Goal: Task Accomplishment & Management: Manage account settings

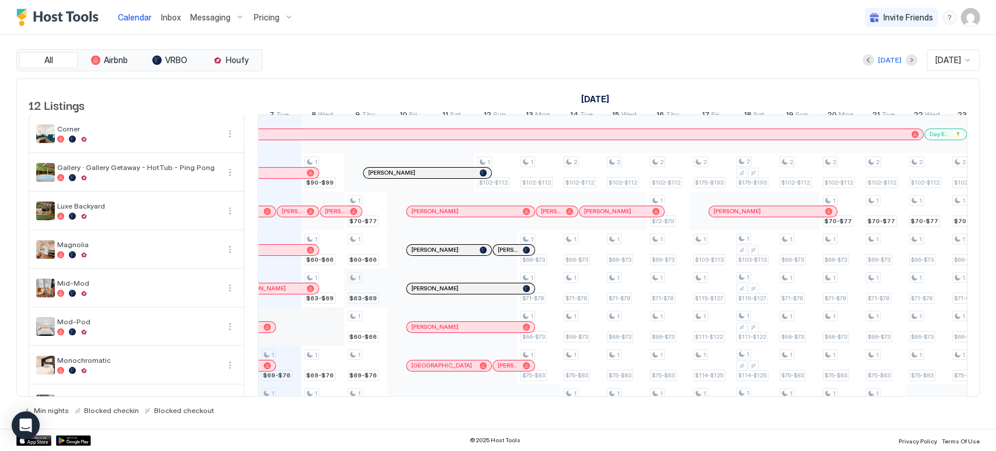
scroll to position [194, 0]
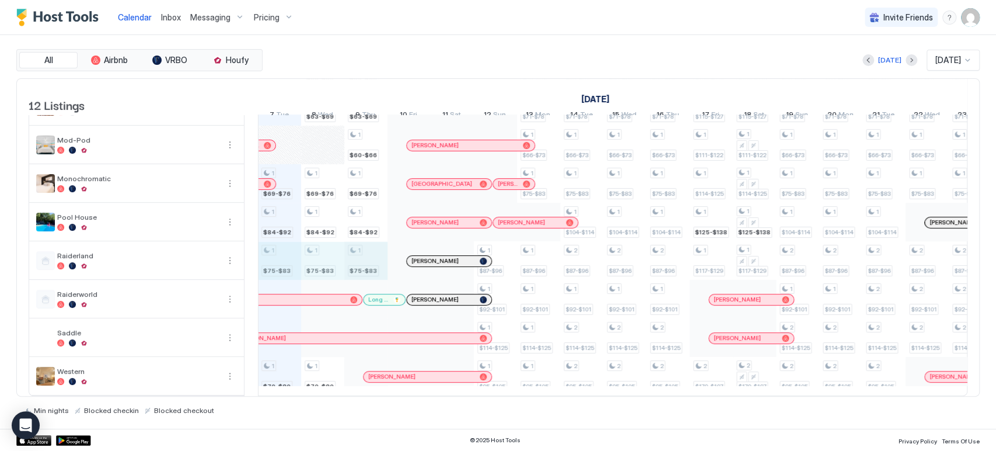
drag, startPoint x: 279, startPoint y: 253, endPoint x: 348, endPoint y: 254, distance: 69.5
click at [352, 254] on div "1 $69-$76 1 $84-$92 1 $75-$83 1 $70-$80 1 $90-$99 1 $60-$66 1 $63-$69 1 $69-$76…" at bounding box center [581, 164] width 1943 height 462
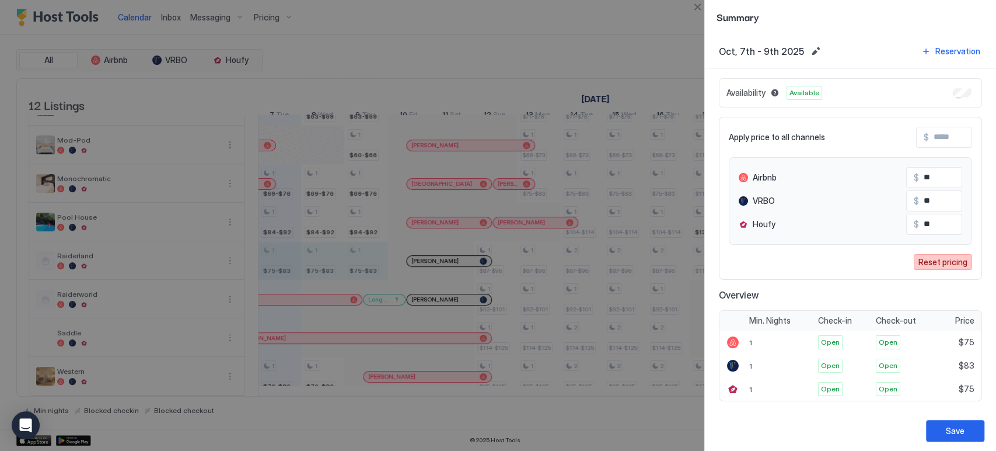
click at [942, 256] on div "Reset pricing" at bounding box center [943, 262] width 49 height 12
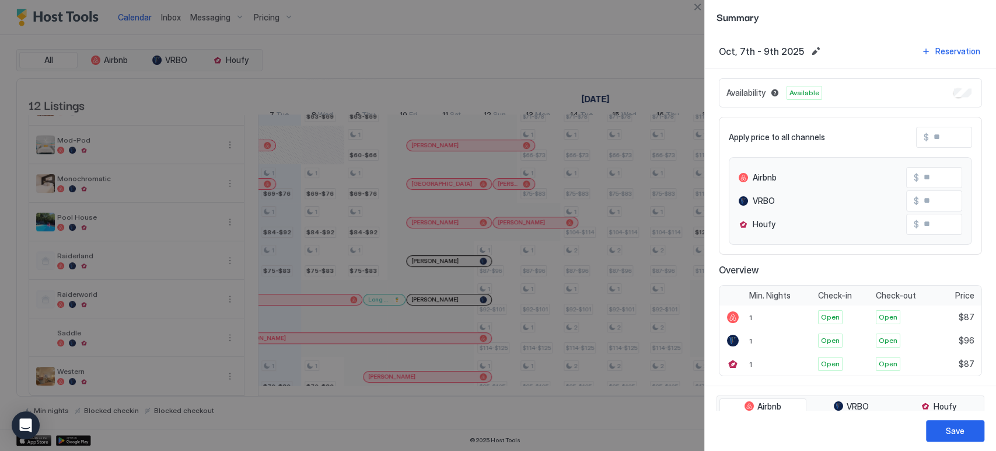
click at [940, 144] on input "Input Field" at bounding box center [975, 137] width 93 height 20
type input "*"
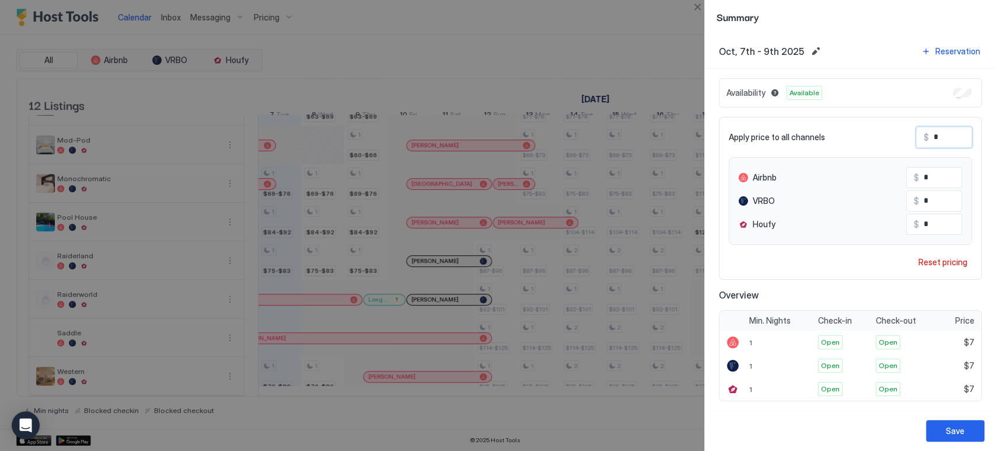
type input "**"
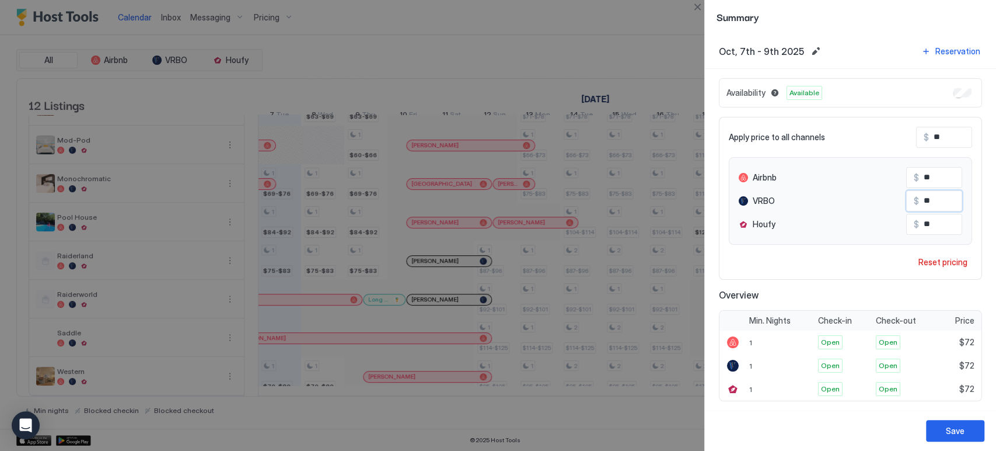
click at [925, 192] on input "**" at bounding box center [965, 201] width 93 height 20
type input "**"
click at [944, 427] on button "Save" at bounding box center [955, 431] width 58 height 22
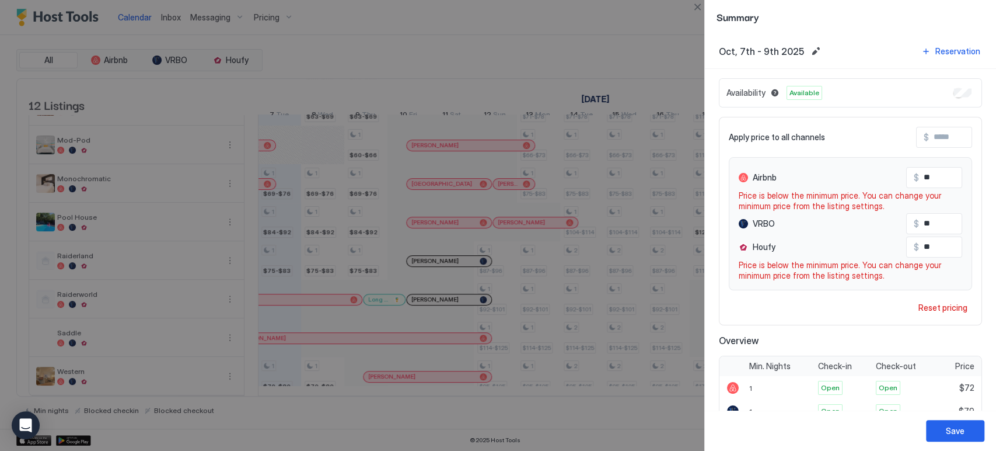
click at [934, 189] on div "Airbnb $ ** Price is below the minimum price. You can change your minimum price…" at bounding box center [851, 189] width 224 height 44
click at [942, 165] on div "Airbnb $ ** Price is below the minimum price. You can change your minimum price…" at bounding box center [850, 223] width 243 height 133
drag, startPoint x: 942, startPoint y: 167, endPoint x: 934, endPoint y: 174, distance: 10.3
click at [934, 174] on input "**" at bounding box center [965, 177] width 93 height 20
type input "**"
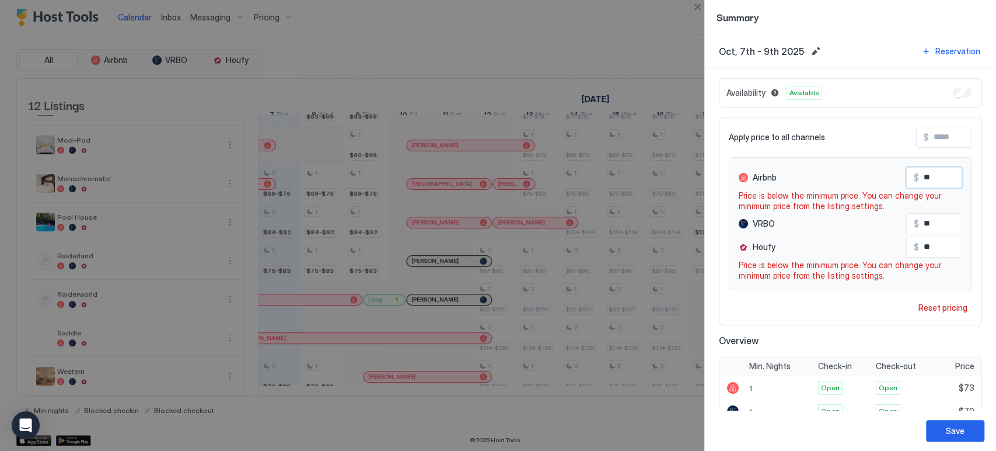
click at [934, 246] on input "**" at bounding box center [965, 247] width 93 height 20
click at [971, 440] on button "Save" at bounding box center [955, 431] width 58 height 22
click at [969, 418] on div "Save" at bounding box center [850, 430] width 291 height 41
click at [965, 421] on button "Save" at bounding box center [955, 431] width 58 height 22
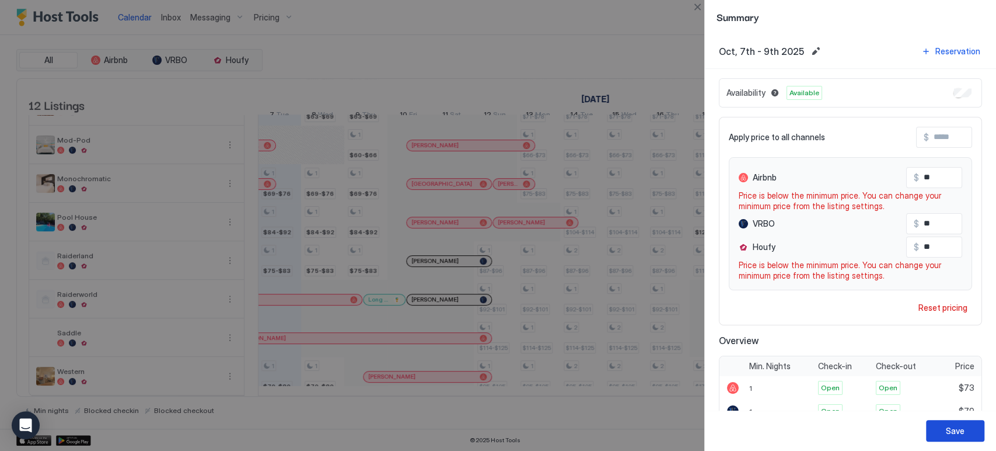
click at [965, 423] on button "Save" at bounding box center [955, 431] width 58 height 22
click at [924, 240] on input "**" at bounding box center [965, 247] width 93 height 20
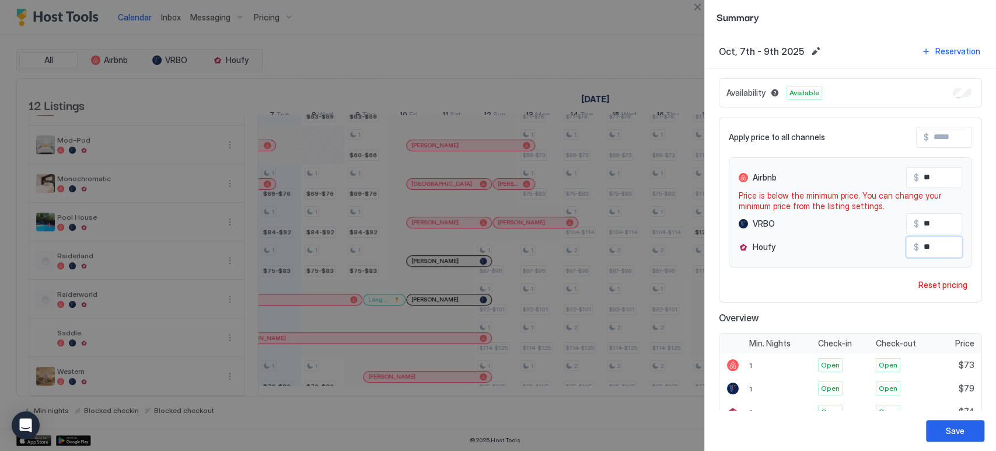
type input "**"
click at [932, 192] on span "Price is below the minimum price. You can change your minimum price from the li…" at bounding box center [851, 200] width 224 height 20
click at [920, 181] on input "**" at bounding box center [965, 177] width 93 height 20
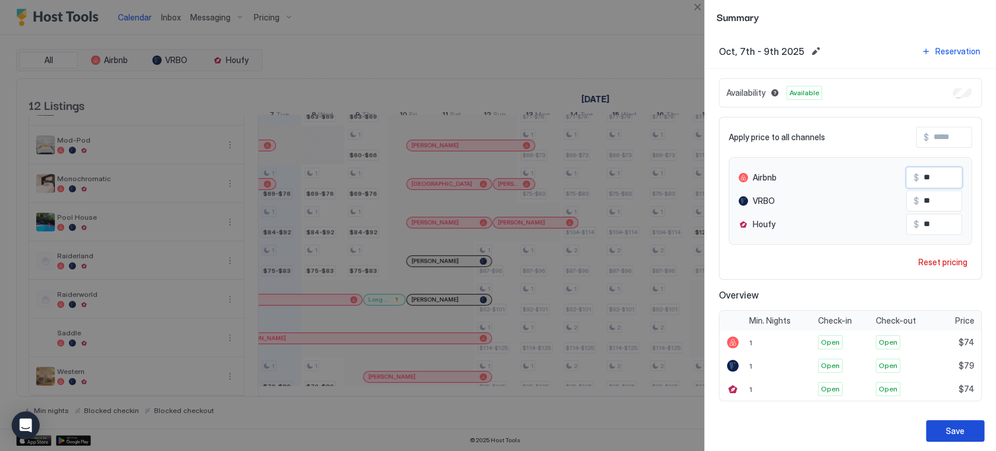
type input "**"
click at [924, 431] on div "Save" at bounding box center [850, 430] width 291 height 41
click at [934, 432] on button "Save" at bounding box center [955, 431] width 58 height 22
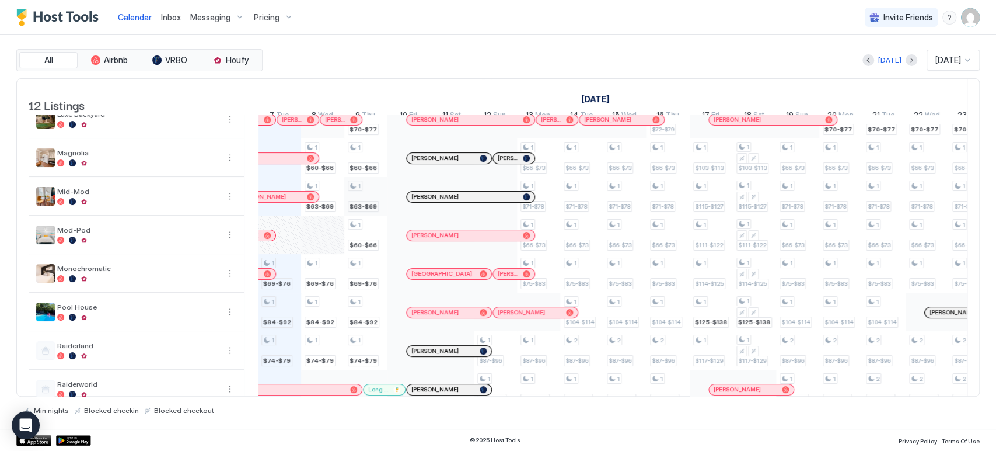
scroll to position [130, 0]
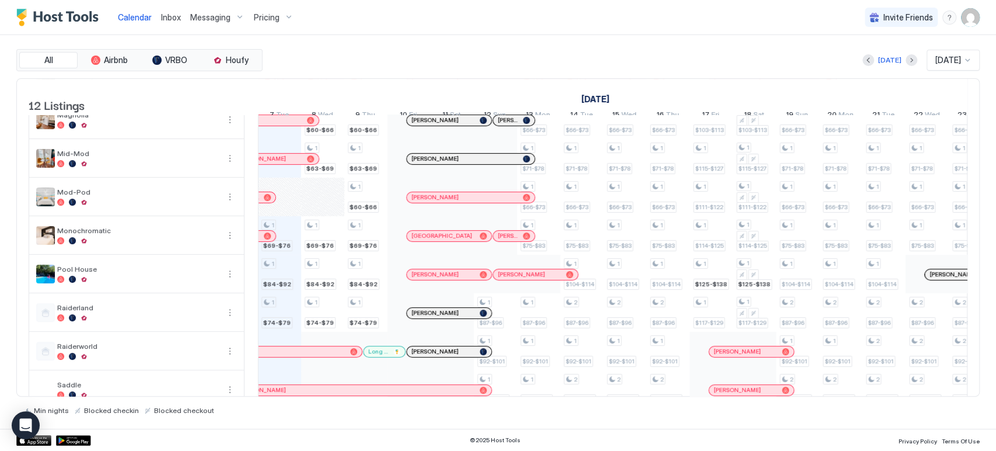
click at [288, 275] on div "1 $69-$76 1 $84-$92 1 $74-$79 1 $70-$80 1 $90-$99 1 $60-$66 1 $63-$69 1 $69-$76…" at bounding box center [581, 216] width 1943 height 462
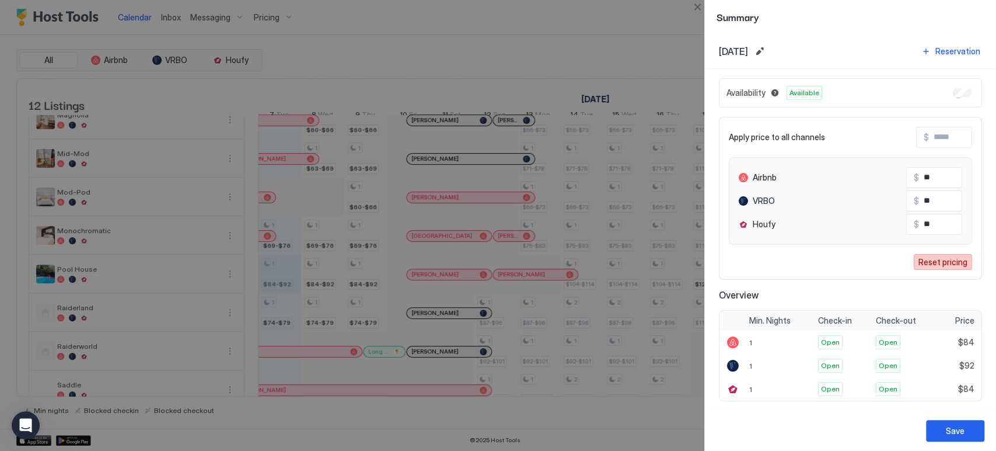
click at [939, 256] on div "Reset pricing" at bounding box center [943, 262] width 49 height 12
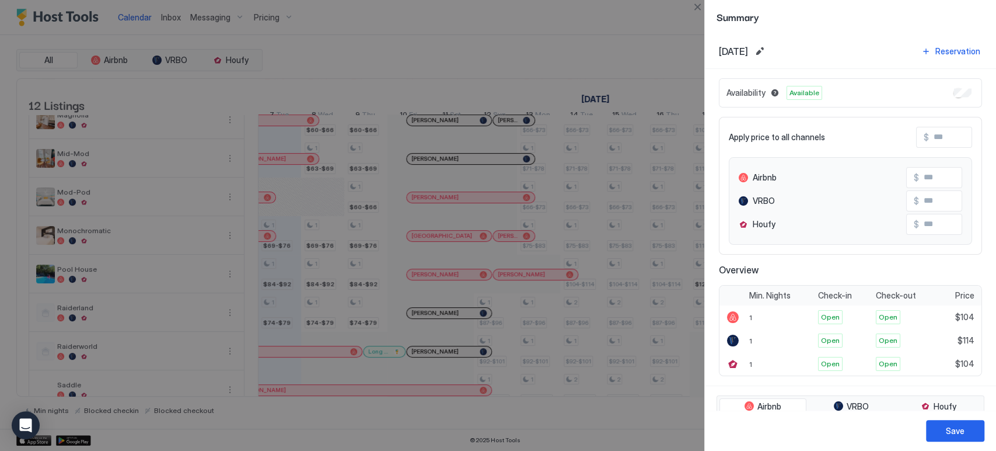
click at [937, 139] on input "Input Field" at bounding box center [975, 137] width 93 height 20
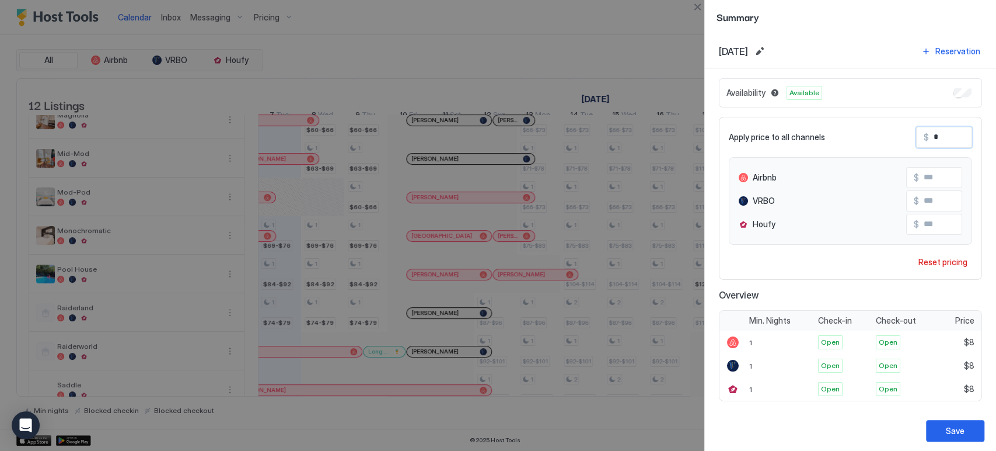
type input "**"
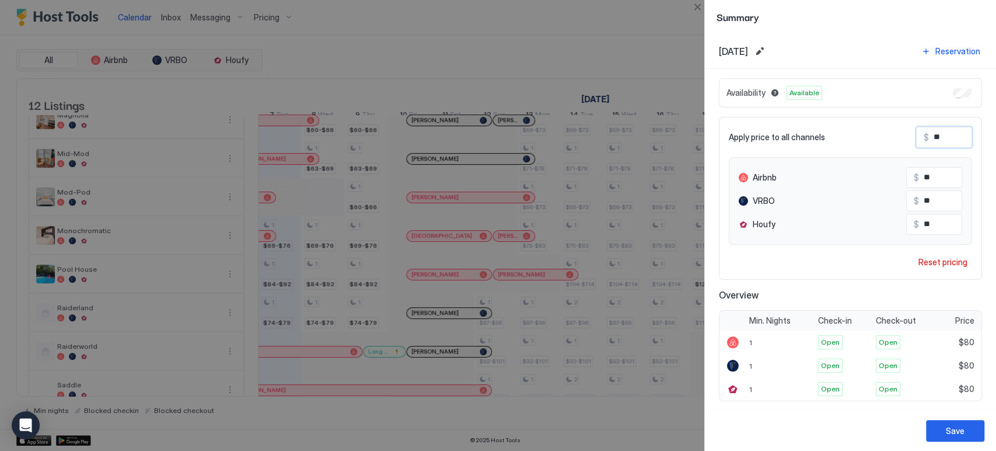
click at [925, 196] on input "**" at bounding box center [965, 201] width 93 height 20
click at [922, 199] on input "**" at bounding box center [965, 201] width 93 height 20
type input "**"
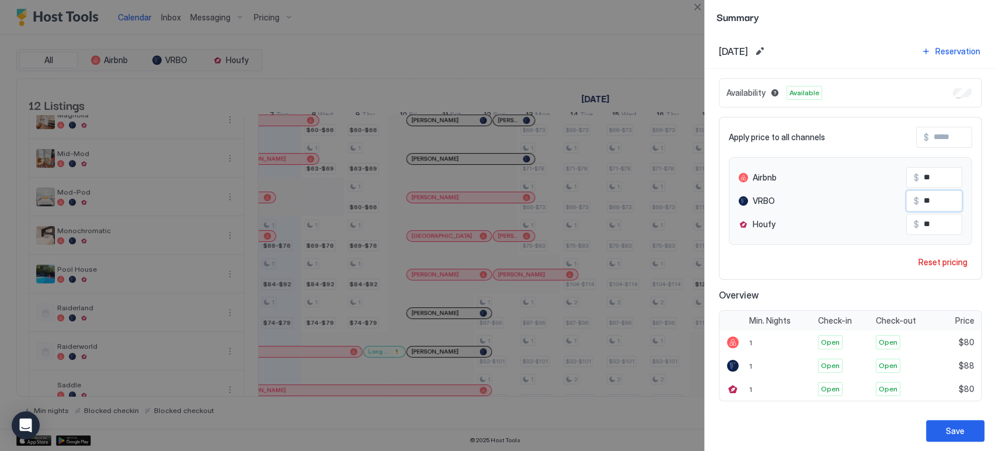
click at [848, 265] on div "Apply price to all channels $ Airbnb $ ** VRBO $ ** Houfy $ ** Reset pricing" at bounding box center [850, 198] width 263 height 163
click at [961, 430] on div "Save" at bounding box center [955, 430] width 19 height 12
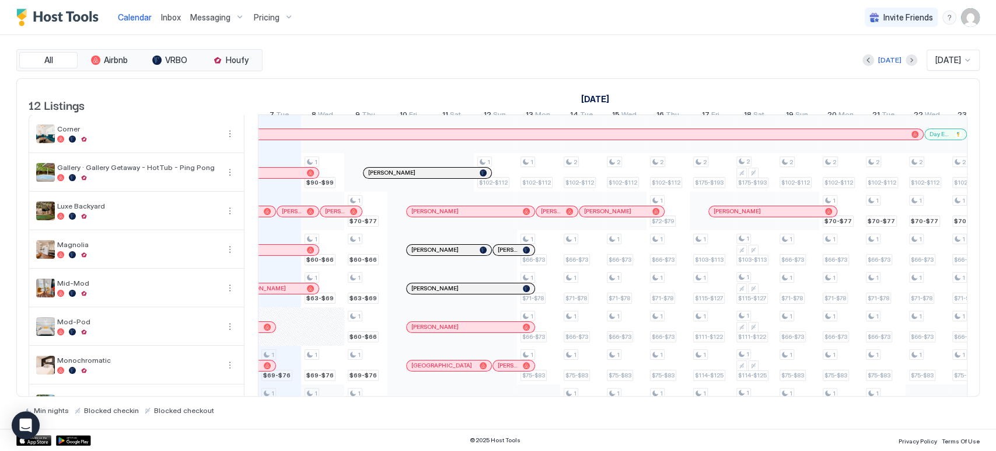
scroll to position [200, 0]
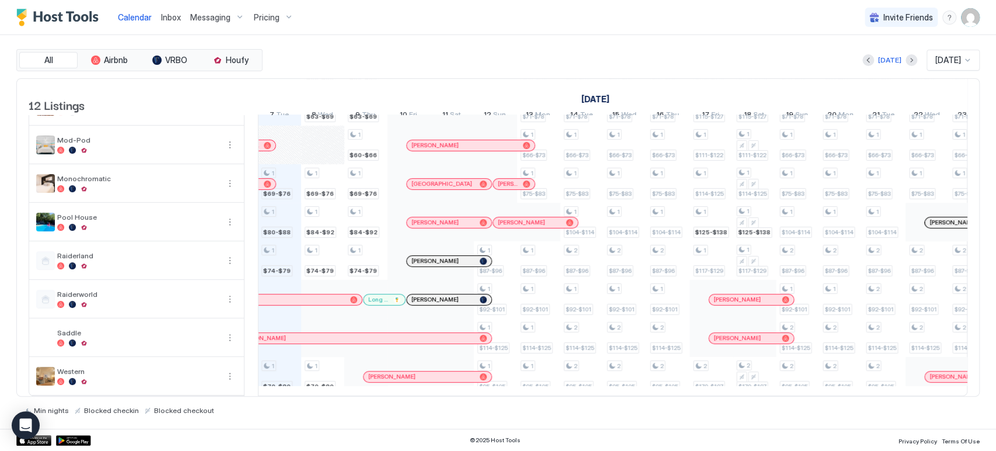
click at [277, 23] on div "Pricing" at bounding box center [273, 18] width 49 height 20
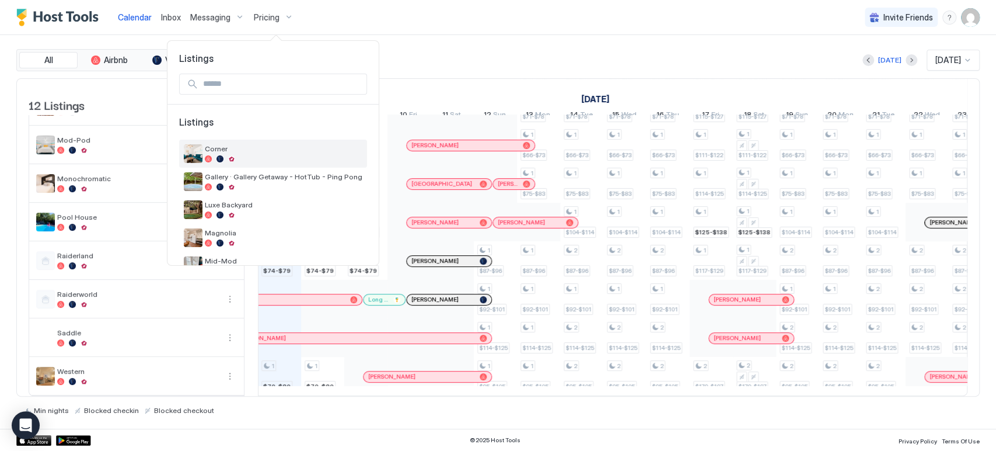
click at [256, 152] on span "Corner" at bounding box center [284, 148] width 158 height 9
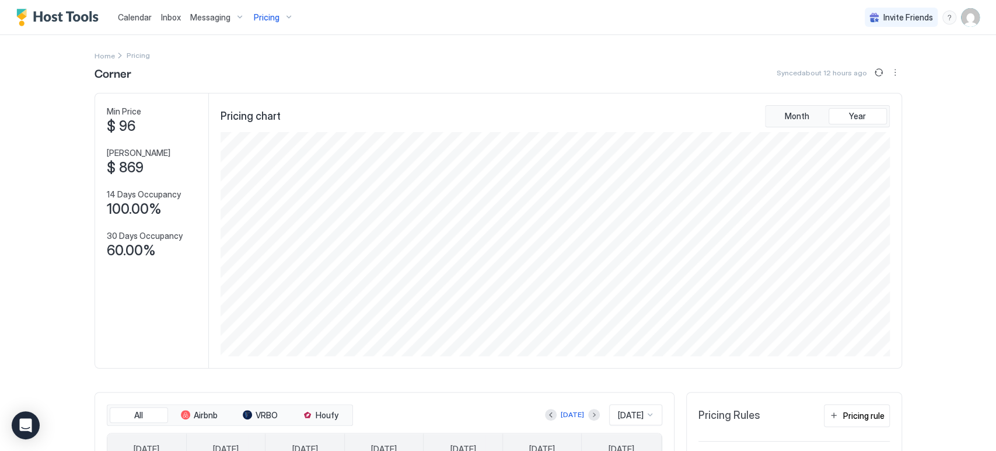
scroll to position [224, 672]
click at [888, 75] on button "More options" at bounding box center [895, 72] width 14 height 14
click at [914, 92] on div at bounding box center [498, 225] width 996 height 451
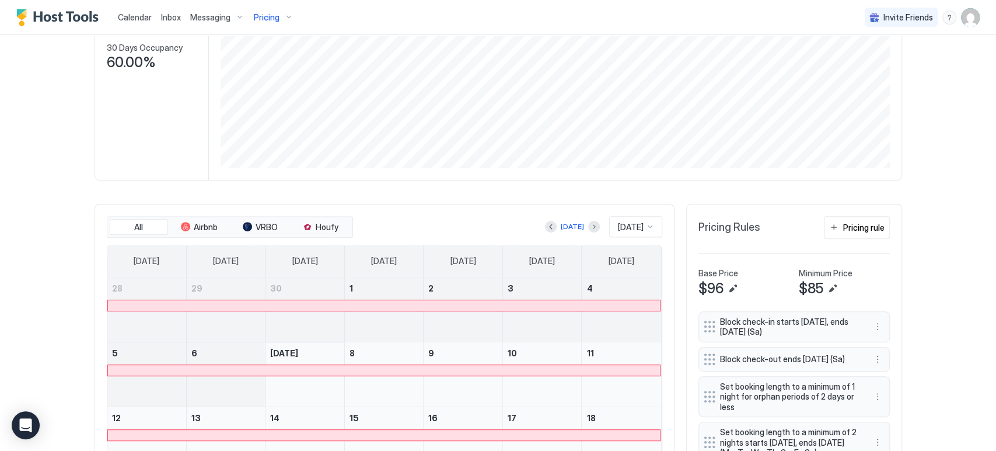
scroll to position [194, 0]
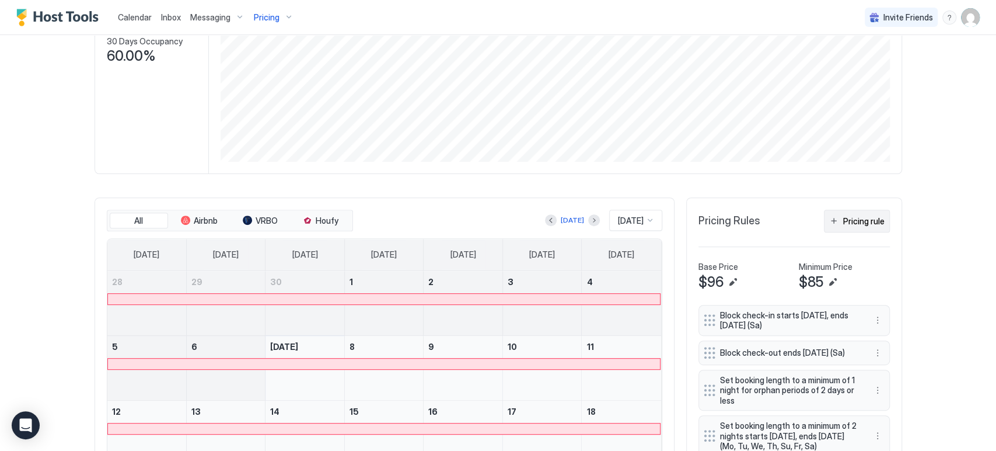
click at [863, 218] on div "Pricing rule" at bounding box center [863, 221] width 41 height 12
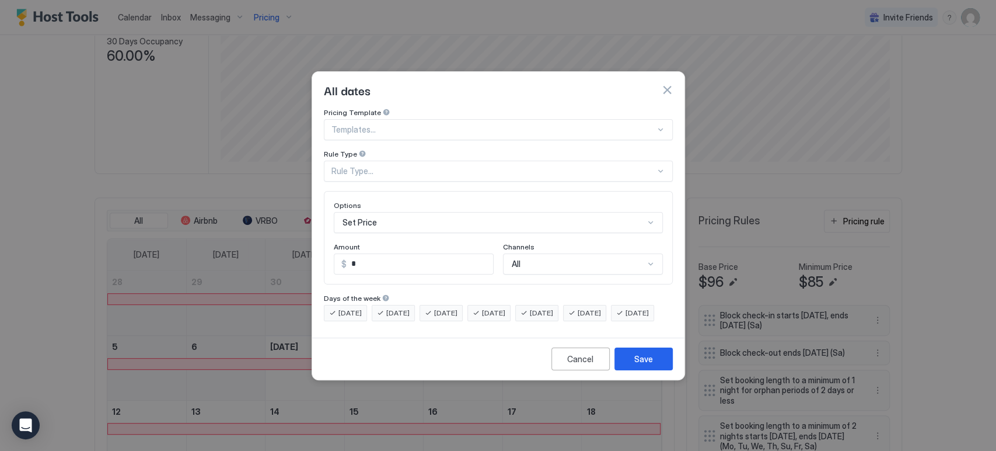
click at [411, 124] on div at bounding box center [493, 129] width 324 height 11
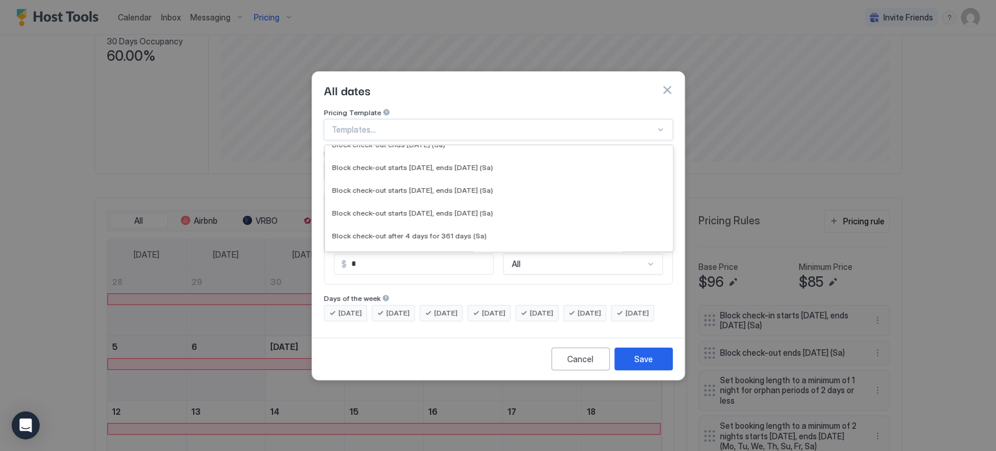
scroll to position [305, 0]
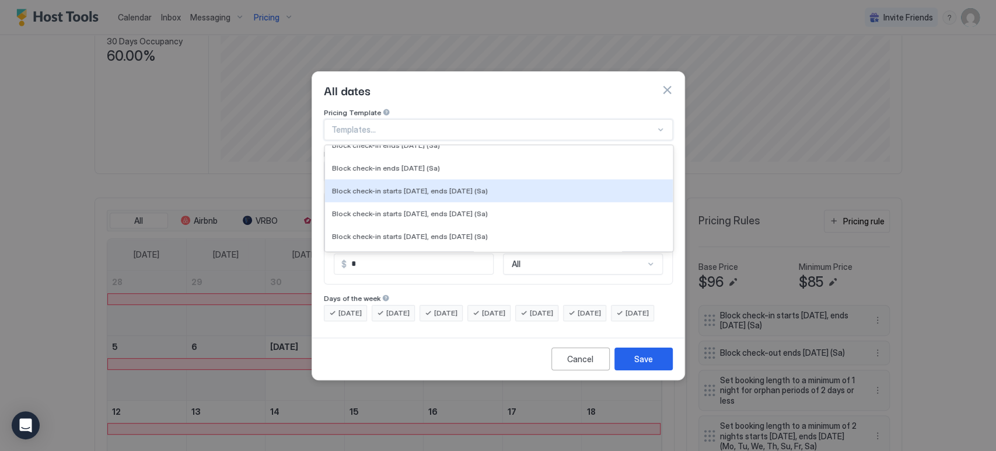
click at [397, 186] on span "Block check-in starts [DATE], ends [DATE] (Sa)" at bounding box center [410, 190] width 156 height 9
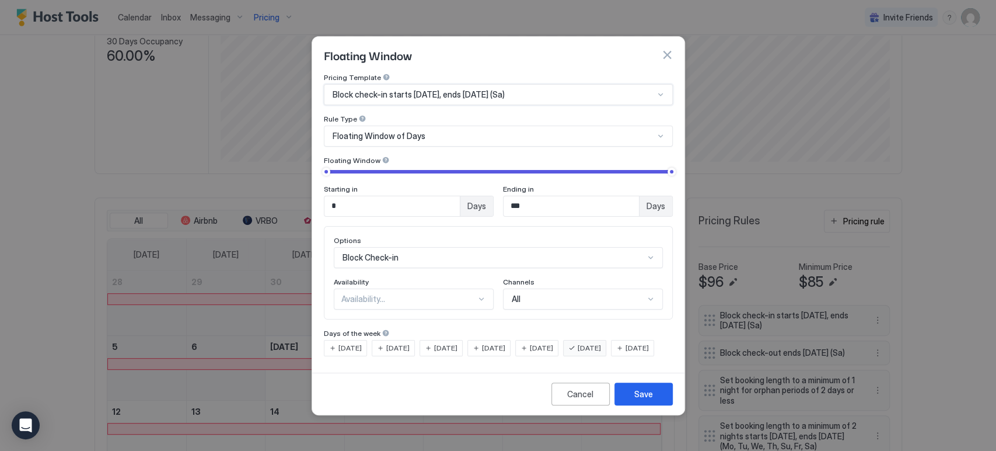
click at [405, 135] on div "Floating Window of Days" at bounding box center [498, 135] width 349 height 21
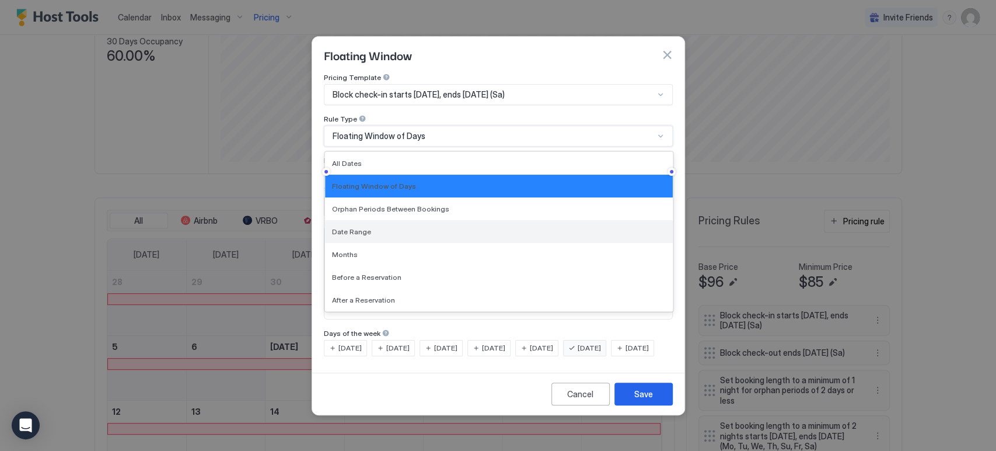
click at [378, 227] on div "Date Range" at bounding box center [499, 231] width 334 height 9
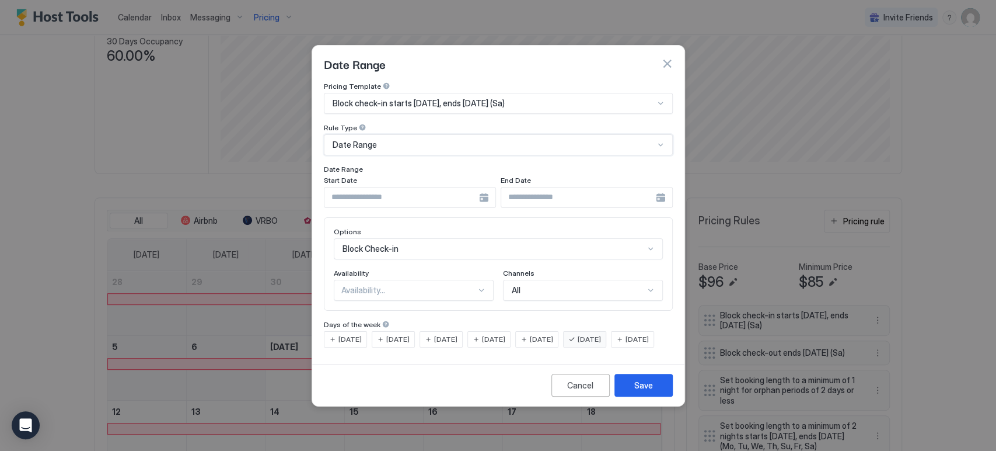
click at [476, 187] on input "Input Field" at bounding box center [401, 197] width 155 height 20
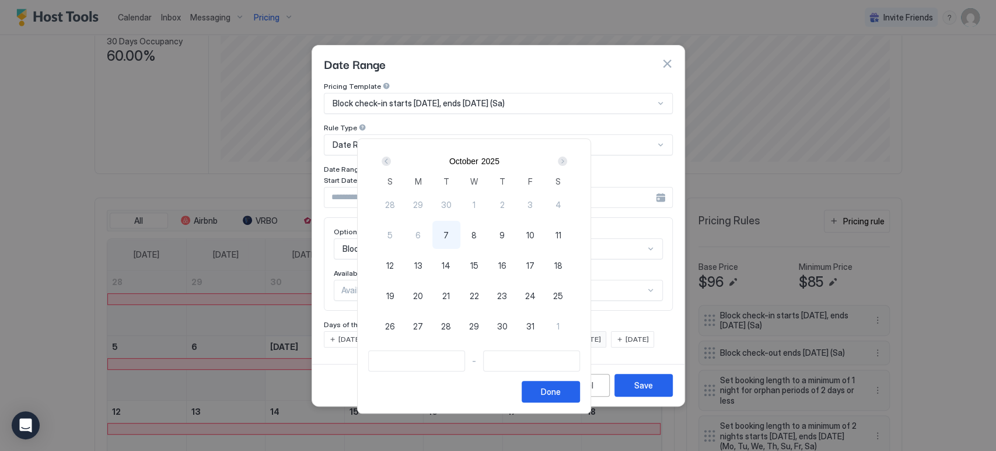
click at [567, 162] on div "Next" at bounding box center [562, 160] width 9 height 9
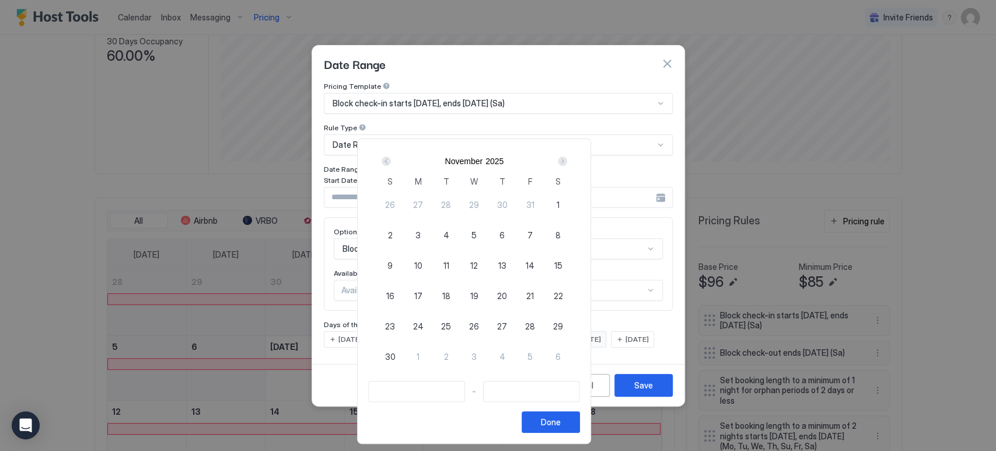
click at [488, 324] on div "26" at bounding box center [474, 326] width 28 height 28
type input "**********"
click at [535, 323] on span "28" at bounding box center [530, 326] width 10 height 12
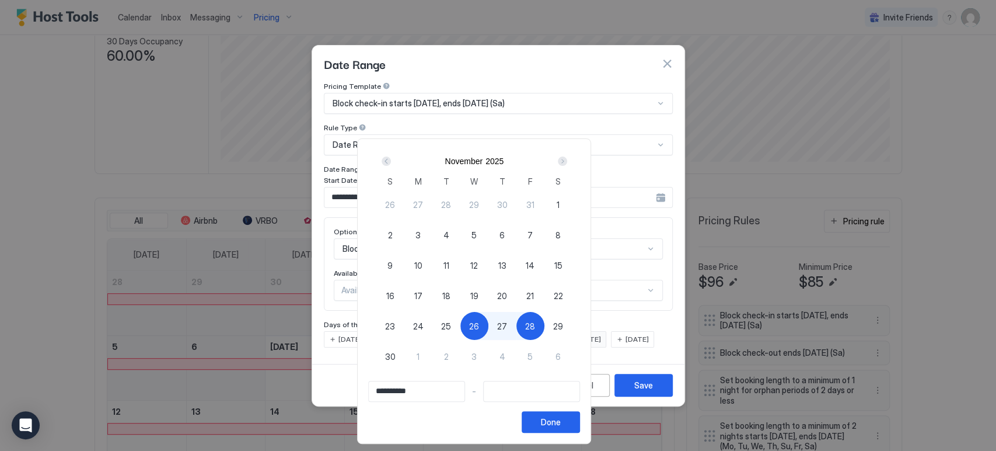
type input "**********"
click at [580, 431] on button "Done" at bounding box center [551, 422] width 58 height 22
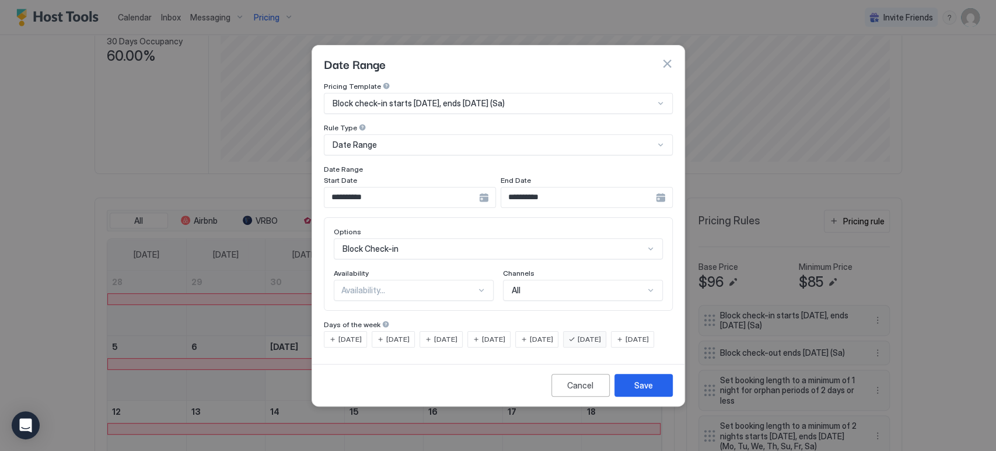
click at [505, 334] on span "[DATE]" at bounding box center [493, 339] width 23 height 11
click at [593, 331] on div "[DATE]" at bounding box center [584, 339] width 43 height 16
click at [451, 285] on div "Availability..." at bounding box center [408, 290] width 135 height 11
click at [432, 329] on div "Blocked" at bounding box center [414, 340] width 159 height 23
click at [634, 392] on button "Save" at bounding box center [644, 385] width 58 height 23
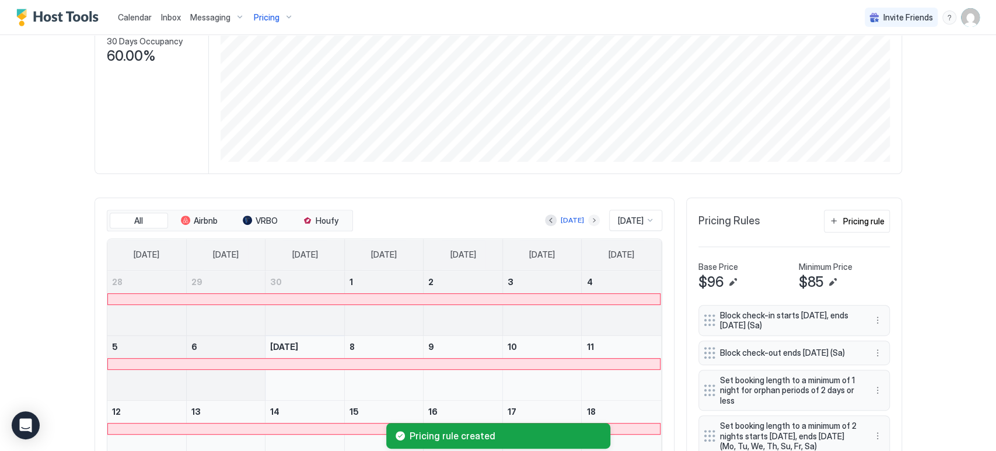
click at [588, 217] on button "Next month" at bounding box center [594, 220] width 12 height 12
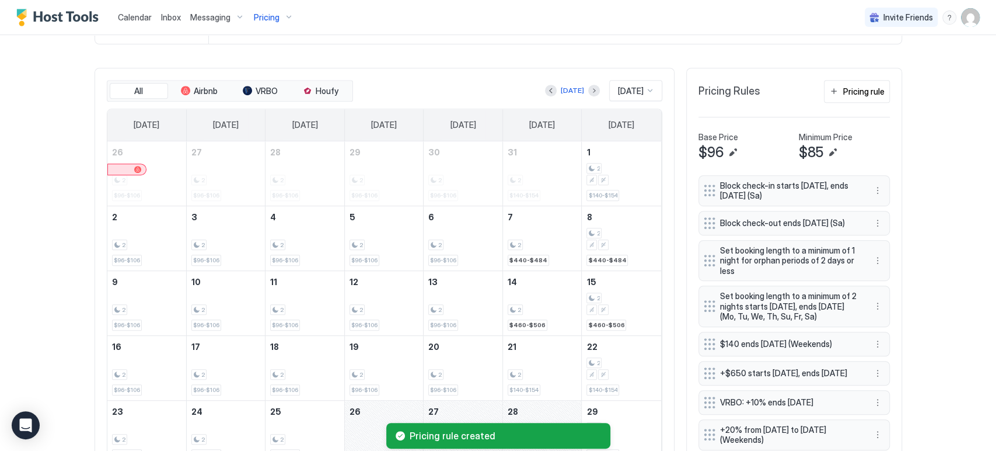
scroll to position [453, 0]
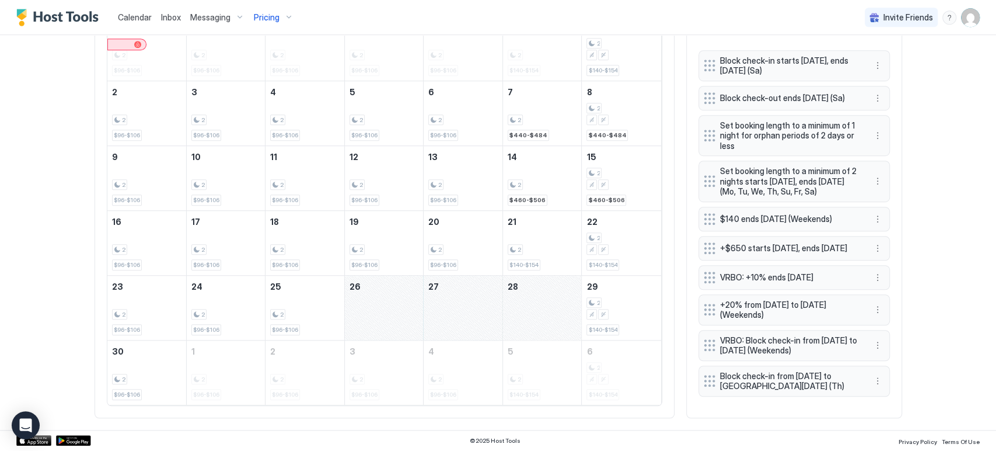
drag, startPoint x: 379, startPoint y: 300, endPoint x: 539, endPoint y: 293, distance: 160.1
click at [539, 293] on tr "23 2 $96-$106 24 2 $96-$106 25 2 $96-$106 26 27 28 29 2 $140-$154" at bounding box center [384, 307] width 554 height 65
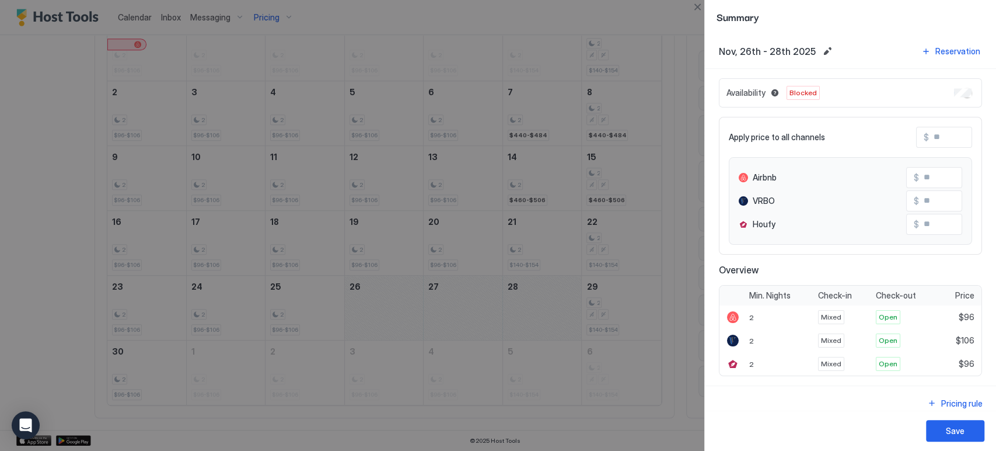
drag, startPoint x: 945, startPoint y: 139, endPoint x: 909, endPoint y: 104, distance: 50.8
click at [945, 139] on input "Input Field" at bounding box center [975, 137] width 93 height 20
click at [696, 1] on button "Close" at bounding box center [697, 7] width 14 height 14
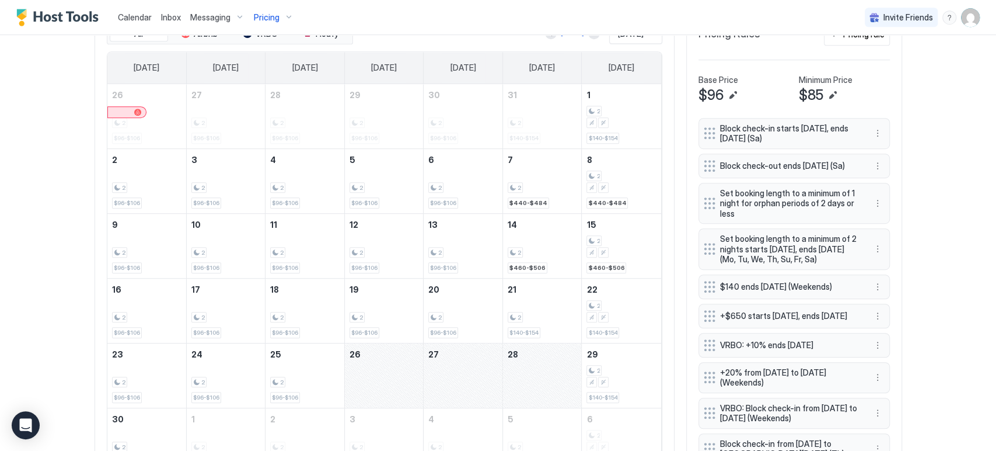
scroll to position [259, 0]
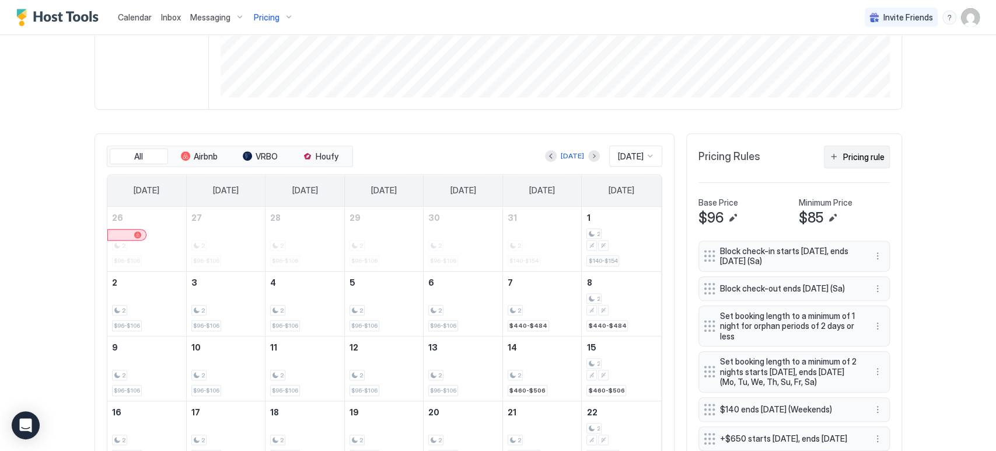
click at [858, 151] on div "Pricing rule" at bounding box center [863, 157] width 41 height 12
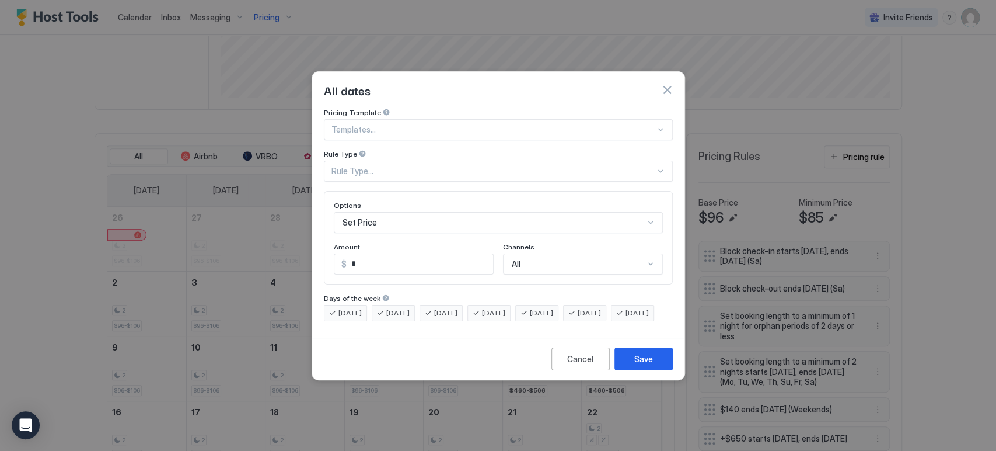
click at [453, 126] on div "Templates..." at bounding box center [498, 129] width 349 height 21
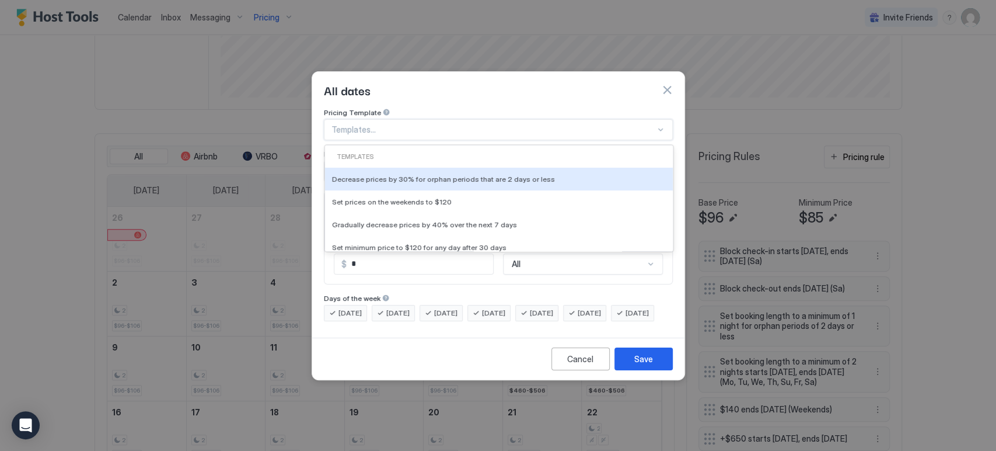
click at [435, 119] on div "Templates..." at bounding box center [498, 129] width 349 height 21
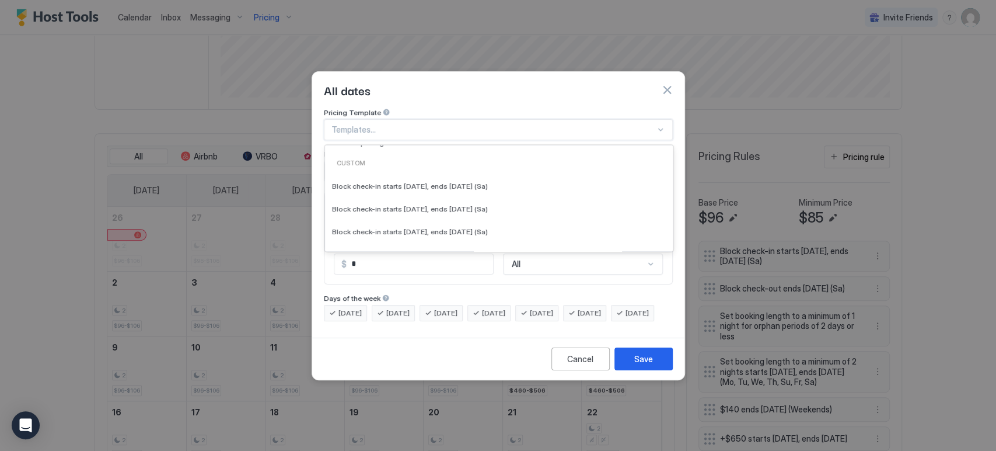
scroll to position [131, 0]
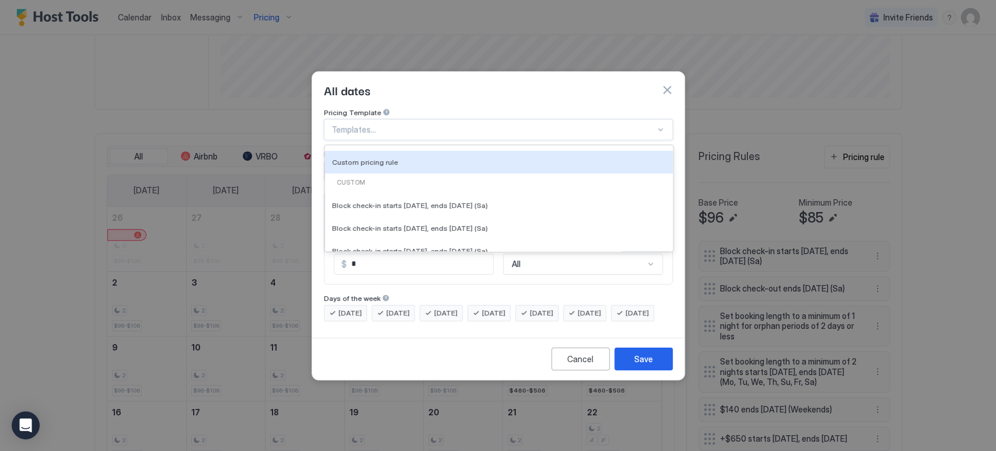
click at [400, 158] on div "Custom pricing rule" at bounding box center [499, 162] width 348 height 23
type input "***"
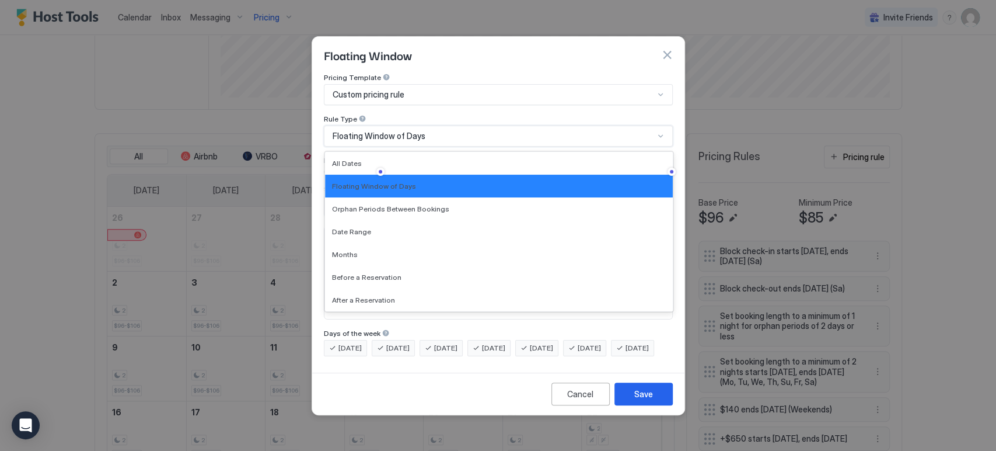
click at [397, 131] on span "Floating Window of Days" at bounding box center [379, 136] width 93 height 11
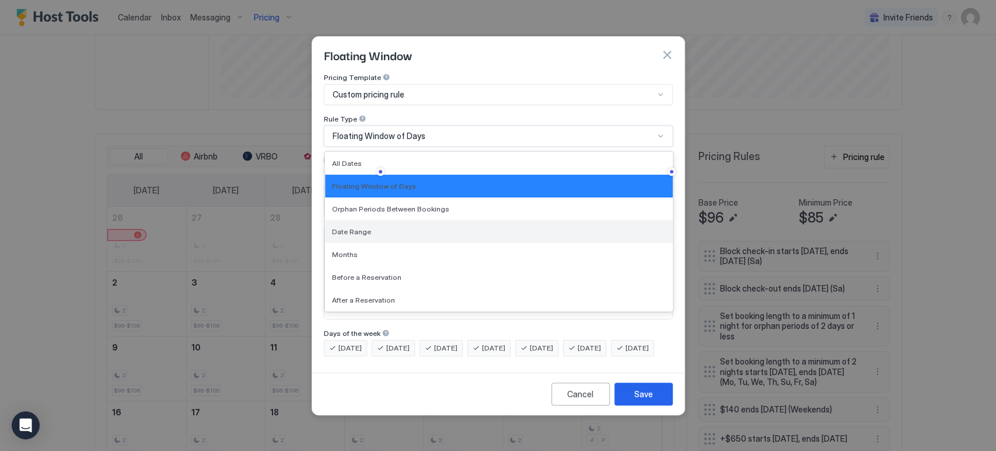
click at [382, 227] on div "Date Range" at bounding box center [499, 231] width 334 height 9
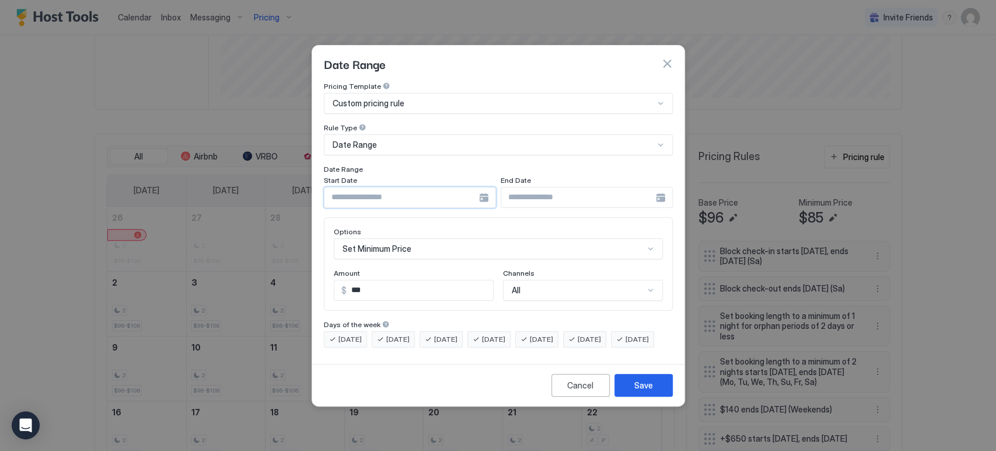
click at [405, 187] on input "Input Field" at bounding box center [401, 197] width 155 height 20
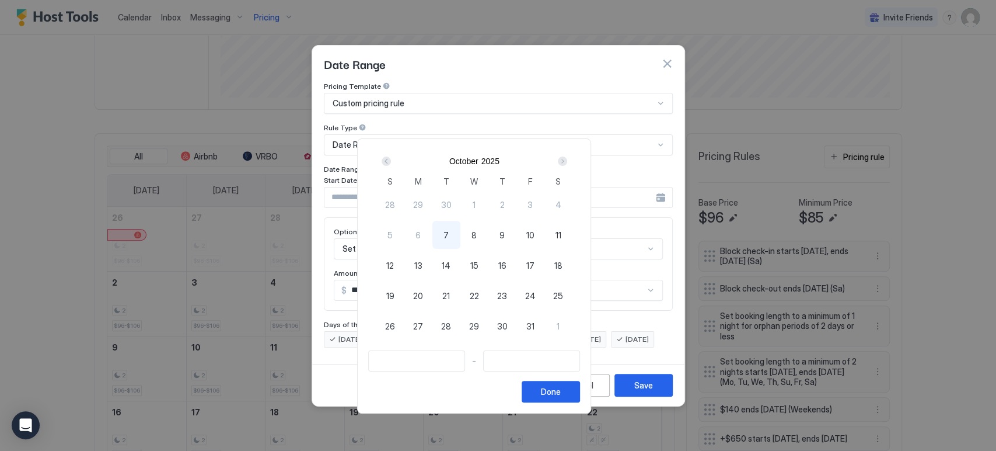
click at [567, 163] on div "Next" at bounding box center [562, 160] width 9 height 9
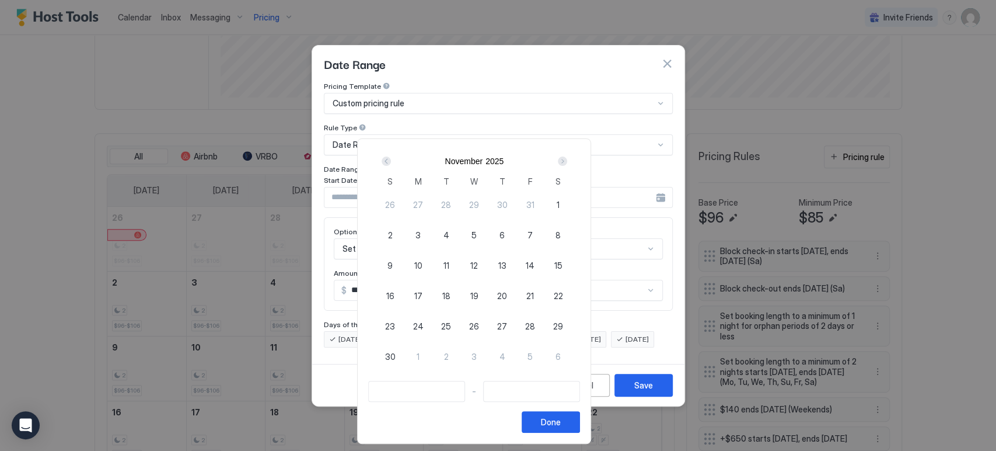
click at [479, 327] on span "26" at bounding box center [474, 326] width 10 height 12
type input "**********"
click at [544, 324] on div "28" at bounding box center [530, 326] width 28 height 28
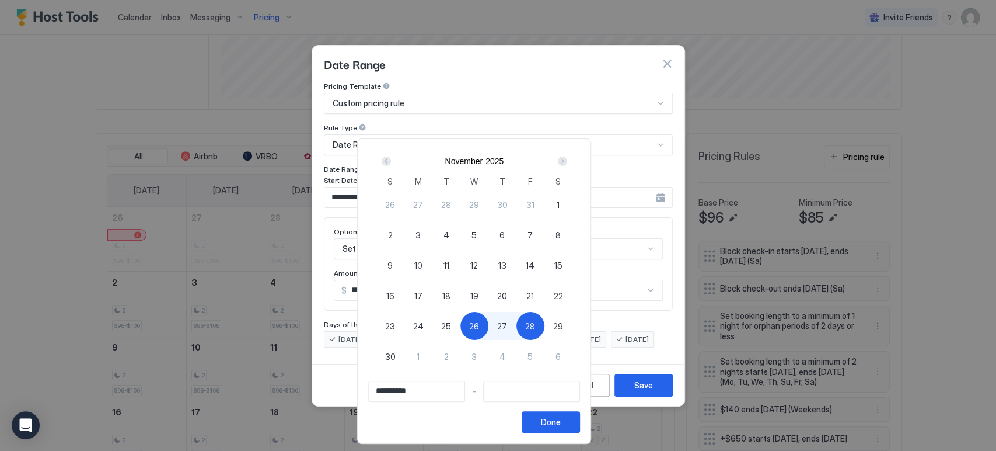
type input "**********"
click at [561, 426] on div "Done" at bounding box center [551, 422] width 20 height 12
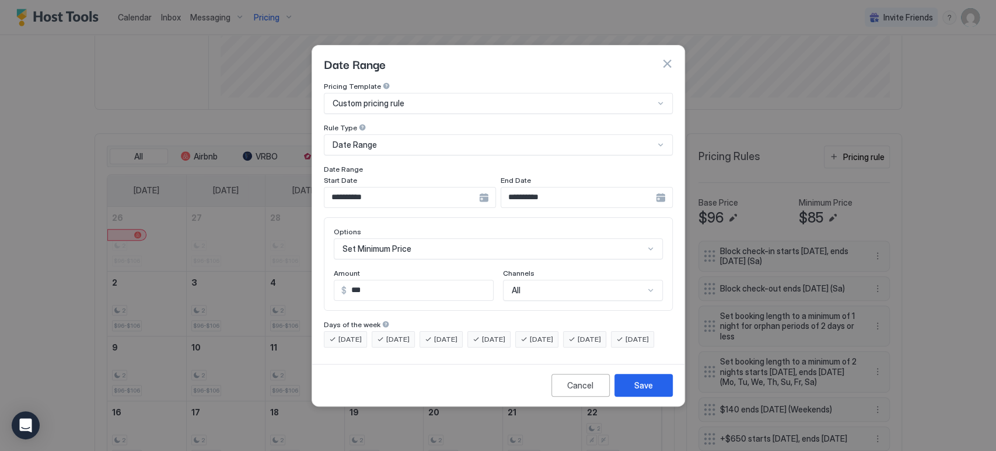
click at [427, 238] on div "Set Minimum Price" at bounding box center [498, 248] width 329 height 21
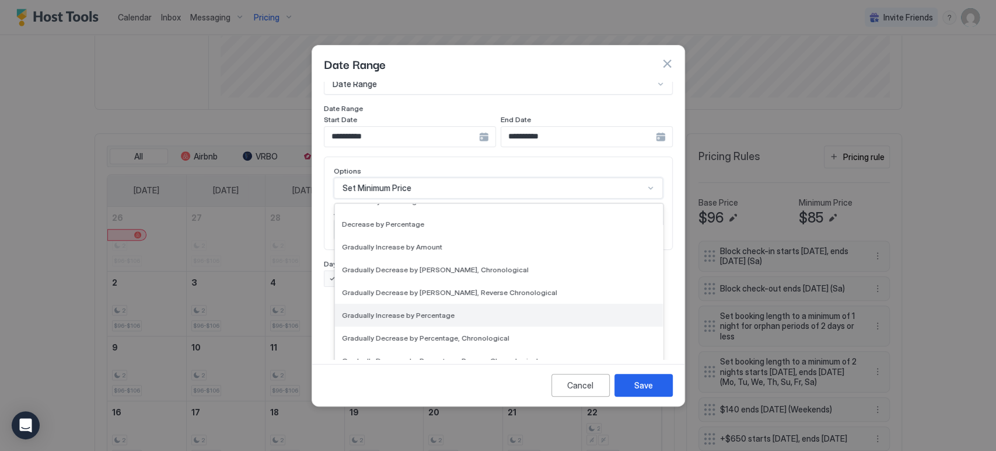
scroll to position [130, 0]
click at [431, 309] on span "Gradually Increase by Percentage" at bounding box center [398, 313] width 113 height 9
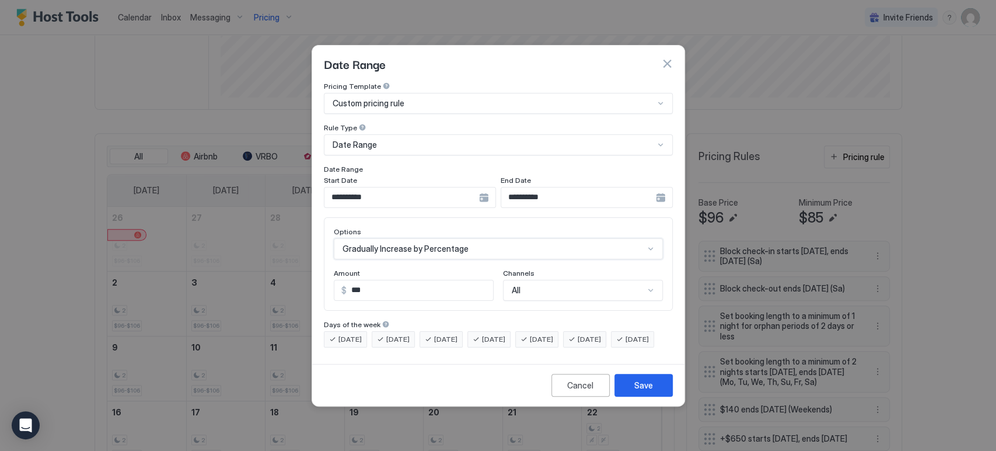
scroll to position [0, 0]
click at [421, 280] on input "***" at bounding box center [420, 290] width 145 height 20
type input "**"
click at [654, 383] on button "Save" at bounding box center [644, 385] width 58 height 23
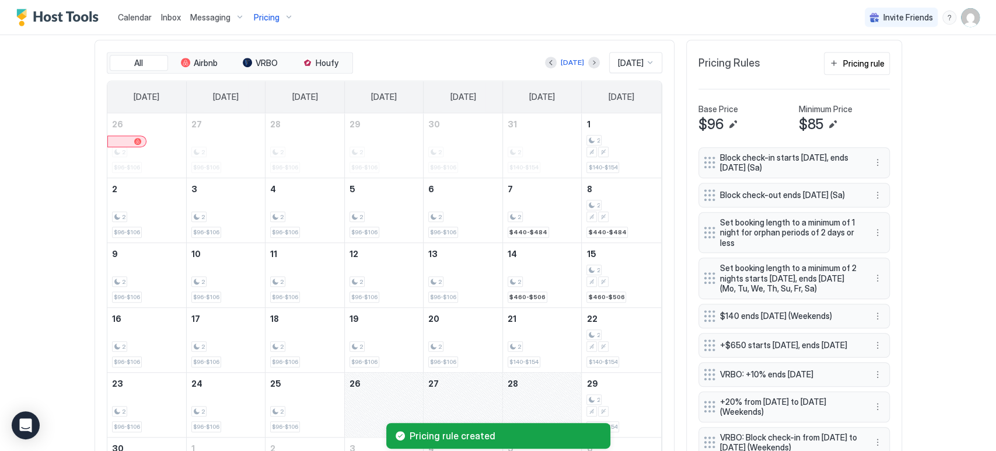
scroll to position [453, 0]
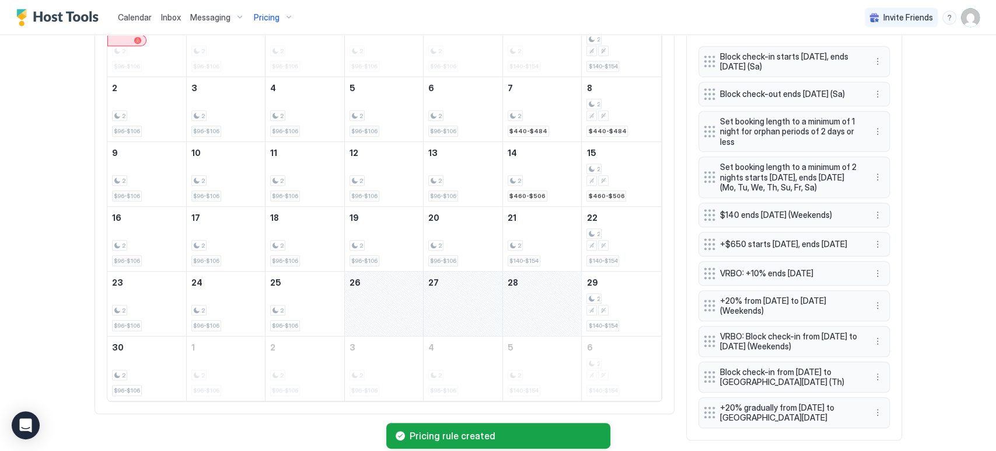
drag, startPoint x: 353, startPoint y: 304, endPoint x: 512, endPoint y: 302, distance: 158.8
click at [512, 302] on tr "23 2 $96-$106 24 2 $96-$106 25 2 $96-$106 26 27 28 29 2 $140-$154" at bounding box center [384, 303] width 554 height 65
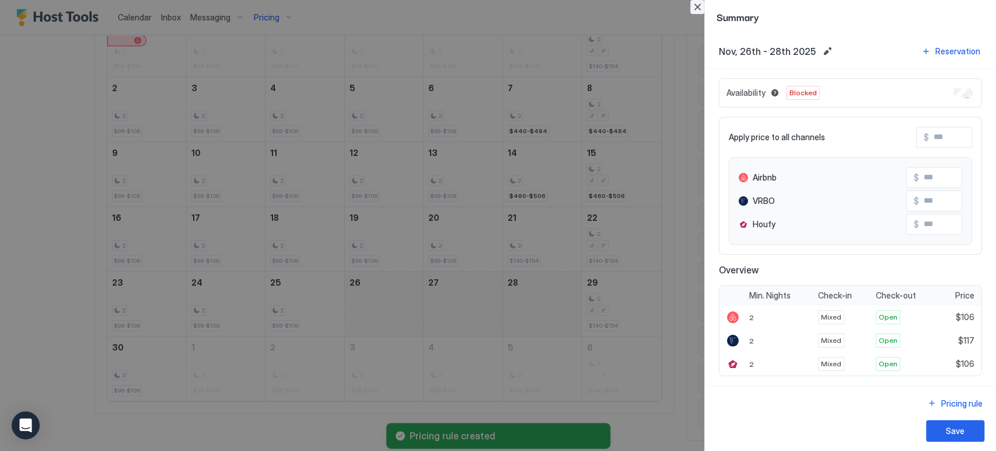
click at [704, 8] on button "Close" at bounding box center [697, 7] width 14 height 14
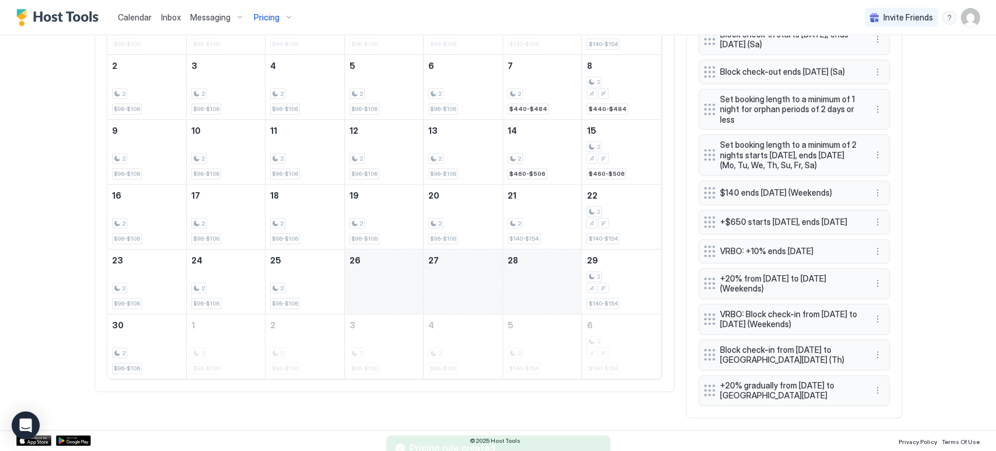
scroll to position [489, 0]
click at [871, 276] on button "More options" at bounding box center [878, 283] width 14 height 14
click at [879, 320] on div "Delete" at bounding box center [888, 328] width 44 height 19
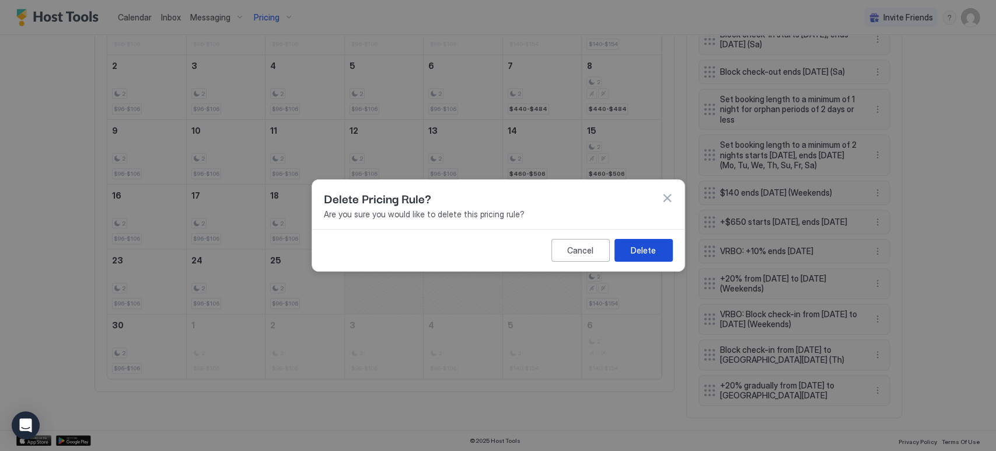
click at [658, 254] on button "Delete" at bounding box center [644, 250] width 58 height 23
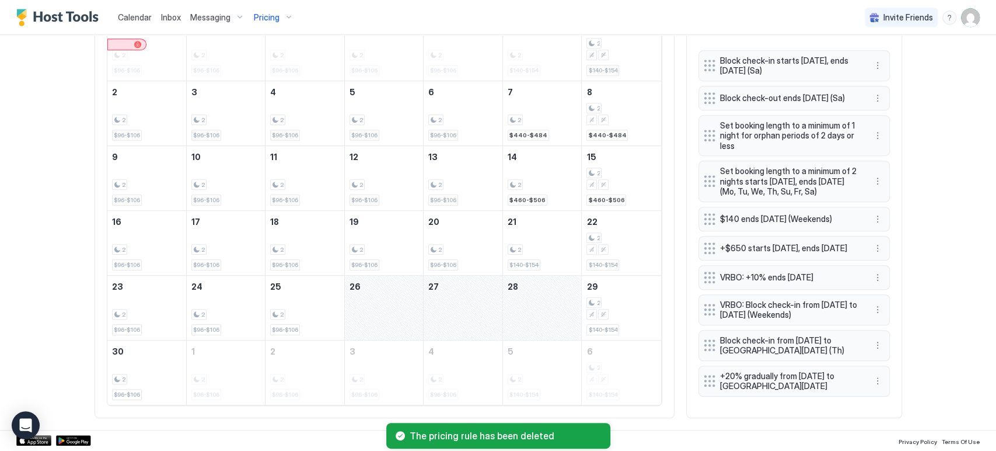
scroll to position [453, 0]
click at [878, 139] on div "Set booking length to a minimum of 1 night for orphan periods of 2 days or less" at bounding box center [794, 135] width 191 height 41
click at [875, 174] on button "More options" at bounding box center [878, 181] width 14 height 14
click at [881, 185] on div "Edit" at bounding box center [888, 192] width 44 height 19
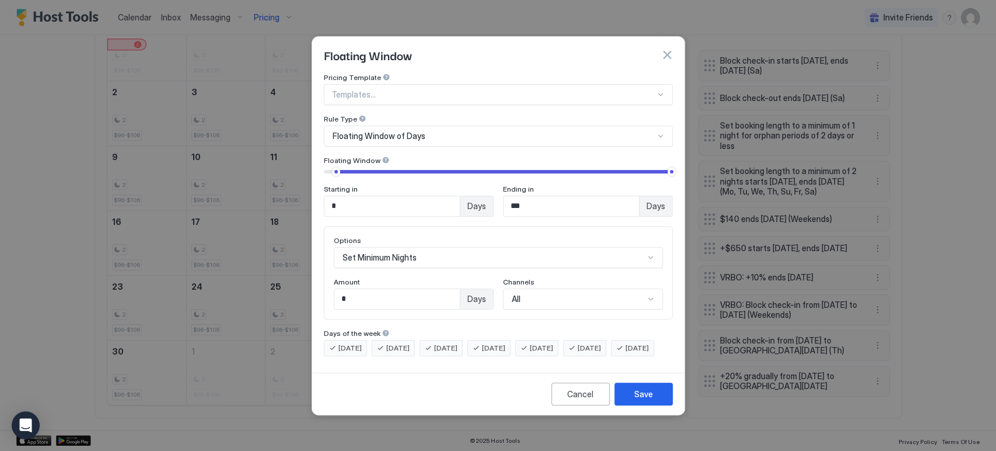
click at [372, 198] on input "*" at bounding box center [391, 206] width 135 height 20
type input "*"
click at [642, 400] on div "Save" at bounding box center [643, 394] width 19 height 12
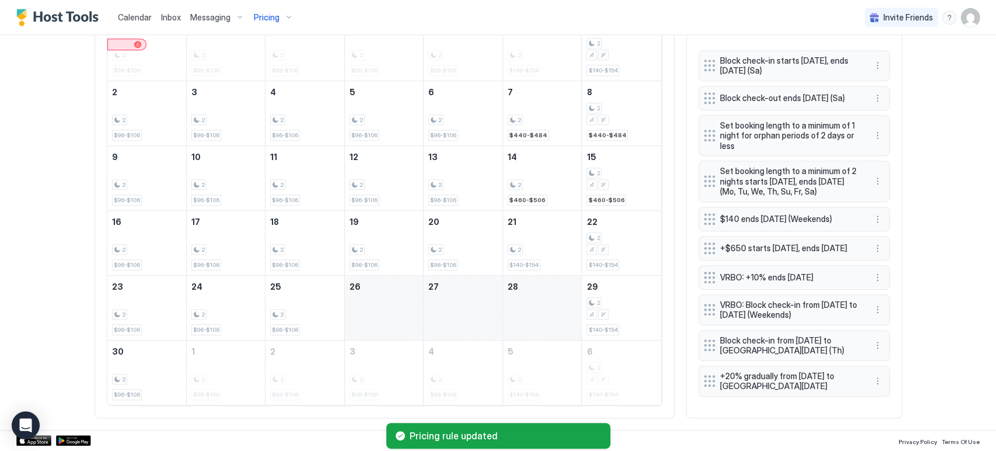
click at [933, 190] on div "Calendar Inbox Messaging Pricing Invite Friends CP Home Pricing Corner Synced l…" at bounding box center [498, 225] width 996 height 451
click at [871, 176] on button "More options" at bounding box center [878, 181] width 14 height 14
click at [882, 189] on div "Edit" at bounding box center [884, 191] width 26 height 9
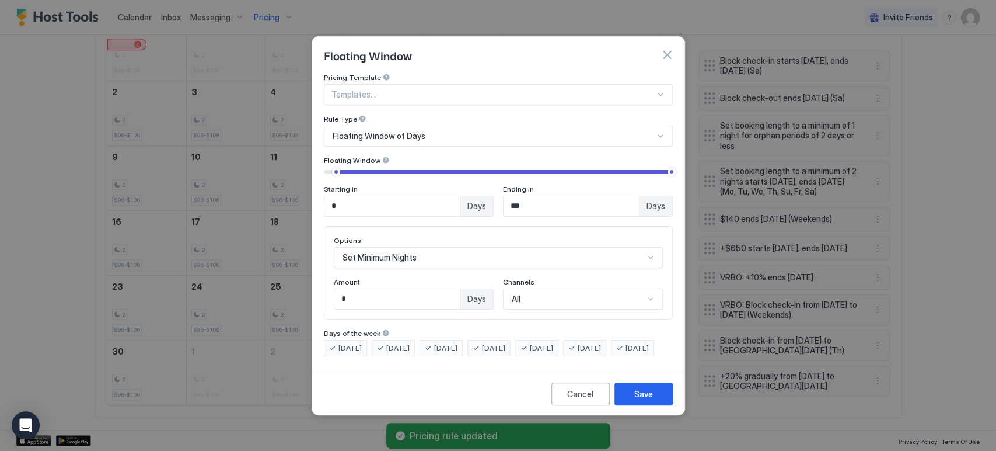
click at [626, 353] on span "[DATE]" at bounding box center [637, 348] width 23 height 11
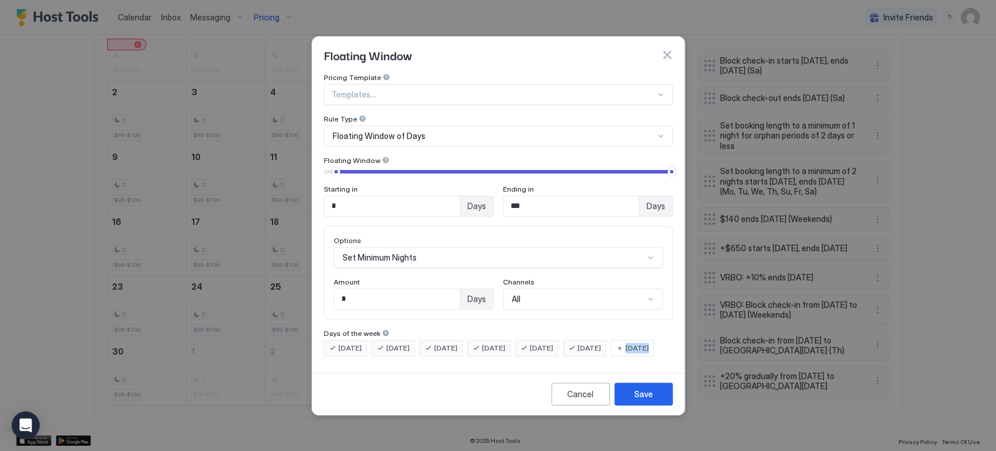
click at [626, 353] on span "[DATE]" at bounding box center [637, 348] width 23 height 11
click at [414, 356] on div "[DATE] [DATE] [DATE] [DATE] [DATE] [DATE] [DATE]" at bounding box center [498, 348] width 349 height 16
click at [644, 392] on button "Save" at bounding box center [644, 393] width 58 height 23
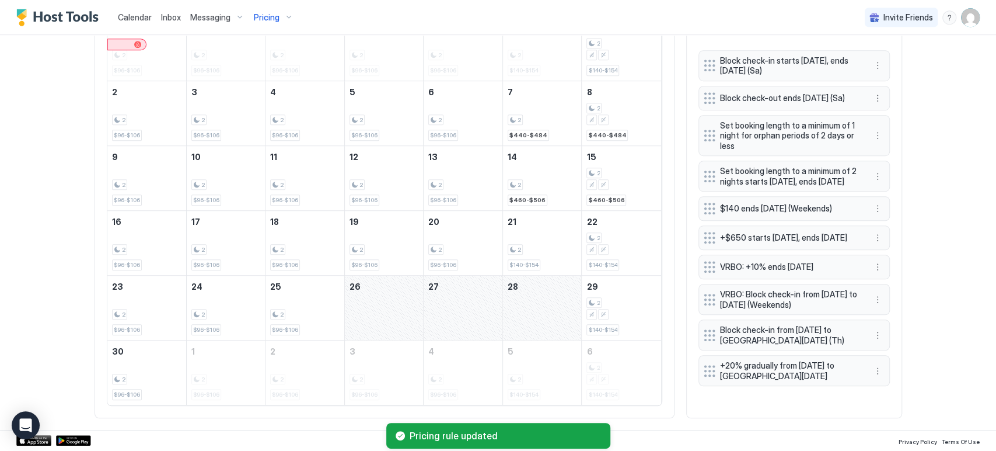
click at [871, 180] on button "More options" at bounding box center [878, 176] width 14 height 14
click at [884, 196] on div "Edit" at bounding box center [888, 192] width 44 height 19
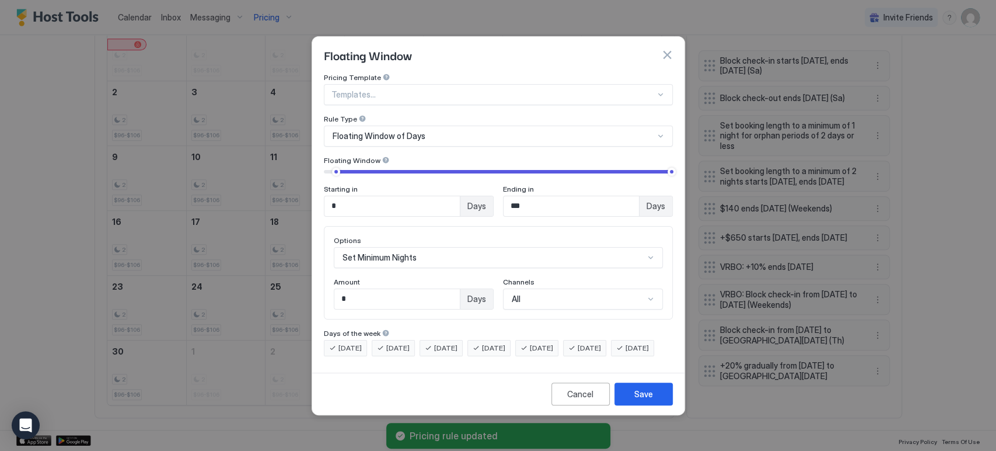
click at [663, 49] on button "button" at bounding box center [667, 55] width 12 height 12
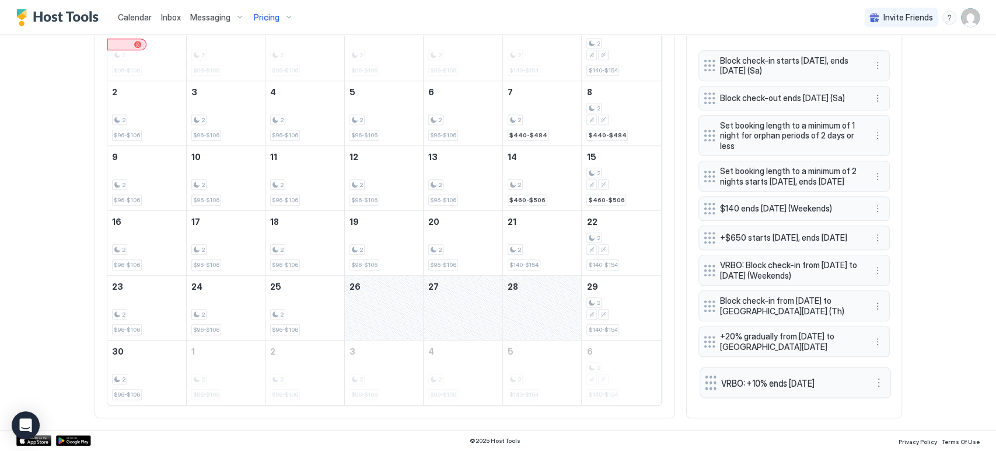
drag, startPoint x: 702, startPoint y: 277, endPoint x: 703, endPoint y: 393, distance: 115.6
drag, startPoint x: 386, startPoint y: 285, endPoint x: 528, endPoint y: 297, distance: 142.3
click at [528, 297] on tr "23 2 $96-$106 24 2 $96-$106 25 2 $96-$106 26 27 28 29 2 $140-$154" at bounding box center [384, 307] width 554 height 65
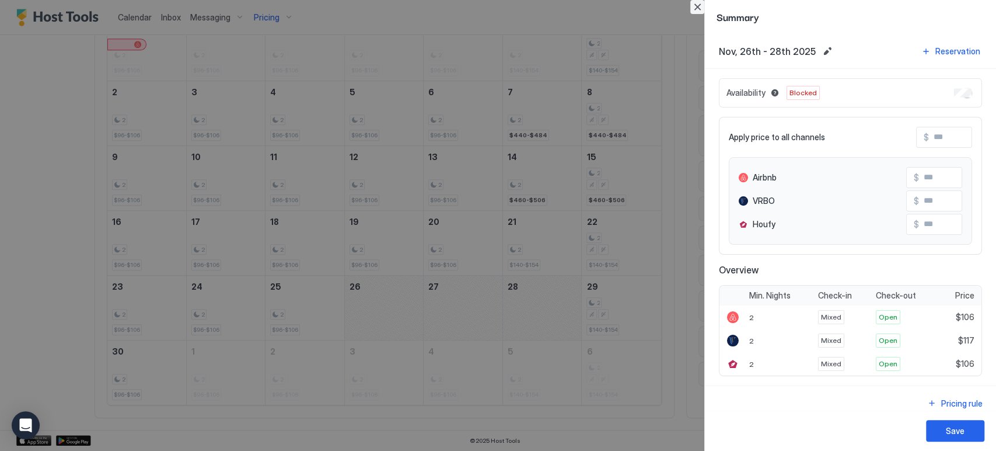
click at [697, 6] on button "Close" at bounding box center [697, 7] width 14 height 14
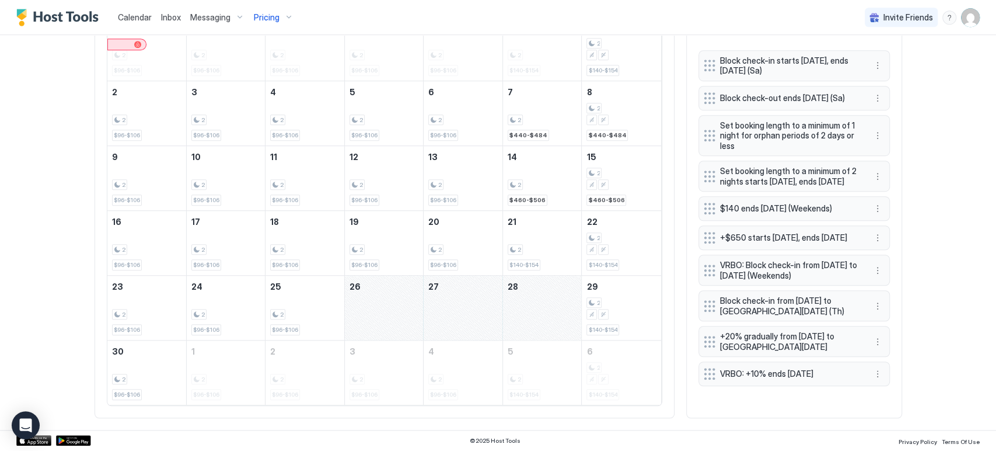
drag, startPoint x: 396, startPoint y: 297, endPoint x: 537, endPoint y: 291, distance: 141.4
click at [537, 291] on tr "23 2 $96-$106 24 2 $96-$106 25 2 $96-$106 26 27 28 29 2 $140-$154" at bounding box center [384, 307] width 554 height 65
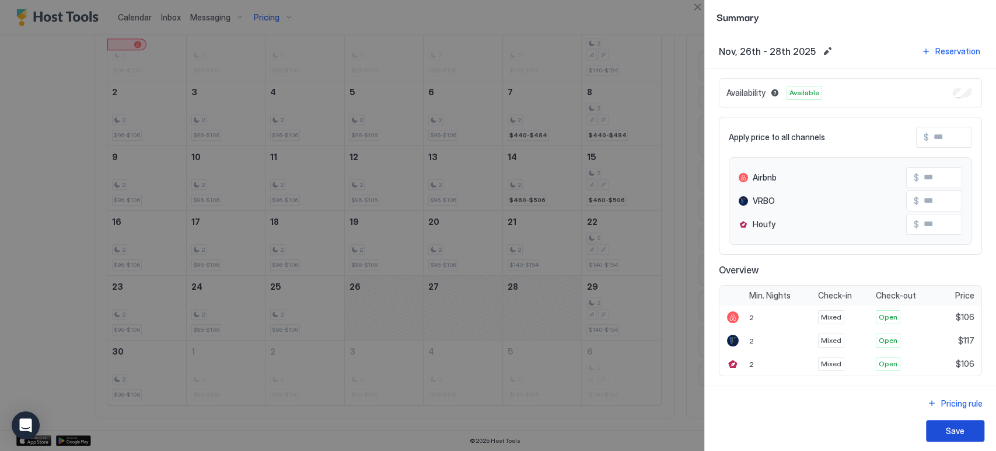
click at [958, 436] on div "Save" at bounding box center [955, 430] width 19 height 12
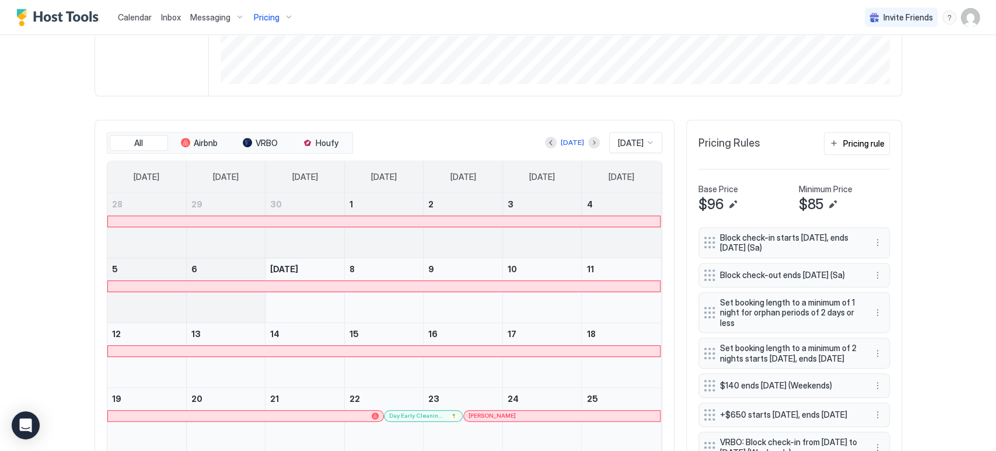
scroll to position [259, 0]
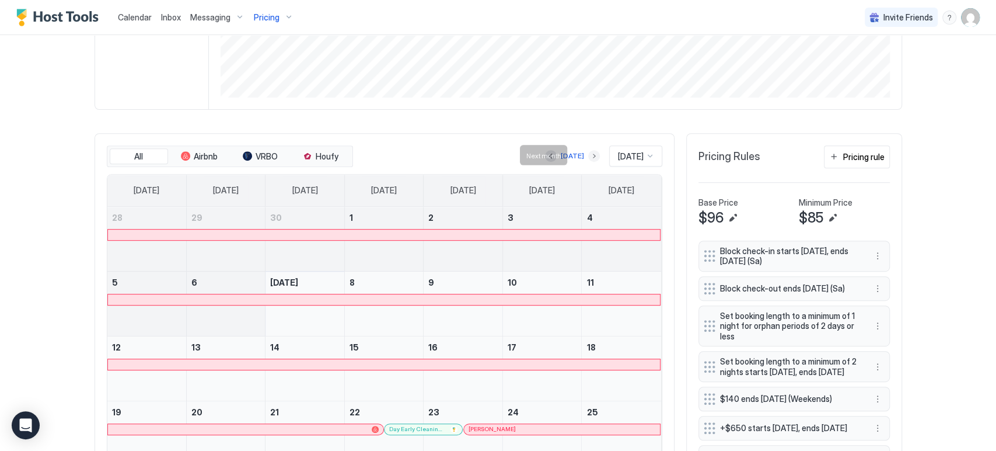
click at [588, 155] on button "Next month" at bounding box center [594, 156] width 12 height 12
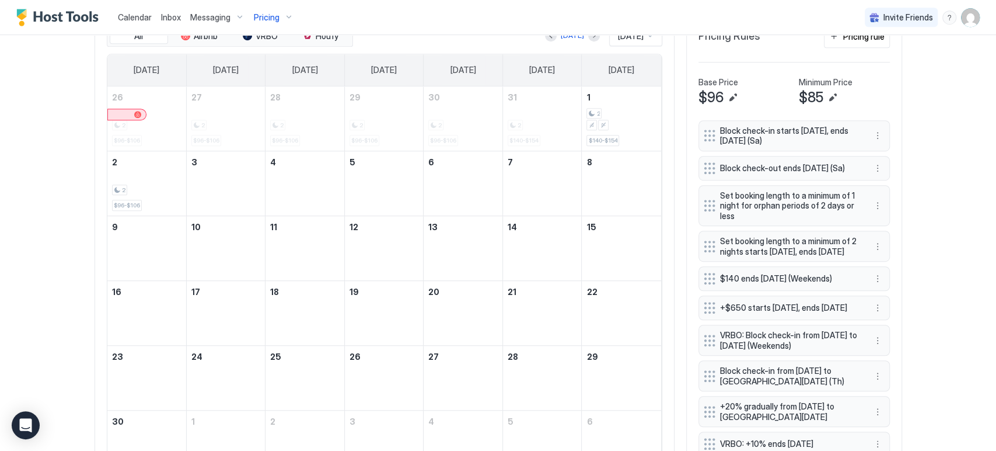
scroll to position [453, 0]
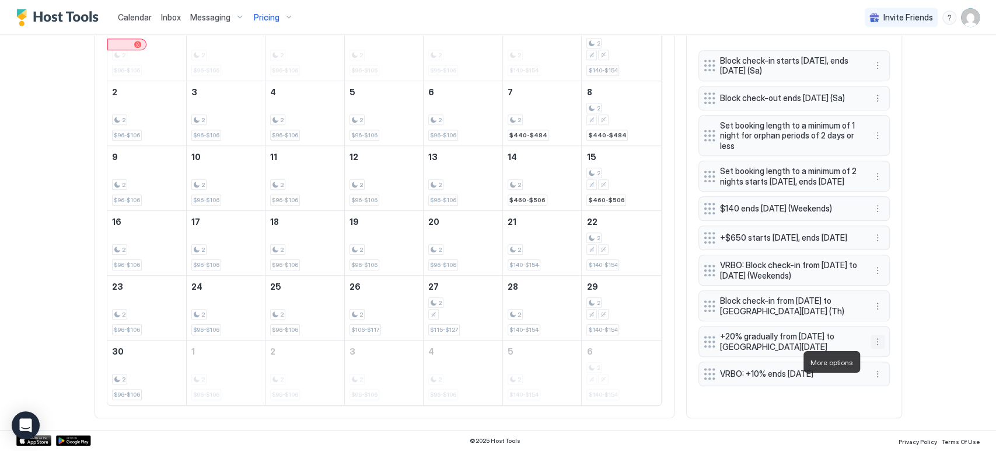
click at [871, 348] on button "More options" at bounding box center [878, 341] width 14 height 14
click at [881, 379] on div "Edit" at bounding box center [884, 378] width 26 height 9
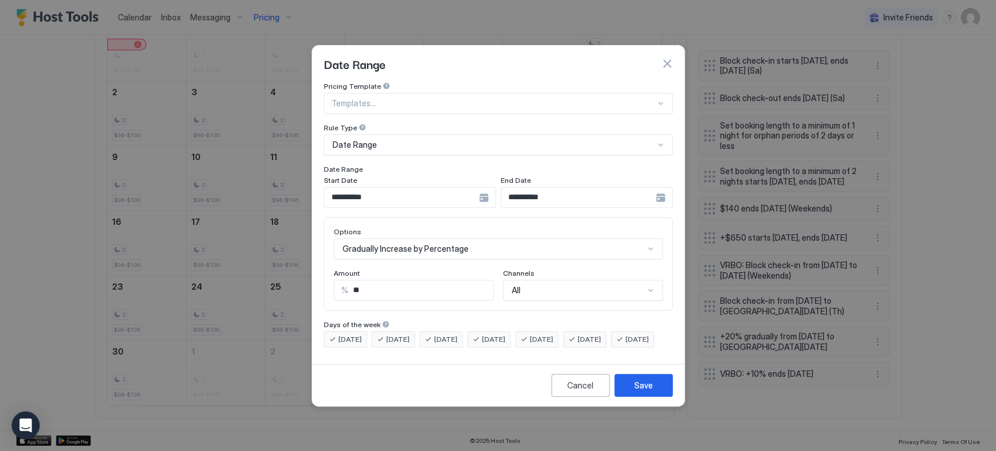
click at [383, 268] on div "Amount" at bounding box center [414, 273] width 160 height 11
click at [388, 280] on input "**" at bounding box center [420, 290] width 145 height 20
type input "**"
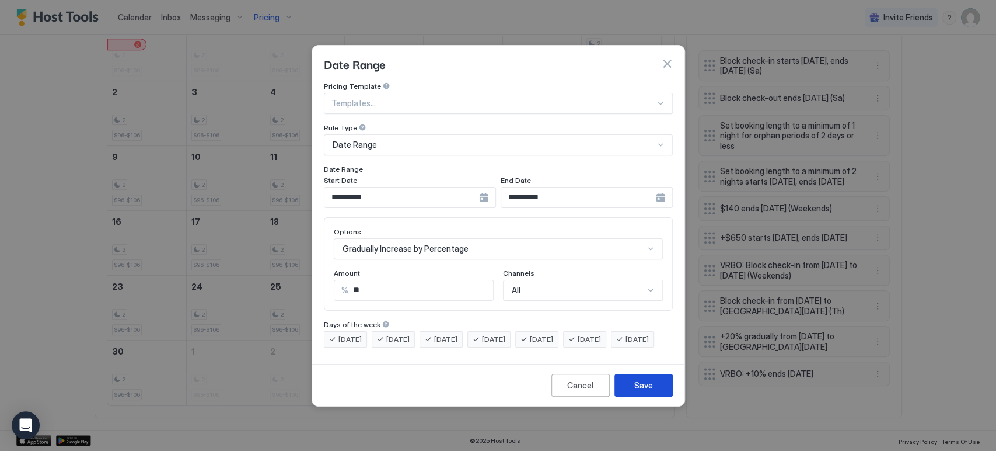
click at [626, 396] on button "Save" at bounding box center [644, 385] width 58 height 23
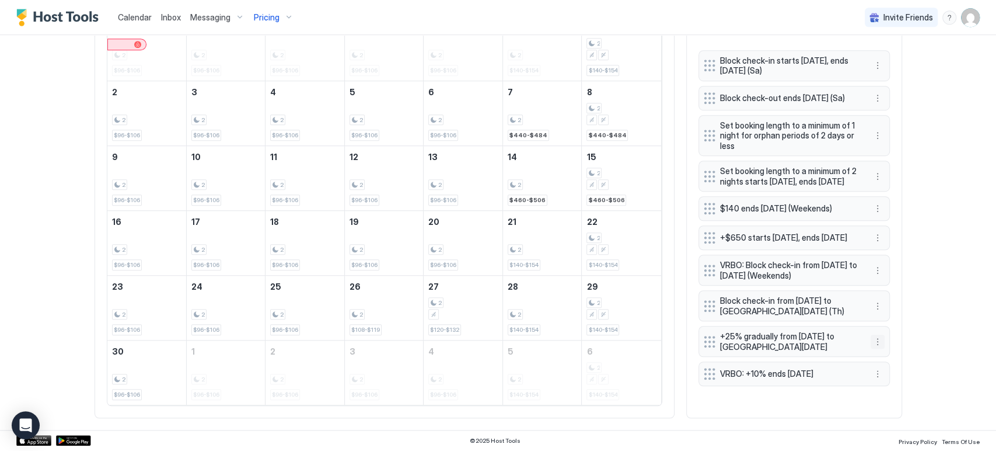
click at [873, 348] on button "More options" at bounding box center [878, 341] width 14 height 14
click at [884, 372] on div "Edit" at bounding box center [888, 378] width 44 height 19
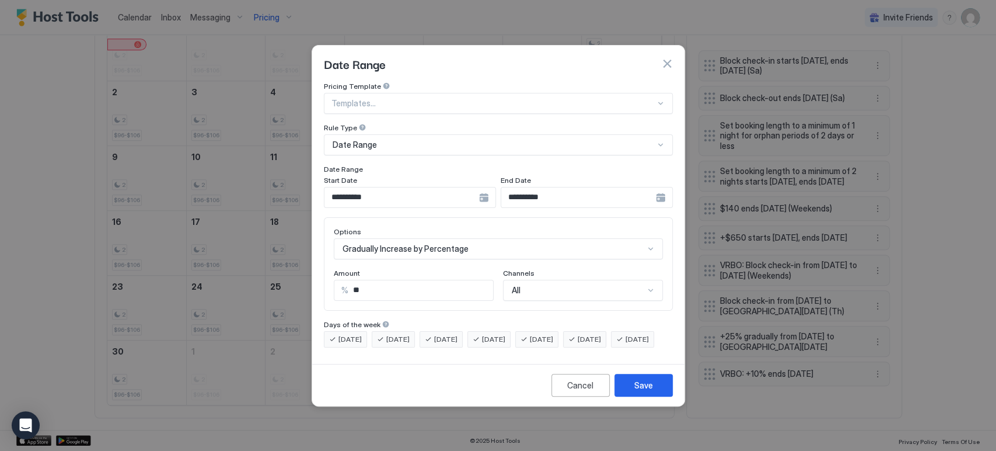
click at [668, 58] on button "button" at bounding box center [667, 64] width 12 height 12
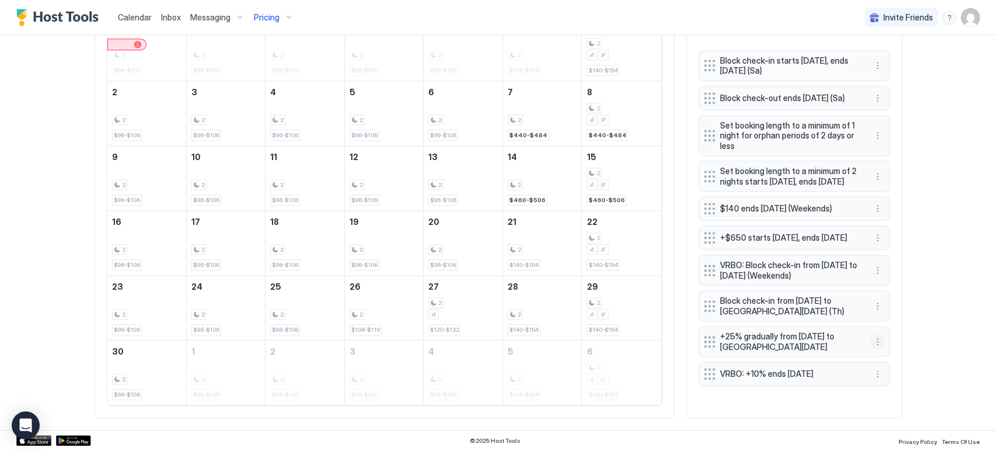
click at [871, 348] on button "More options" at bounding box center [878, 341] width 14 height 14
click at [881, 374] on div "Edit" at bounding box center [884, 378] width 26 height 9
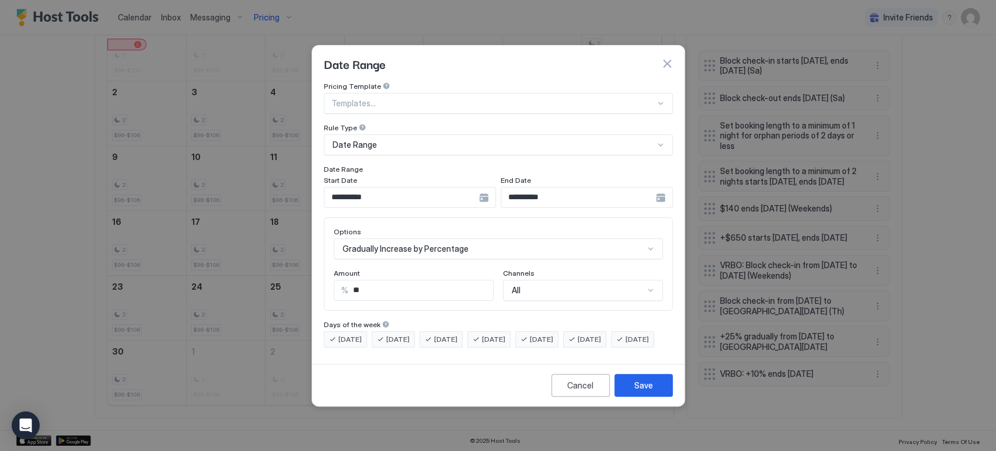
click at [397, 187] on input "**********" at bounding box center [401, 197] width 155 height 20
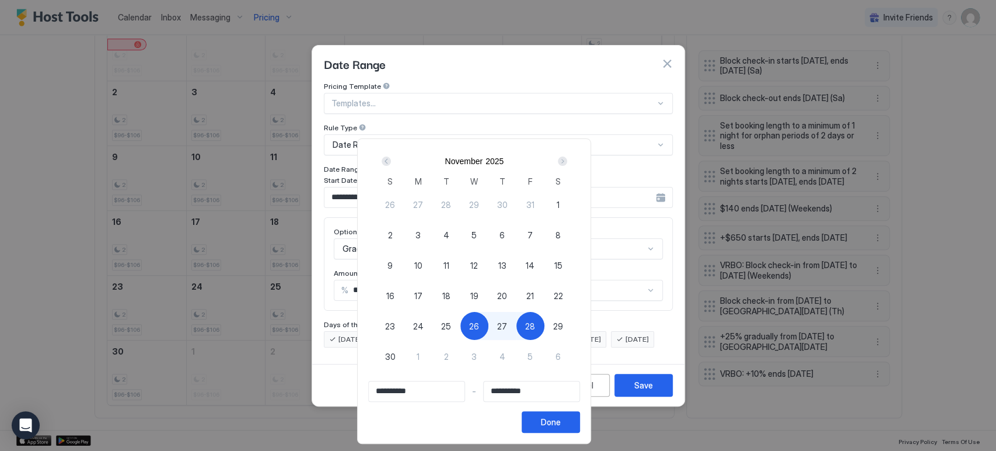
click at [451, 324] on span "25" at bounding box center [446, 326] width 10 height 12
type input "**********"
click at [561, 420] on div "Done" at bounding box center [551, 422] width 20 height 12
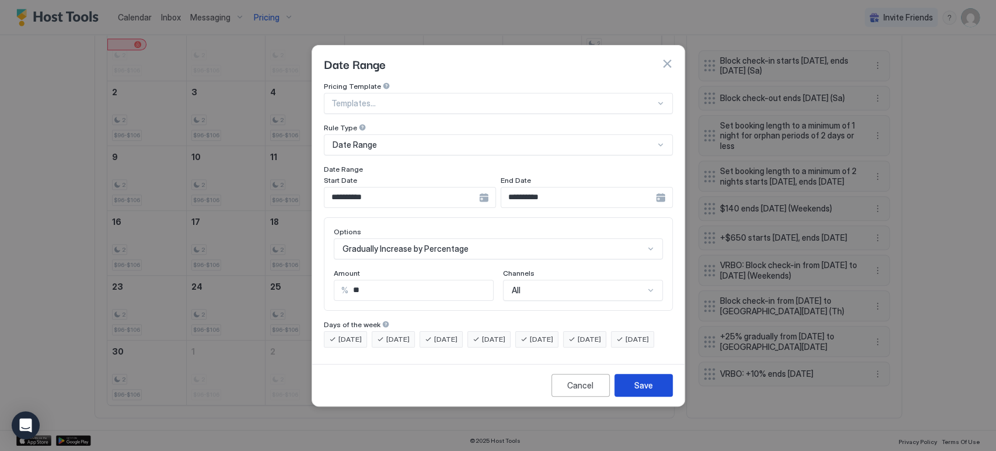
click at [640, 391] on div "Save" at bounding box center [643, 385] width 19 height 12
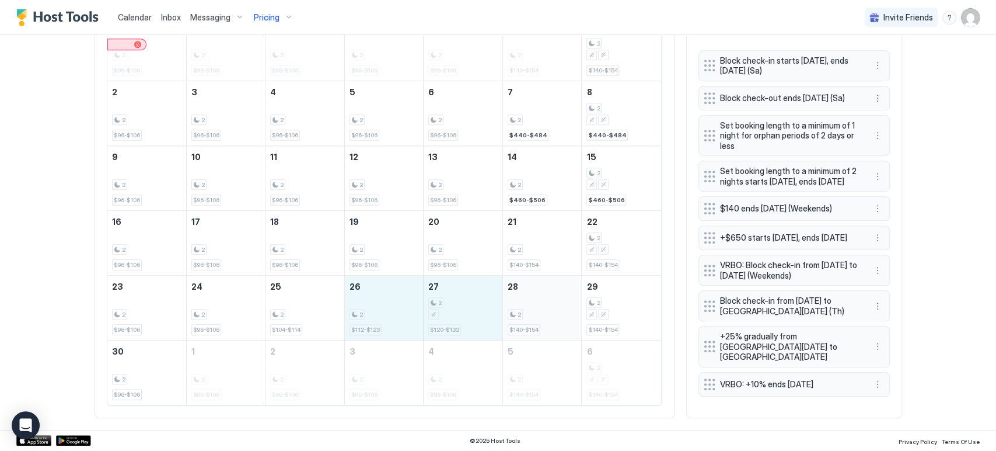
drag, startPoint x: 384, startPoint y: 310, endPoint x: 528, endPoint y: 298, distance: 144.1
click at [528, 298] on tr "23 2 $96-$106 24 2 $96-$106 25 2 $104-$114 26 2 $112-$123 27 2 $120-$132 28 2 $…" at bounding box center [384, 307] width 554 height 65
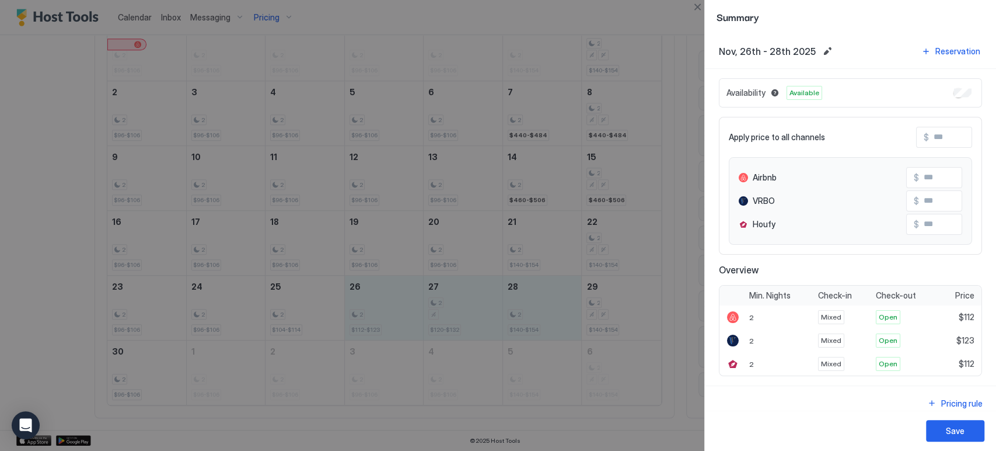
click at [689, 0] on div at bounding box center [498, 225] width 996 height 451
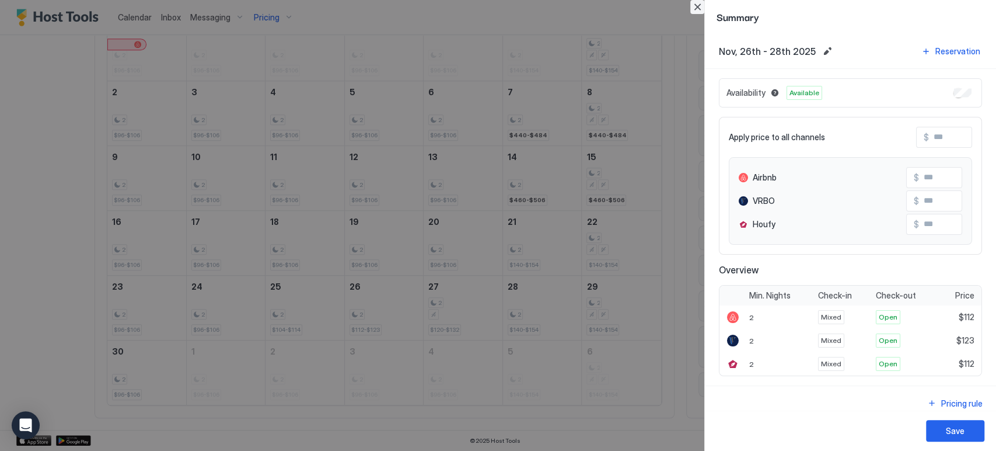
click at [700, 5] on button "Close" at bounding box center [697, 7] width 14 height 14
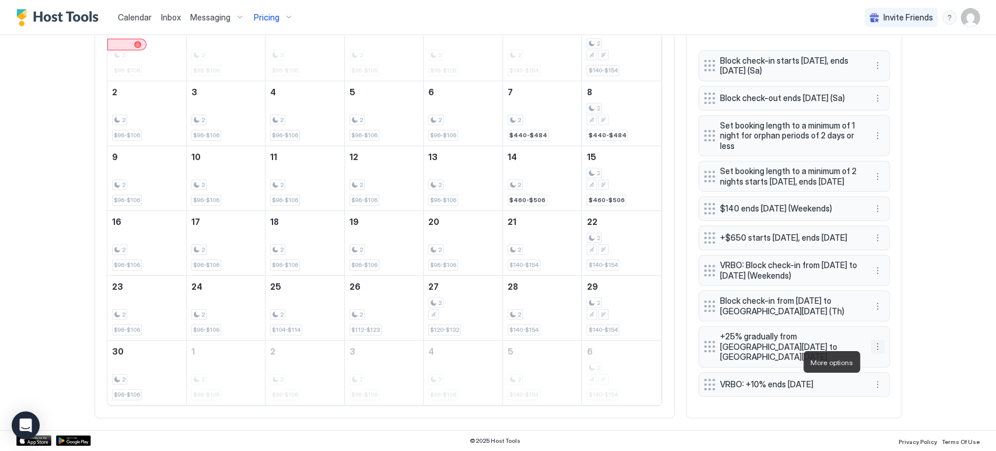
click at [872, 353] on button "More options" at bounding box center [878, 346] width 14 height 14
click at [891, 377] on span "Edit" at bounding box center [890, 378] width 13 height 9
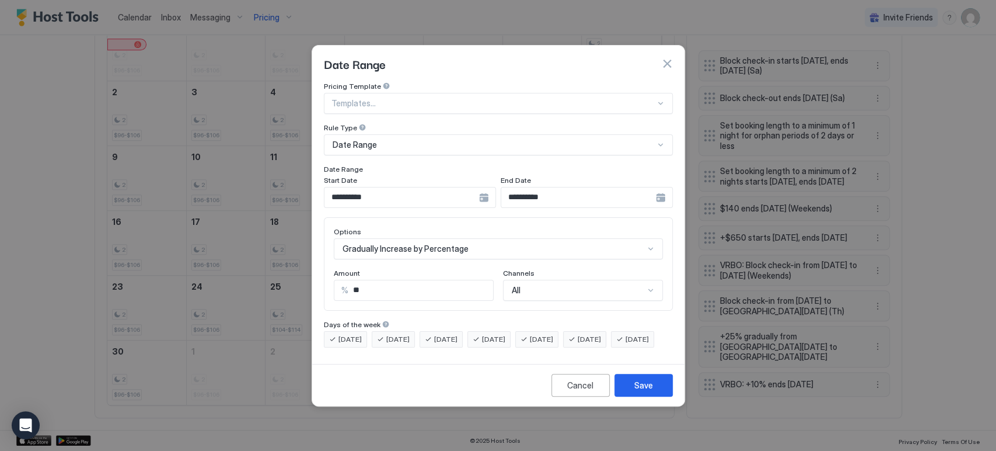
click at [442, 238] on div "Gradually Increase by Percentage" at bounding box center [498, 248] width 329 height 21
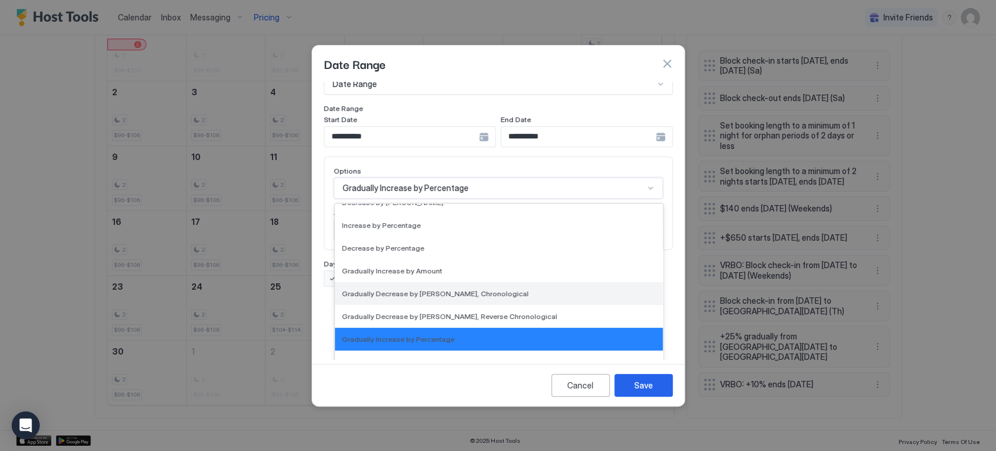
scroll to position [83, 0]
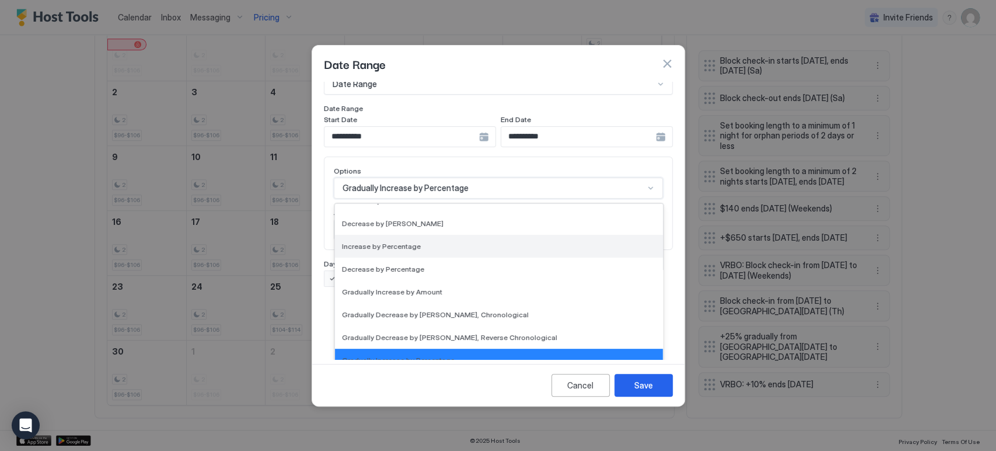
click at [456, 242] on div "Increase by Percentage" at bounding box center [499, 246] width 328 height 23
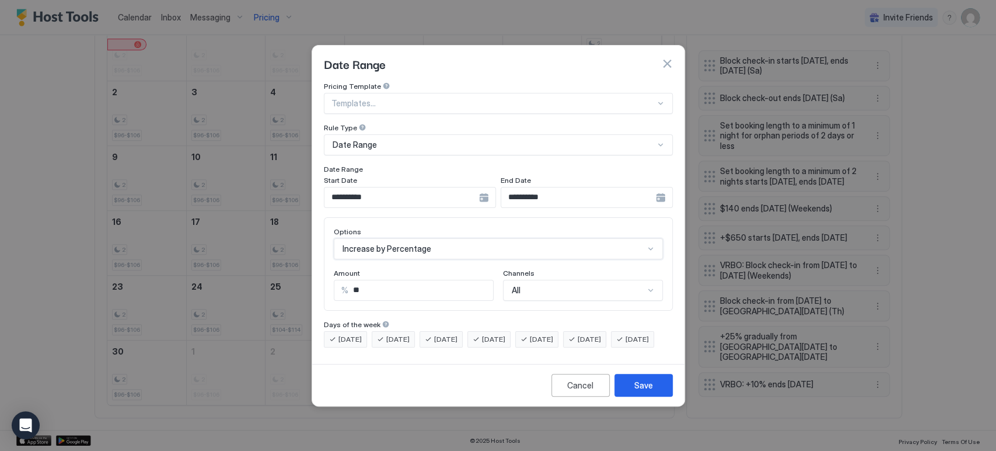
scroll to position [0, 0]
click at [452, 187] on input "**********" at bounding box center [401, 197] width 155 height 20
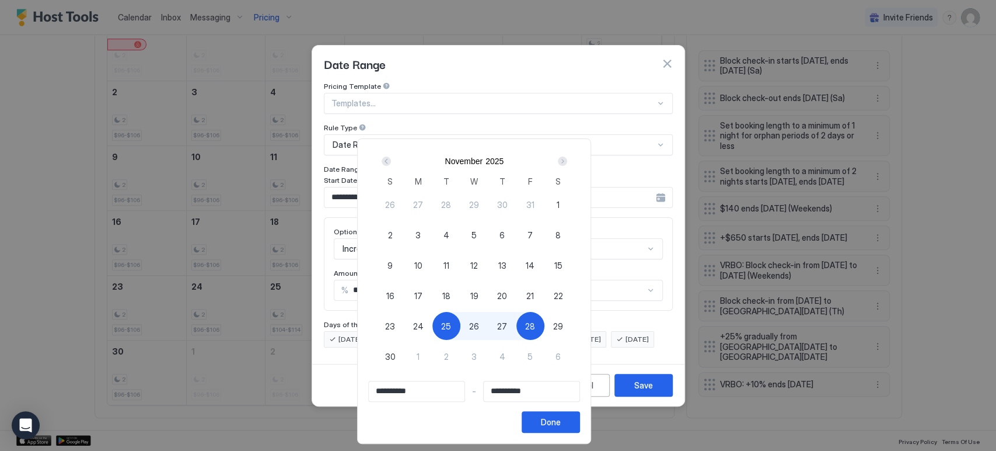
click at [535, 200] on span "31" at bounding box center [530, 204] width 8 height 12
type input "**********"
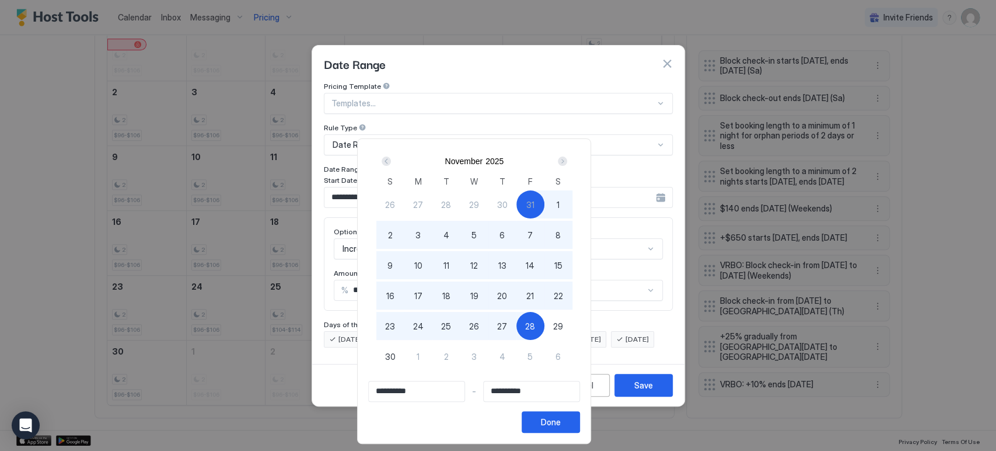
click at [460, 320] on div "25" at bounding box center [446, 326] width 28 height 28
type input "**********"
click at [488, 329] on div "26" at bounding box center [474, 326] width 28 height 28
type input "**********"
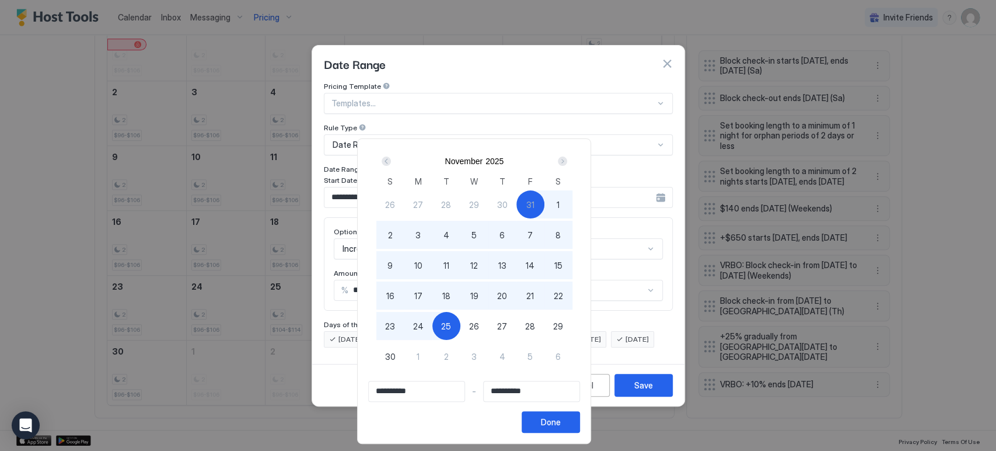
type input "**********"
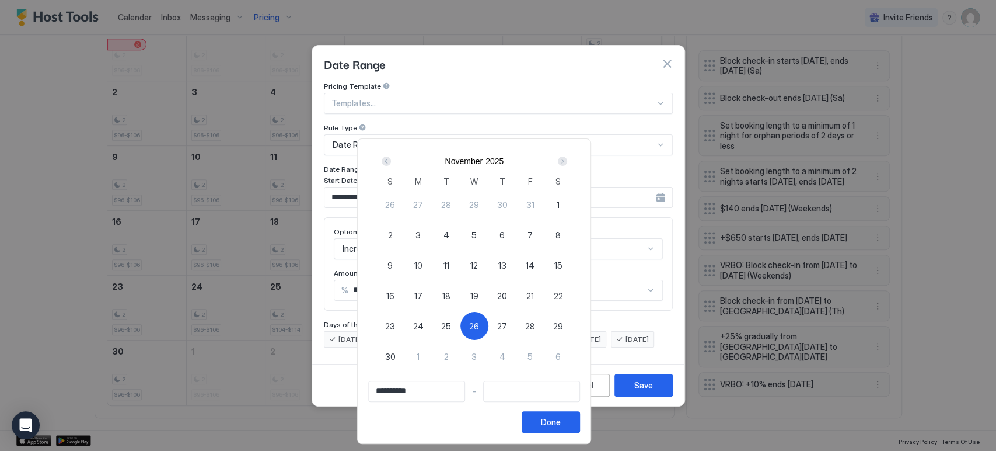
type input "**********"
click at [507, 330] on span "27" at bounding box center [502, 326] width 10 height 12
type input "**********"
click at [561, 419] on div "Done" at bounding box center [551, 422] width 20 height 12
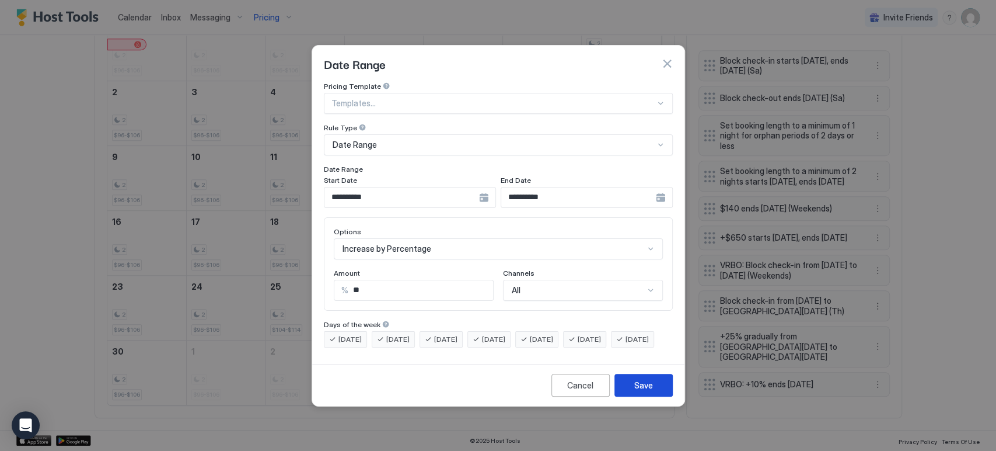
click at [640, 386] on button "Save" at bounding box center [644, 385] width 58 height 23
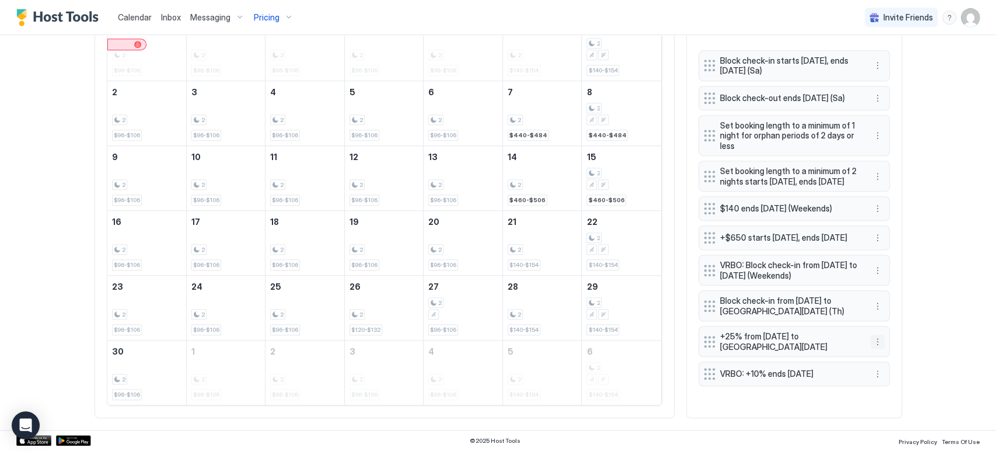
click at [871, 348] on button "More options" at bounding box center [878, 341] width 14 height 14
click at [879, 376] on div "Edit" at bounding box center [884, 378] width 26 height 9
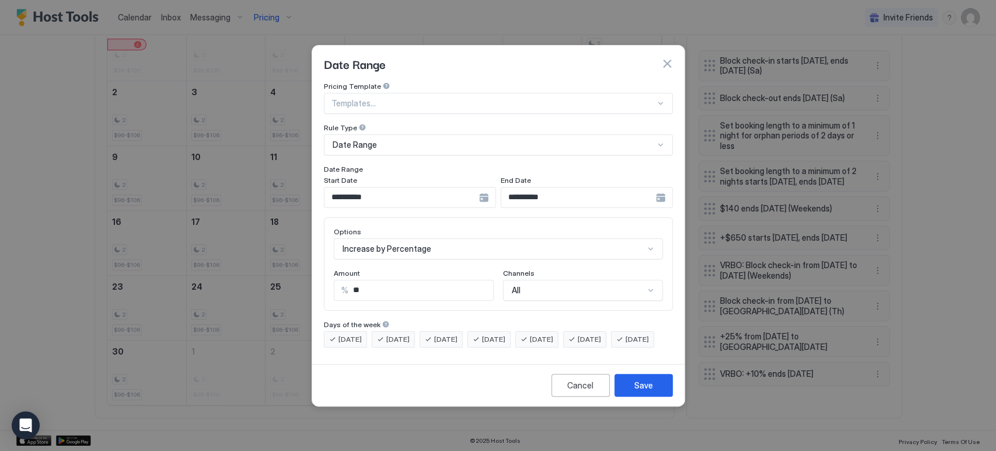
click at [402, 139] on div "Date Range" at bounding box center [494, 144] width 322 height 11
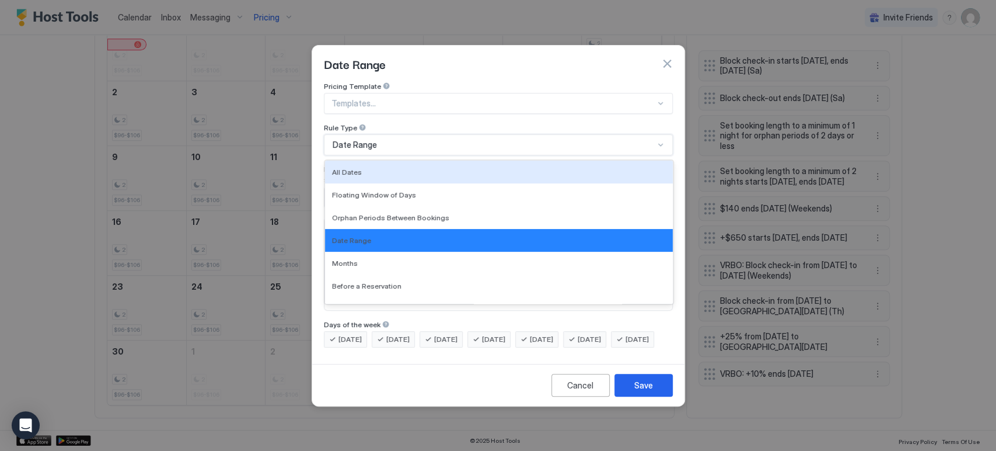
click at [324, 123] on div "Rule Type" at bounding box center [498, 128] width 349 height 11
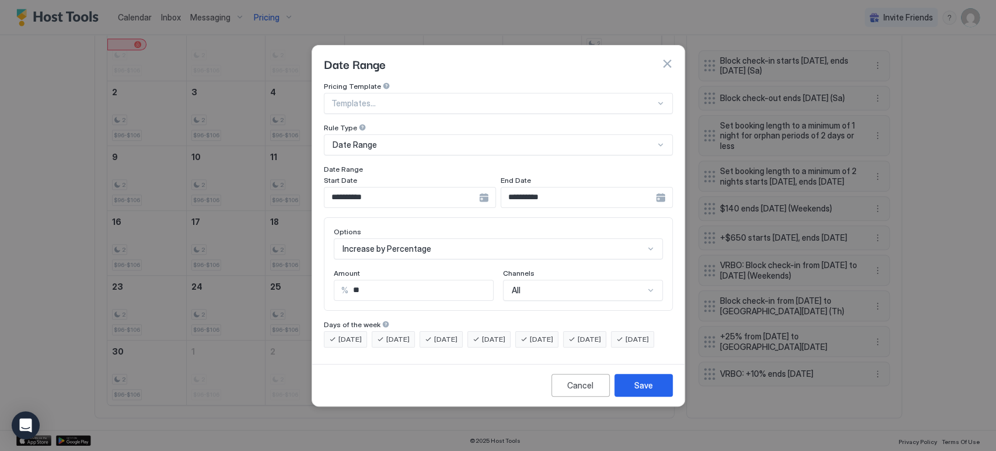
click at [416, 187] on input "**********" at bounding box center [401, 197] width 155 height 20
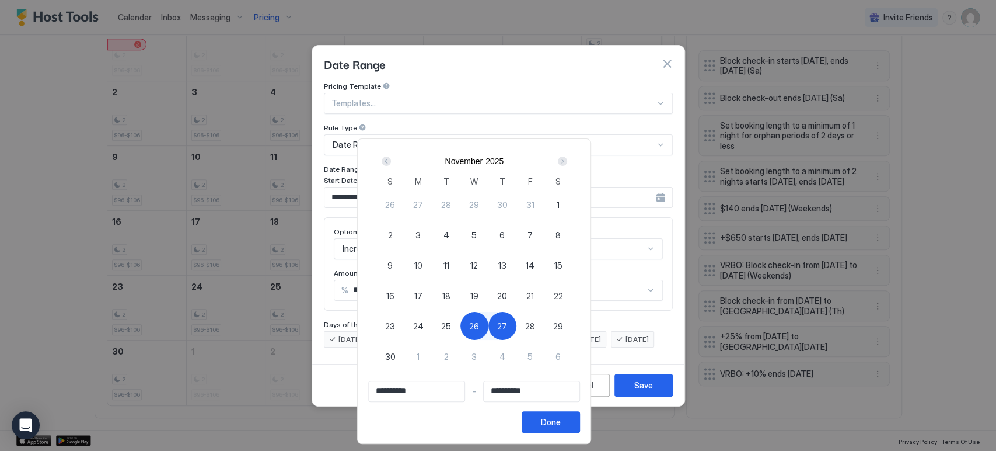
click at [488, 330] on div "26" at bounding box center [474, 326] width 28 height 28
click at [479, 320] on span "26" at bounding box center [474, 326] width 10 height 12
type input "**********"
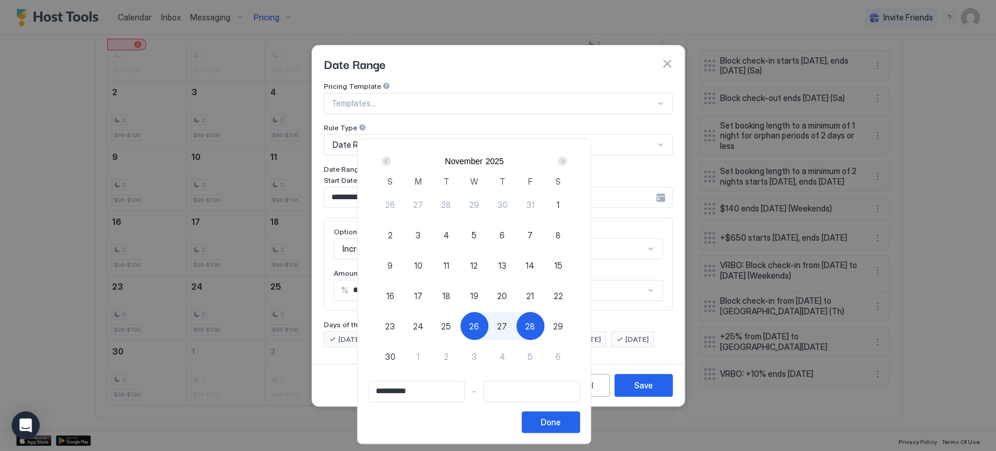
click at [535, 320] on span "28" at bounding box center [530, 326] width 10 height 12
type input "**********"
click at [561, 421] on div "Done" at bounding box center [551, 422] width 20 height 12
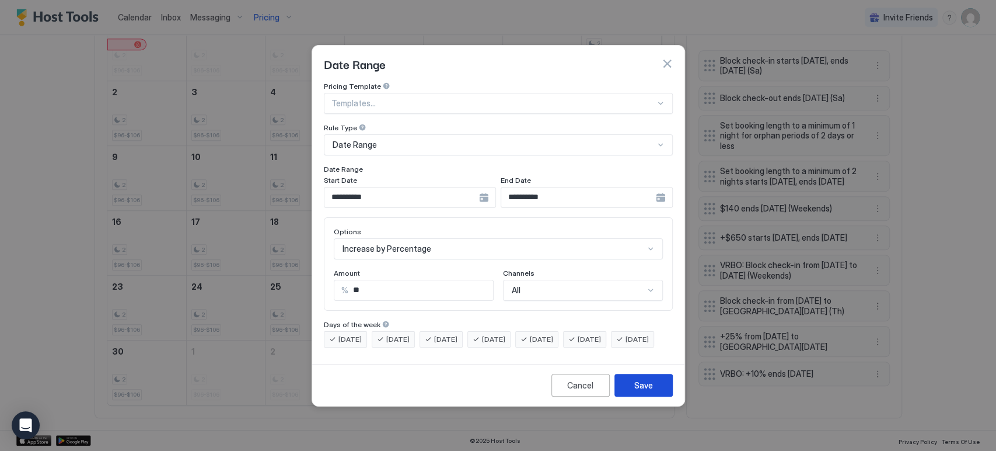
click at [626, 389] on button "Save" at bounding box center [644, 385] width 58 height 23
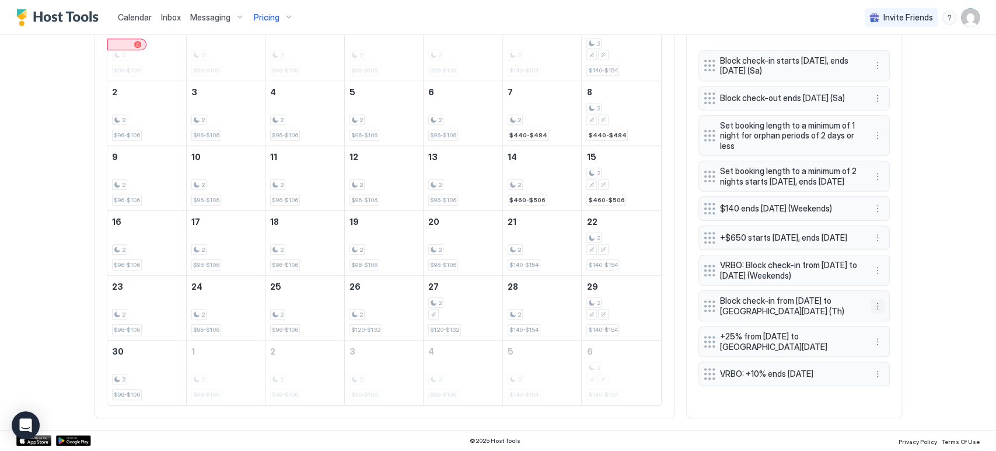
click at [874, 313] on button "More options" at bounding box center [878, 306] width 14 height 14
click at [924, 212] on div at bounding box center [498, 225] width 996 height 451
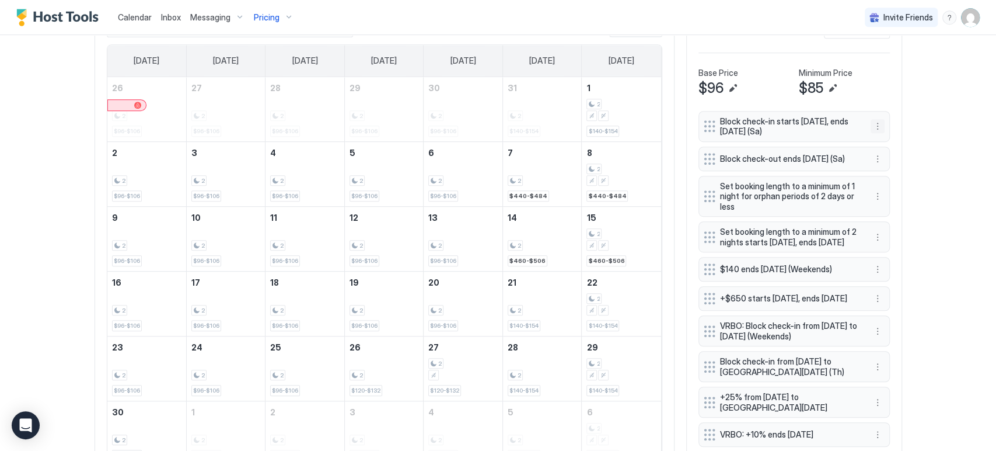
scroll to position [259, 0]
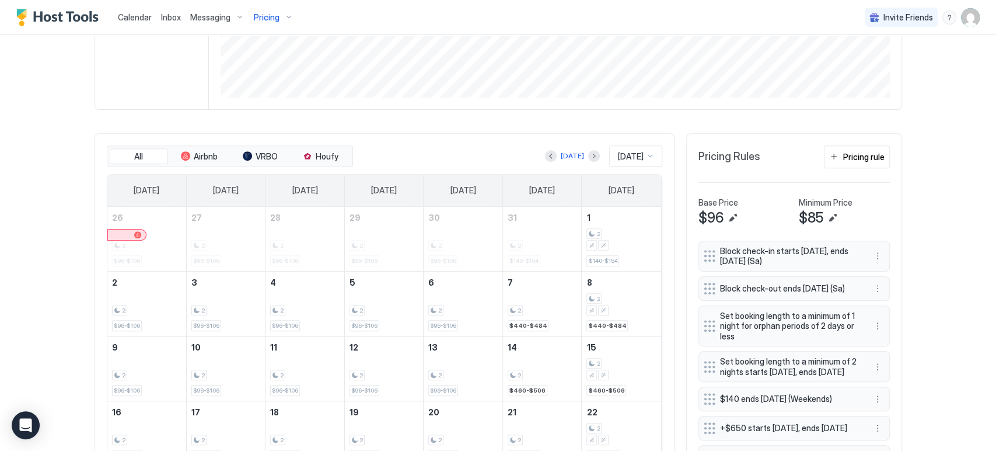
click at [851, 167] on div "Pricing Rules Pricing rule" at bounding box center [794, 161] width 191 height 32
click at [853, 166] on button "Pricing rule" at bounding box center [857, 156] width 66 height 23
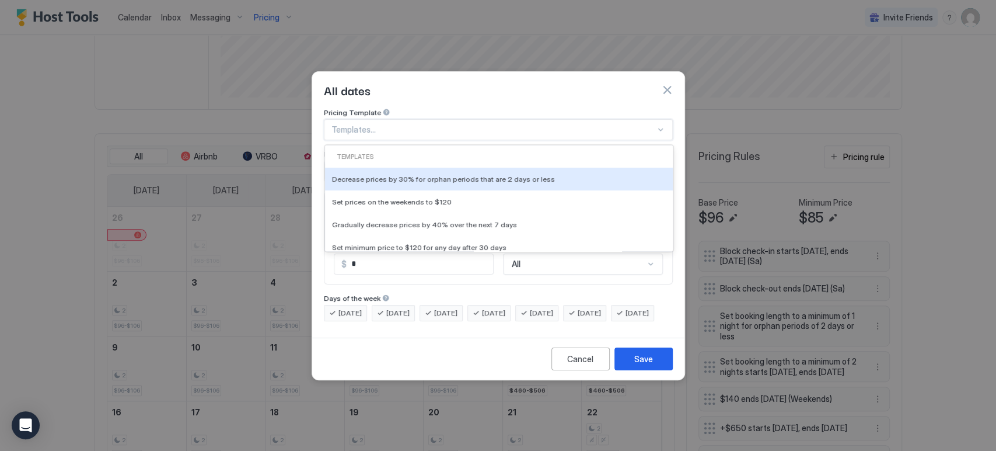
click at [508, 124] on div at bounding box center [493, 129] width 324 height 11
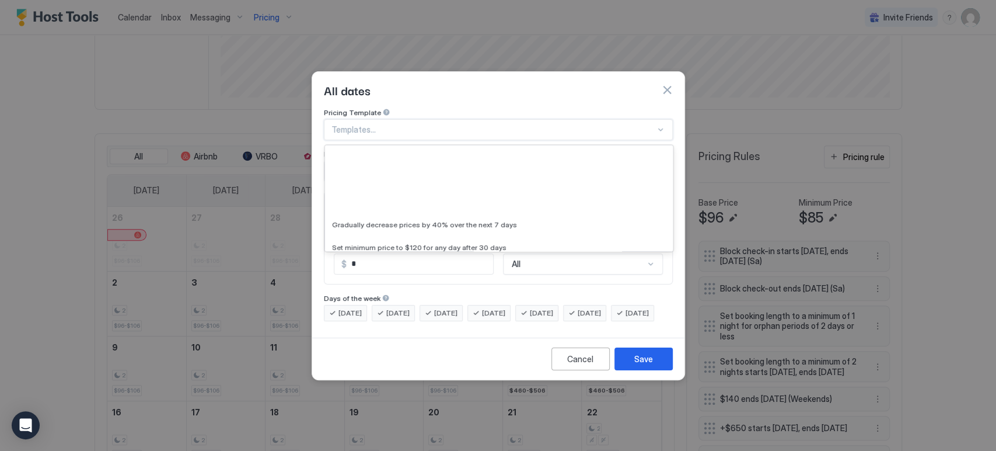
scroll to position [130, 0]
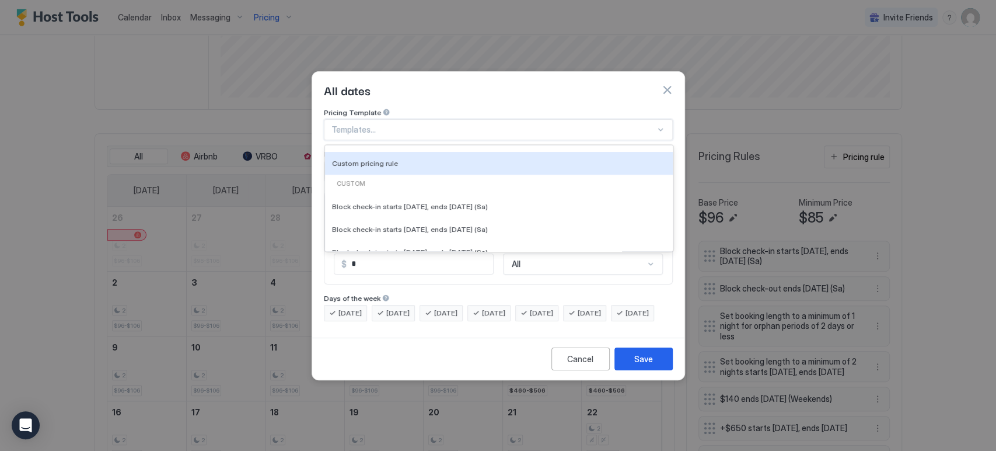
click at [426, 159] on div "Custom pricing rule" at bounding box center [499, 163] width 348 height 23
type input "***"
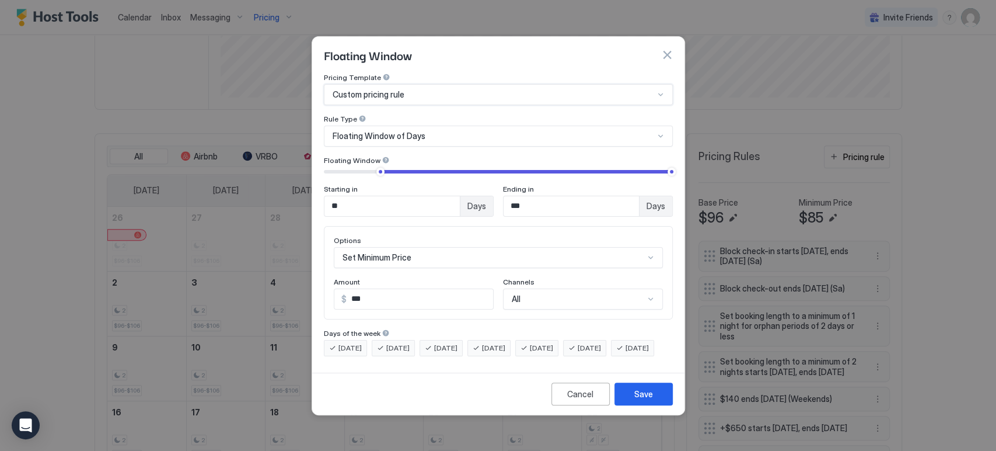
click at [388, 89] on span "Custom pricing rule" at bounding box center [369, 94] width 72 height 11
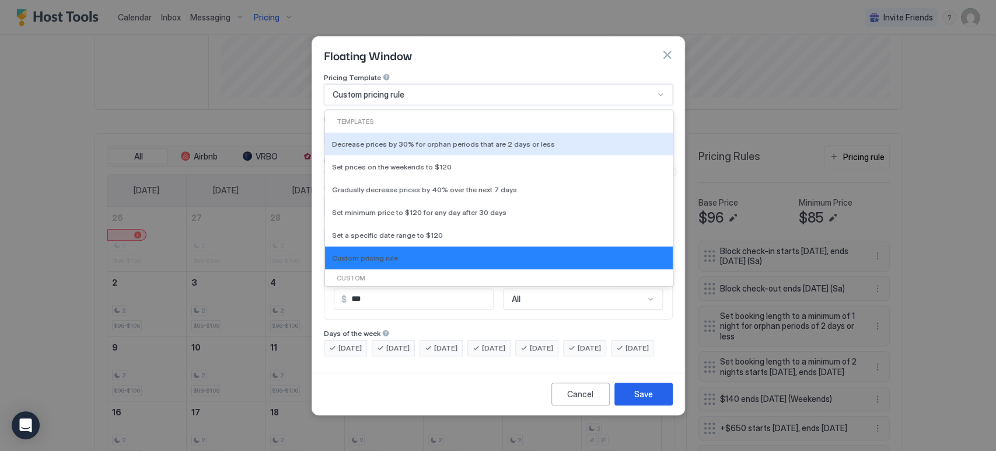
click at [400, 53] on span "Floating Window" at bounding box center [368, 55] width 88 height 18
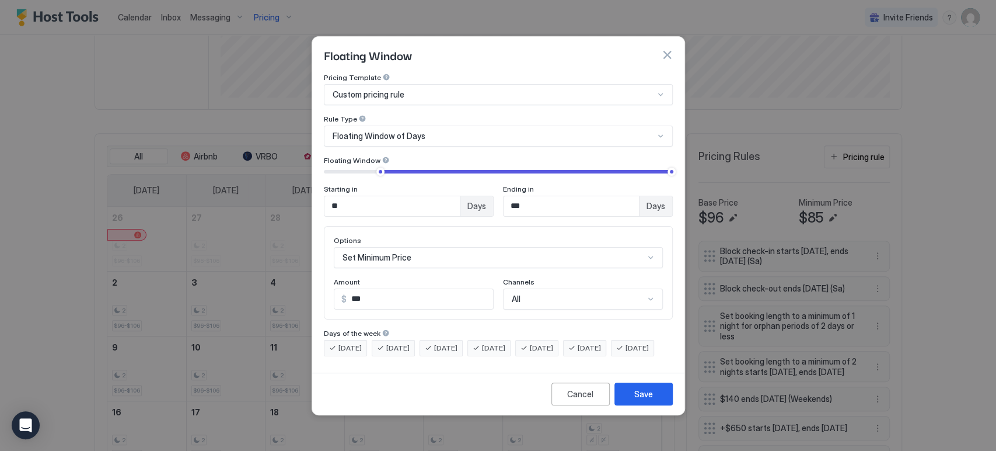
click at [407, 131] on span "Floating Window of Days" at bounding box center [379, 136] width 93 height 11
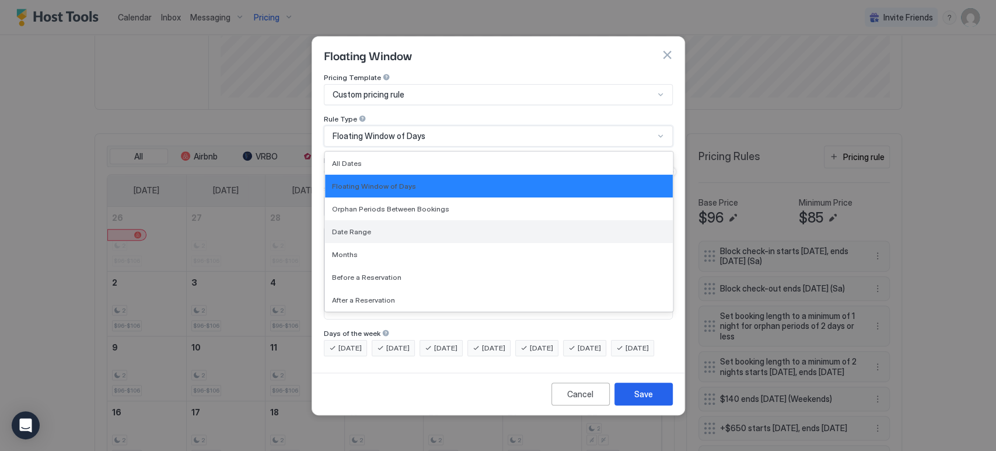
click at [374, 227] on div "Date Range" at bounding box center [499, 231] width 334 height 9
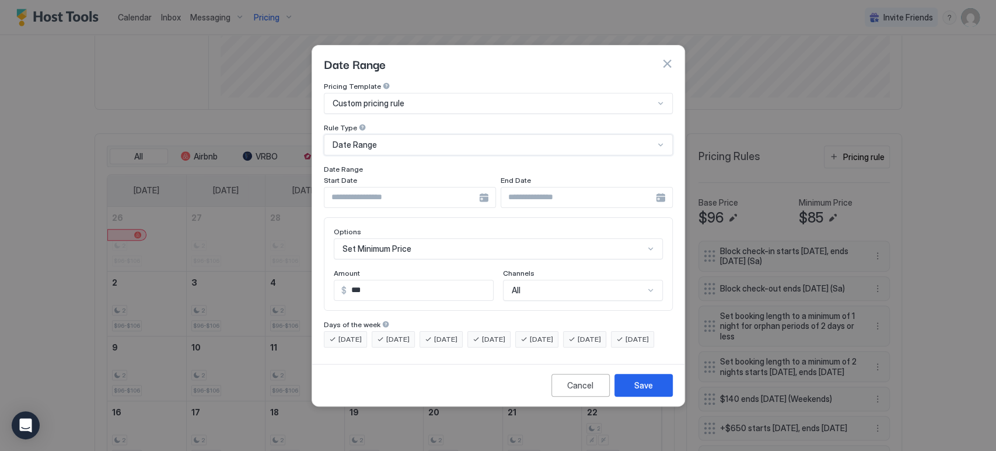
click at [388, 187] on input "Input Field" at bounding box center [401, 197] width 155 height 20
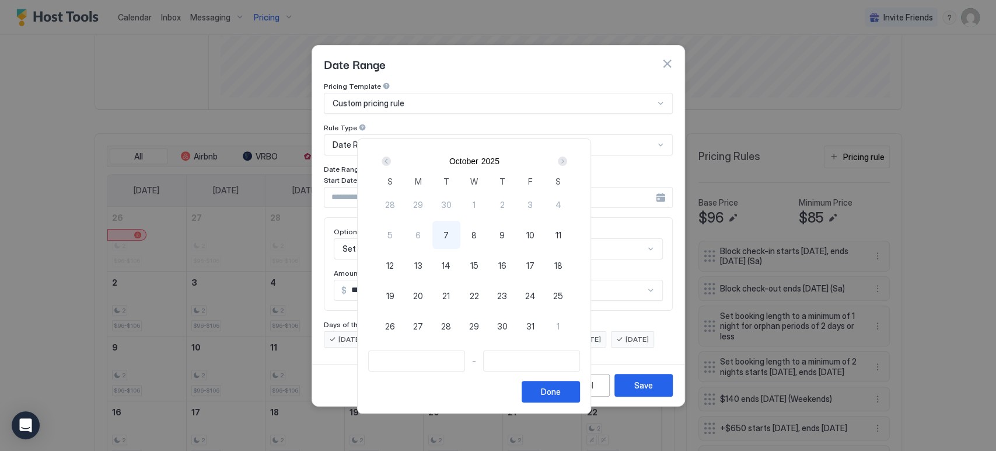
click at [570, 157] on div "Next" at bounding box center [563, 161] width 14 height 14
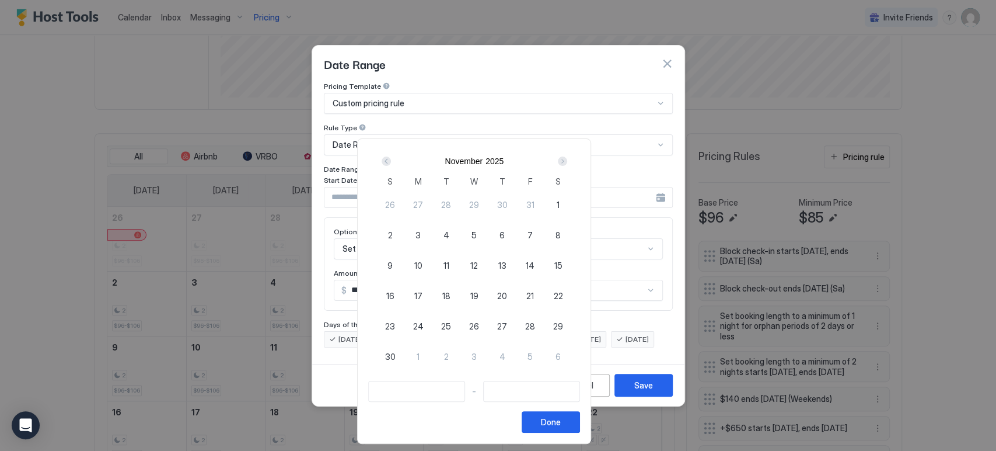
click at [488, 322] on div "26" at bounding box center [474, 326] width 28 height 28
type input "**********"
click at [535, 321] on span "28" at bounding box center [530, 326] width 10 height 12
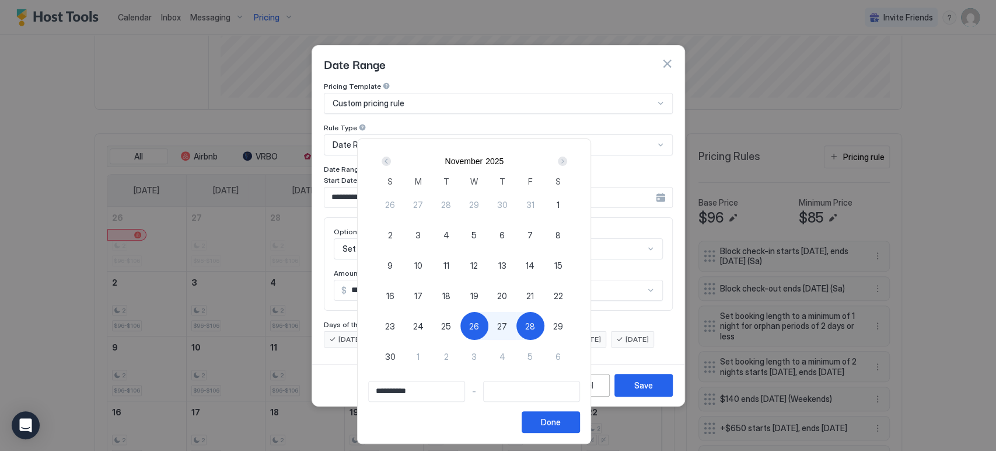
type input "**********"
click at [591, 434] on div "**********" at bounding box center [474, 290] width 234 height 305
click at [561, 425] on div "Done" at bounding box center [551, 422] width 20 height 12
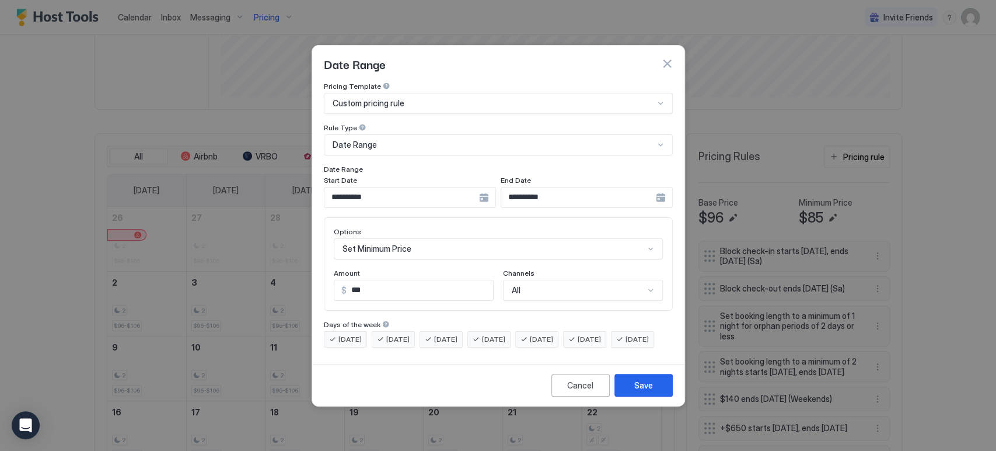
click at [611, 347] on div "[DATE]" at bounding box center [632, 339] width 43 height 16
click at [361, 334] on span "[DATE]" at bounding box center [349, 339] width 23 height 11
click at [403, 334] on span "[DATE]" at bounding box center [397, 339] width 23 height 11
drag, startPoint x: 458, startPoint y: 324, endPoint x: 496, endPoint y: 326, distance: 38.0
click at [458, 334] on span "[DATE]" at bounding box center [445, 339] width 23 height 11
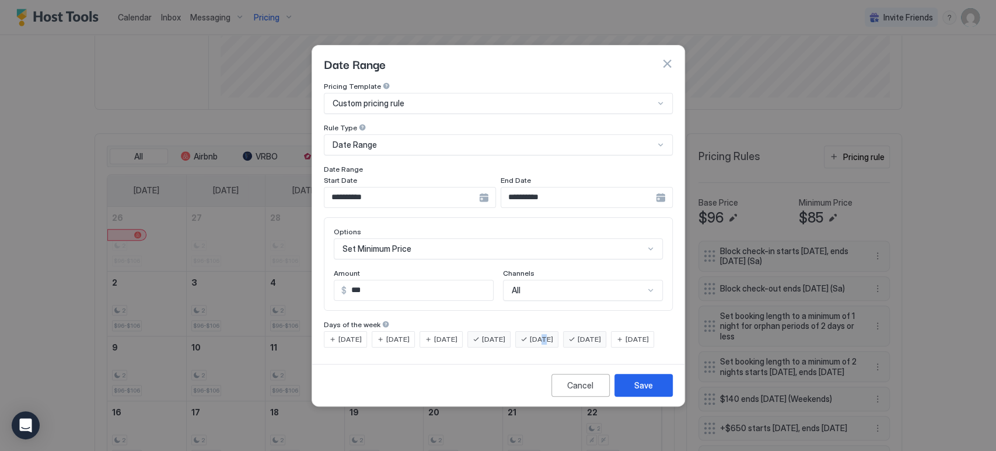
click at [553, 334] on span "[DATE]" at bounding box center [541, 339] width 23 height 11
click at [598, 334] on span "[DATE]" at bounding box center [589, 339] width 23 height 11
click at [554, 335] on div "[DATE]" at bounding box center [536, 339] width 43 height 16
click at [536, 347] on div "[DATE] [DATE] [DATE] [DATE] [DATE] [DATE] [DATE]" at bounding box center [498, 339] width 349 height 16
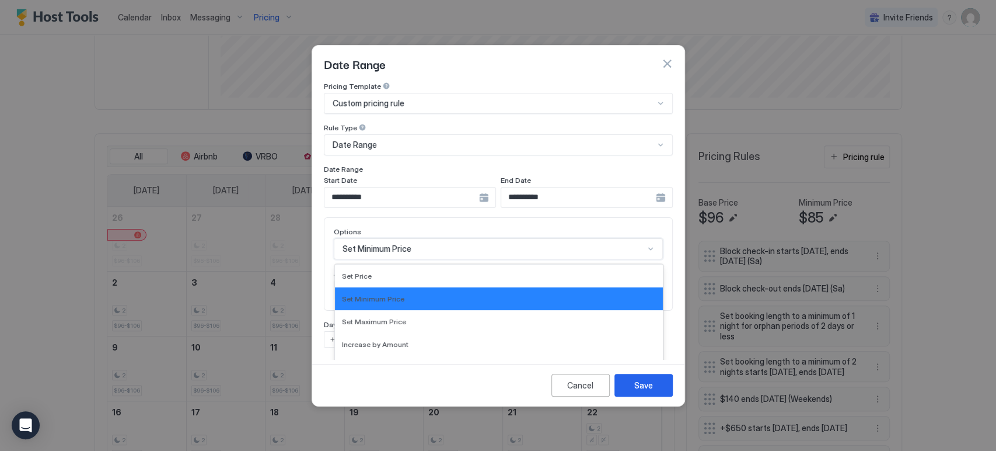
click at [413, 238] on div "17 results available. Use Up and Down to choose options, press Enter to select …" at bounding box center [498, 248] width 329 height 21
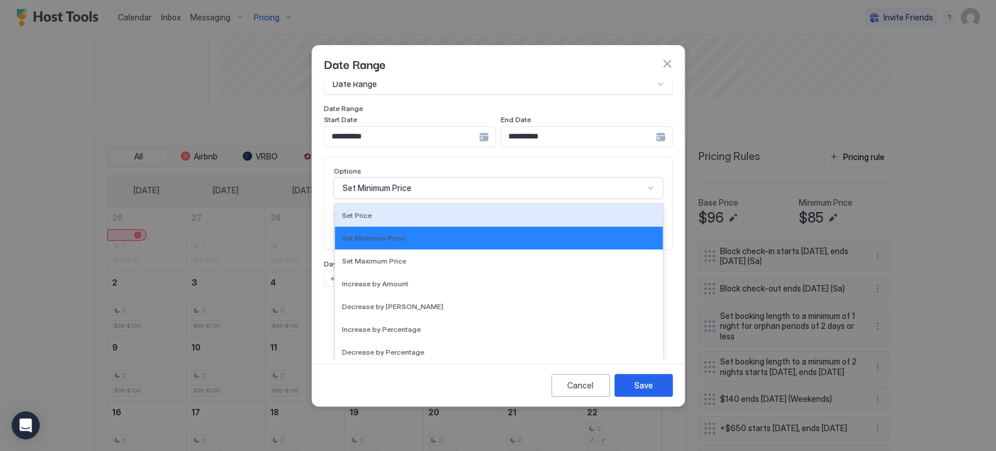
click at [319, 174] on div "**********" at bounding box center [498, 220] width 372 height 277
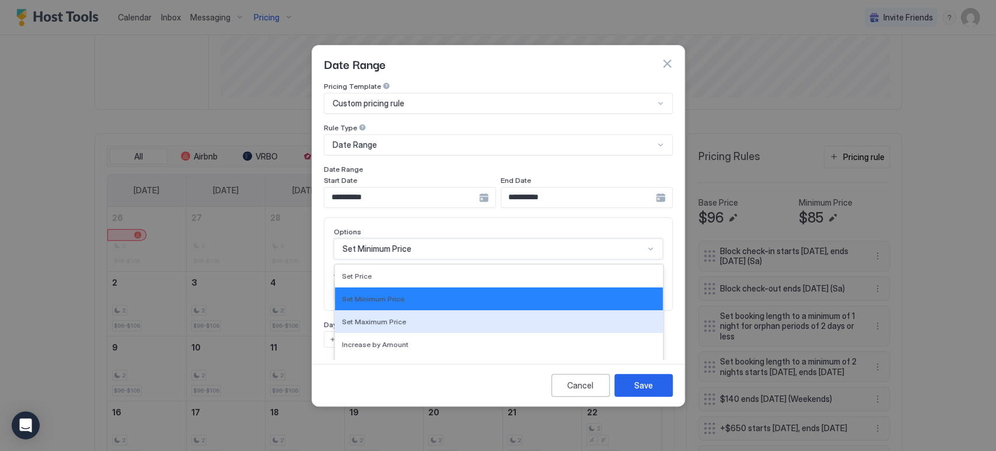
click at [408, 242] on div "17 results available. Use Up and Down to choose options, press Enter to select …" at bounding box center [498, 248] width 329 height 21
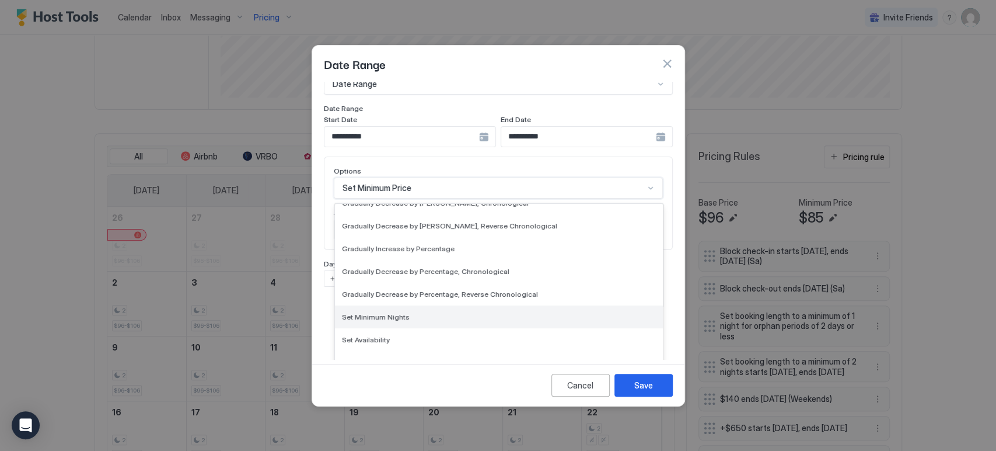
scroll to position [211, 0]
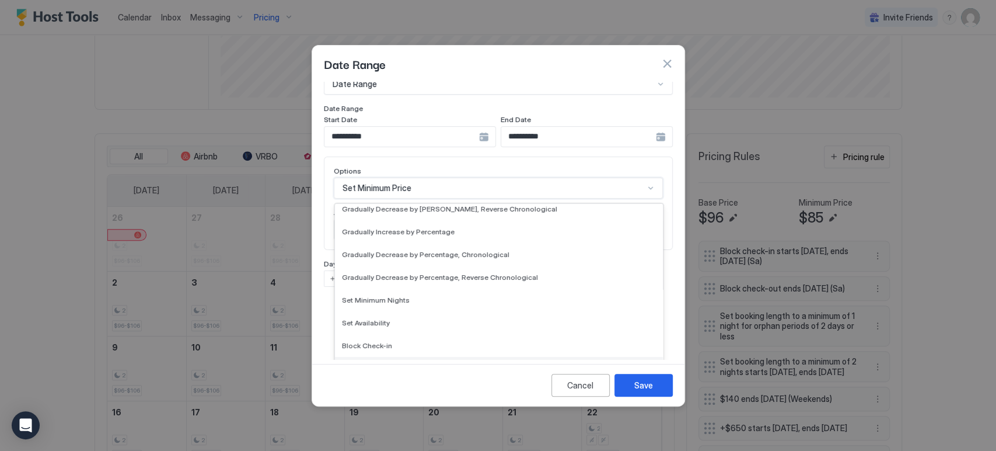
click at [400, 364] on div "Block Check-out" at bounding box center [499, 368] width 314 height 9
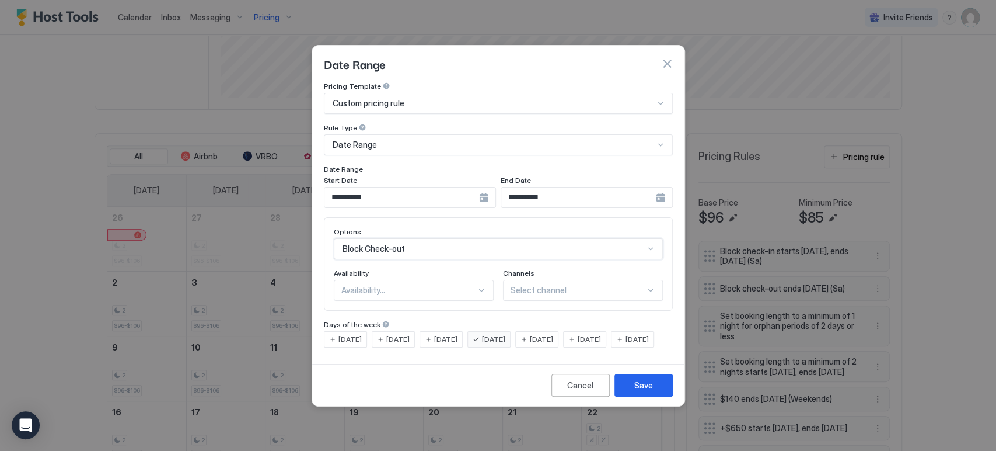
scroll to position [0, 0]
click at [400, 285] on div "Availability..." at bounding box center [408, 290] width 135 height 11
click at [406, 336] on div "Blocked" at bounding box center [414, 340] width 145 height 9
drag, startPoint x: 644, startPoint y: 400, endPoint x: 645, endPoint y: 395, distance: 5.9
click at [645, 395] on button "Save" at bounding box center [644, 385] width 58 height 23
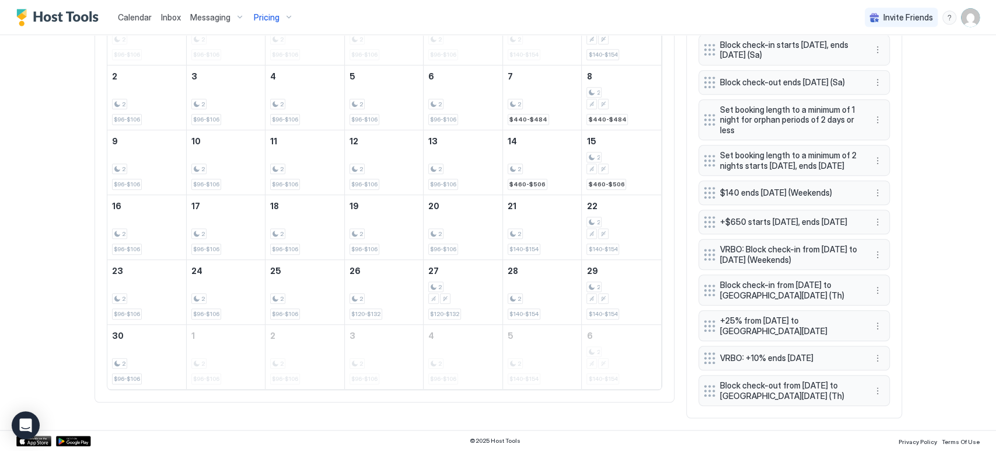
scroll to position [489, 0]
drag, startPoint x: 700, startPoint y: 326, endPoint x: 694, endPoint y: 329, distance: 6.8
click at [706, 322] on div at bounding box center [712, 322] width 12 height 12
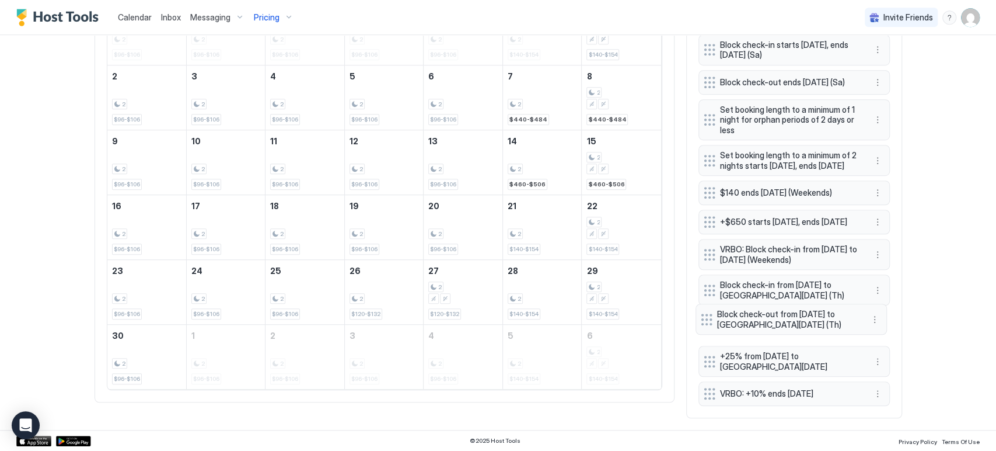
drag, startPoint x: 703, startPoint y: 387, endPoint x: 700, endPoint y: 316, distance: 71.3
click at [701, 316] on div at bounding box center [707, 319] width 12 height 12
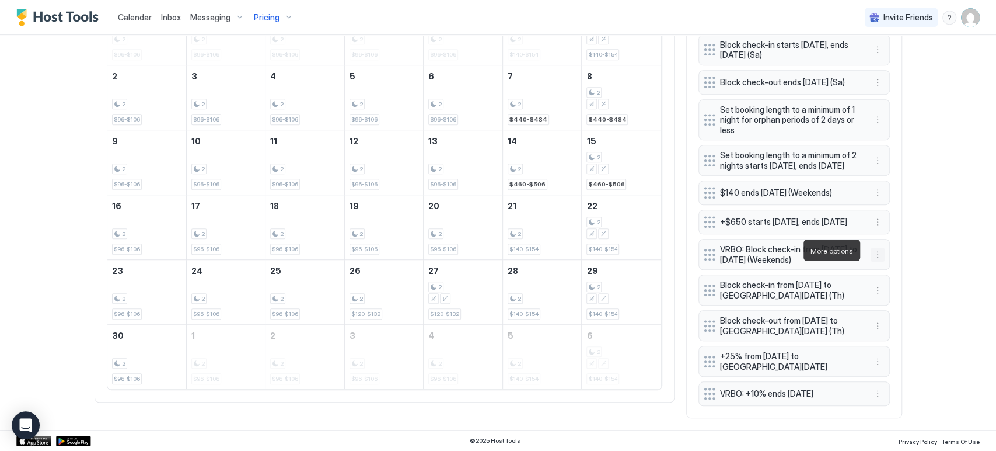
click at [868, 257] on div "VRBO: Block check-in from [DATE] to [DATE] (Weekends)" at bounding box center [794, 254] width 191 height 31
click at [871, 253] on button "More options" at bounding box center [878, 254] width 14 height 14
click at [870, 295] on div "Delete" at bounding box center [888, 304] width 44 height 19
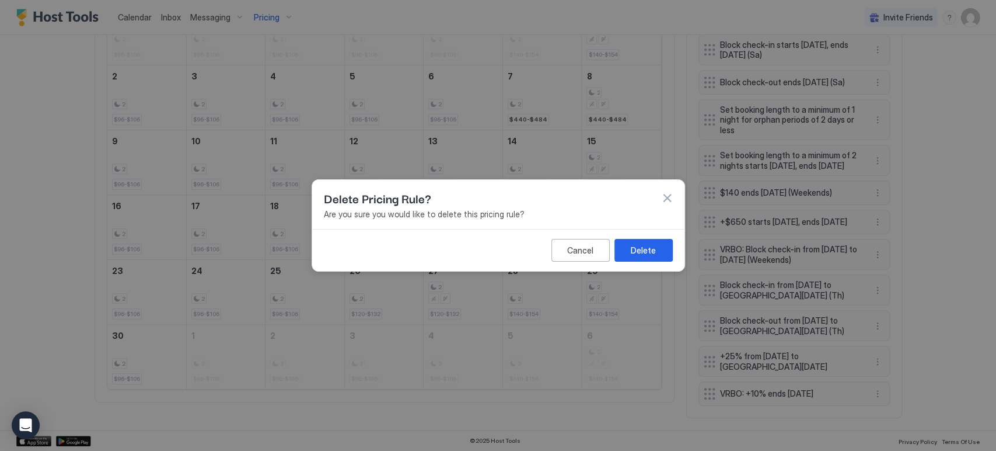
click at [644, 249] on div "Delete" at bounding box center [643, 250] width 25 height 12
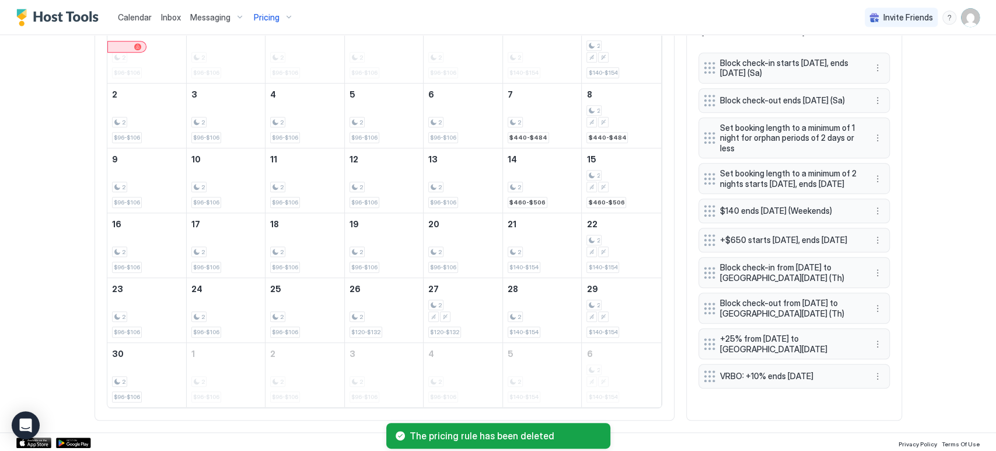
scroll to position [317, 0]
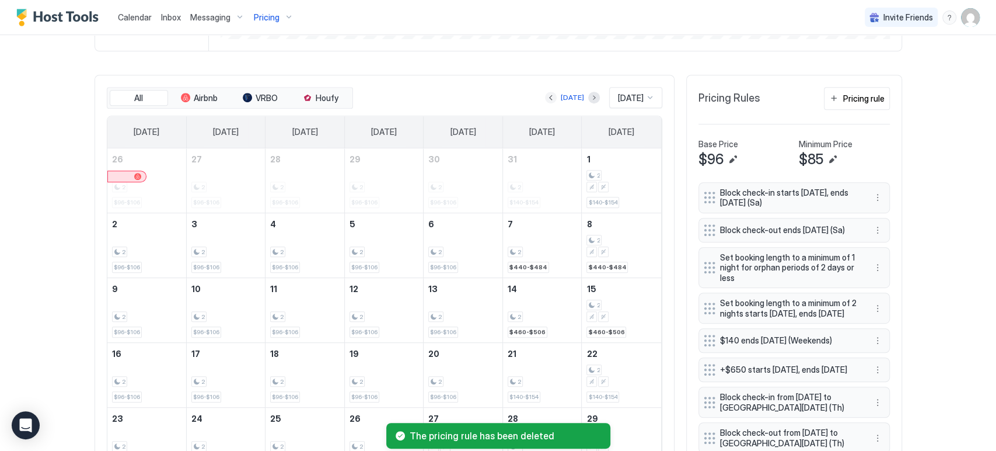
click at [545, 99] on button "Previous month" at bounding box center [551, 98] width 12 height 12
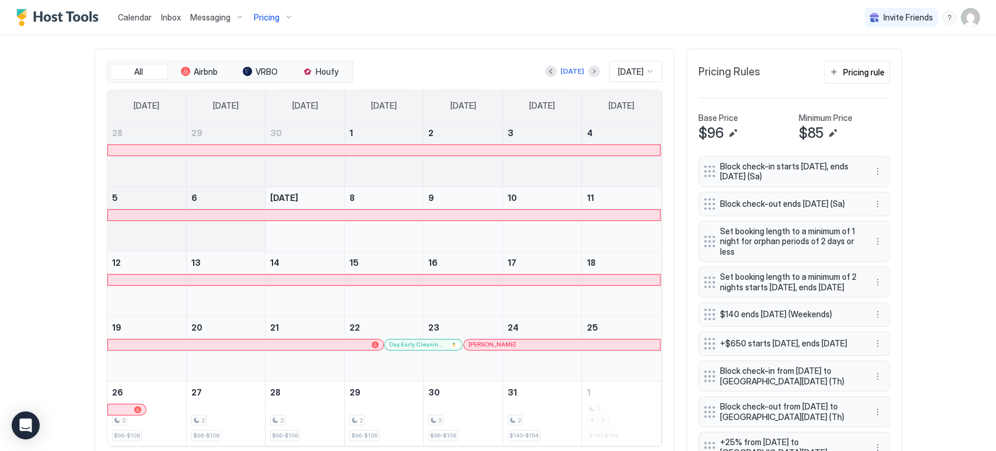
scroll to position [313, 0]
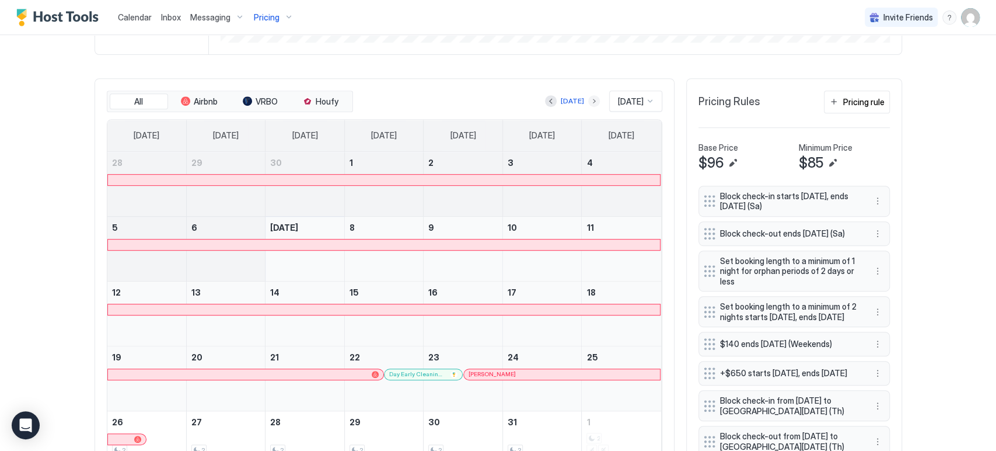
click at [588, 102] on button "Next month" at bounding box center [594, 101] width 12 height 12
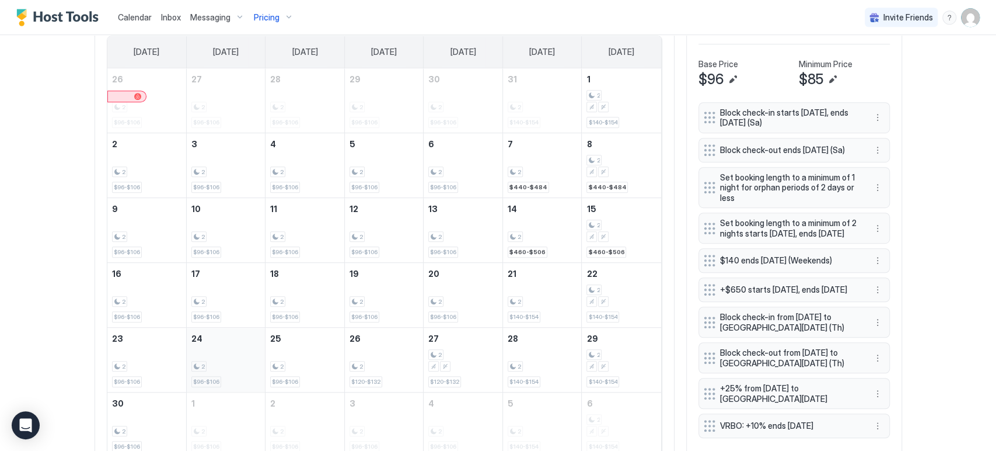
scroll to position [444, 0]
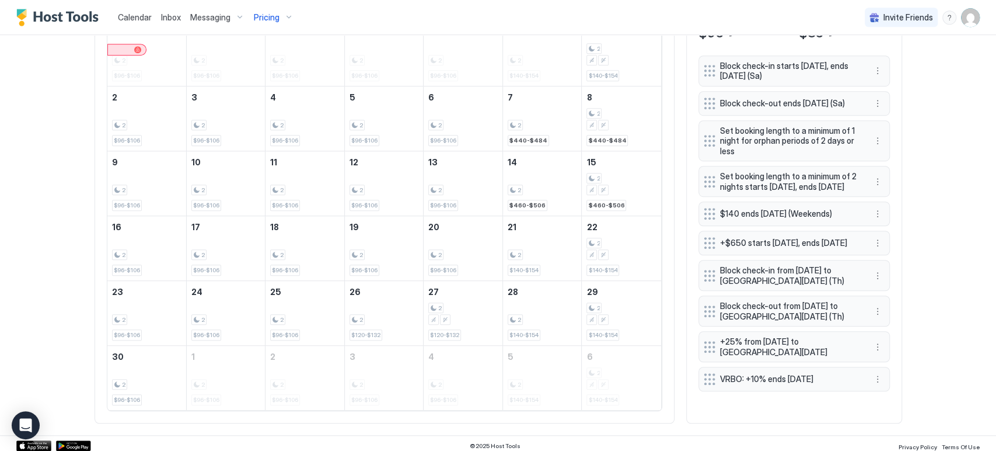
click at [875, 362] on div "+25% from [DATE] to [GEOGRAPHIC_DATA][DATE]" at bounding box center [794, 346] width 191 height 31
drag, startPoint x: 875, startPoint y: 355, endPoint x: 871, endPoint y: 365, distance: 10.0
click at [873, 354] on button "More options" at bounding box center [878, 347] width 14 height 14
click at [874, 354] on button "More options" at bounding box center [878, 347] width 14 height 14
click at [875, 372] on div "Edit" at bounding box center [888, 378] width 44 height 19
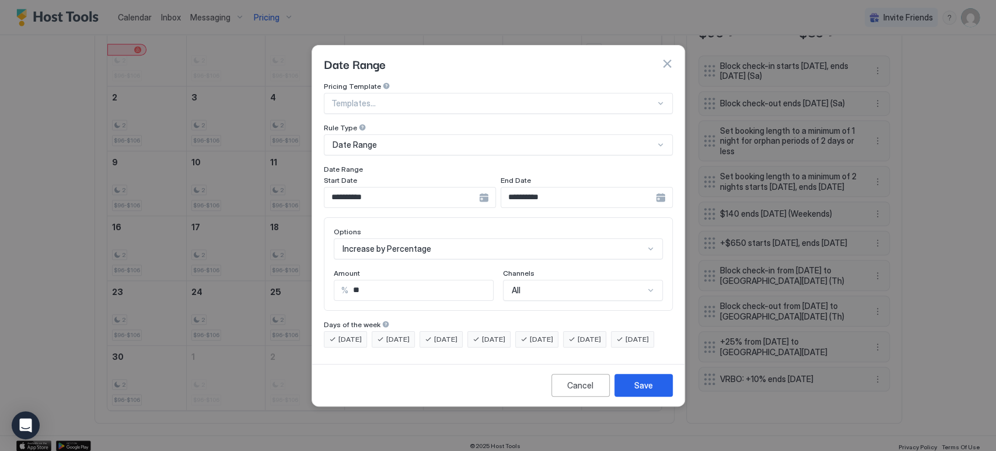
click at [442, 268] on div "Amount" at bounding box center [414, 273] width 160 height 11
click at [442, 280] on input "**" at bounding box center [420, 290] width 145 height 20
type input "**"
click at [635, 382] on div "Cancel Save" at bounding box center [498, 385] width 372 height 42
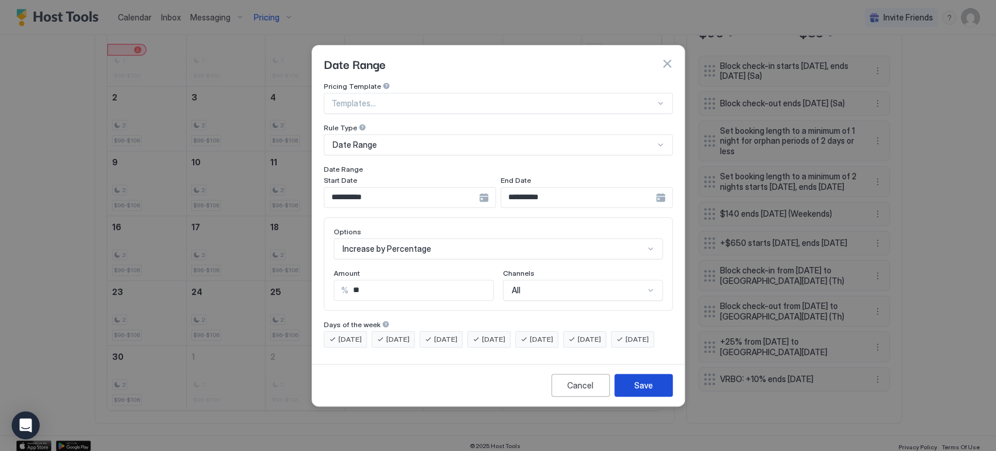
click at [635, 396] on button "Save" at bounding box center [644, 385] width 58 height 23
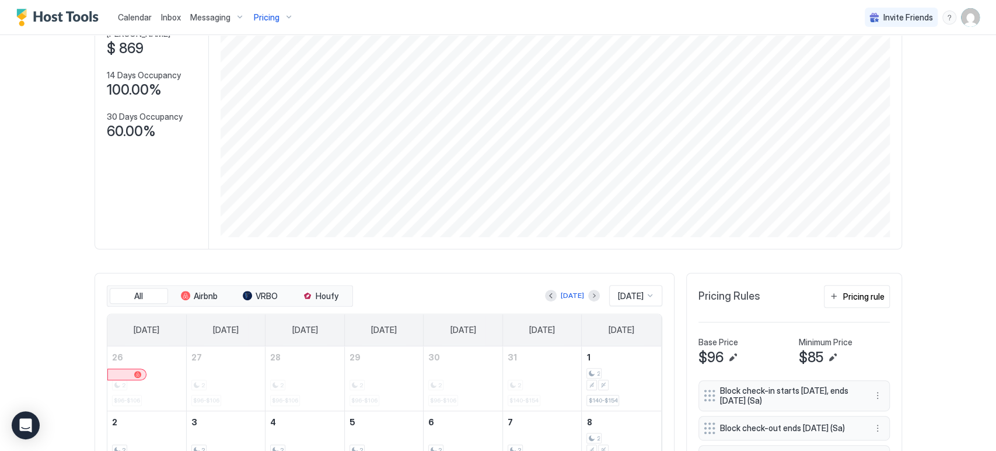
scroll to position [0, 0]
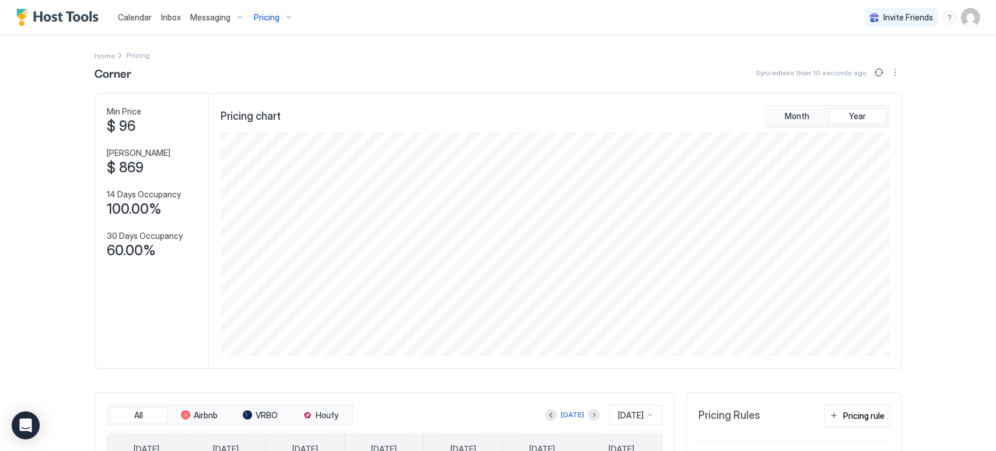
click at [267, 10] on div "Pricing" at bounding box center [273, 18] width 49 height 20
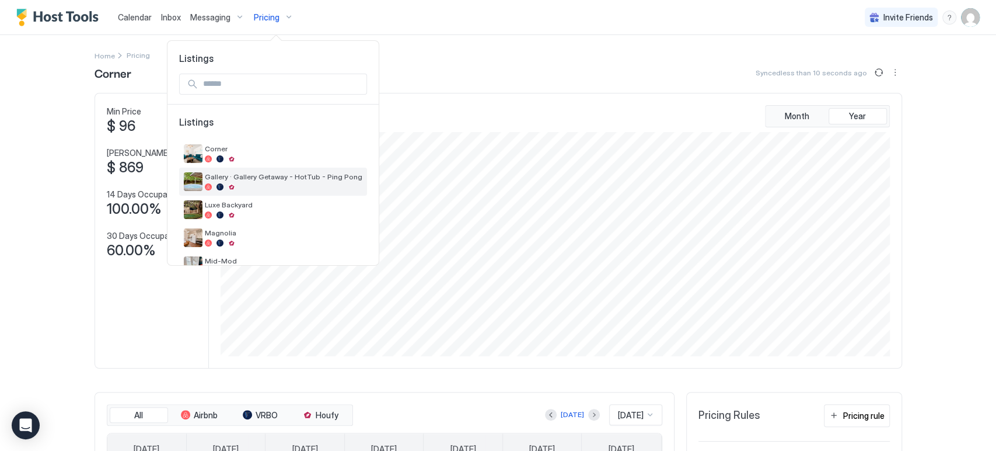
click at [287, 177] on span "Gallery · Gallery Getaway - HotTub - Ping Pong" at bounding box center [284, 176] width 158 height 9
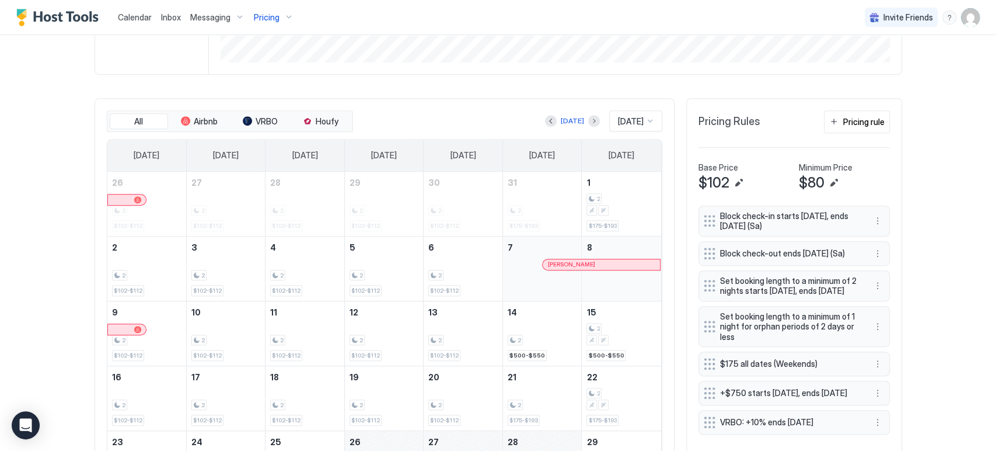
scroll to position [389, 0]
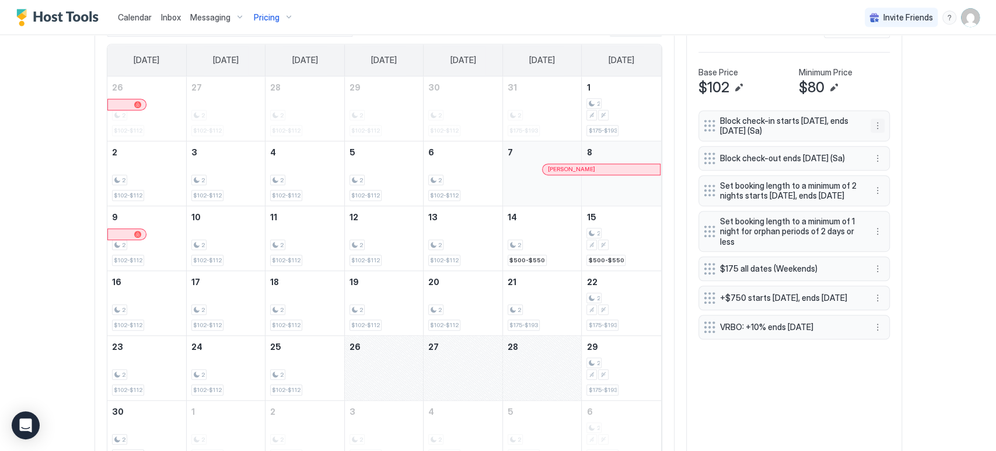
click at [876, 122] on button "More options" at bounding box center [878, 125] width 14 height 14
click at [875, 134] on div "Edit" at bounding box center [888, 141] width 44 height 19
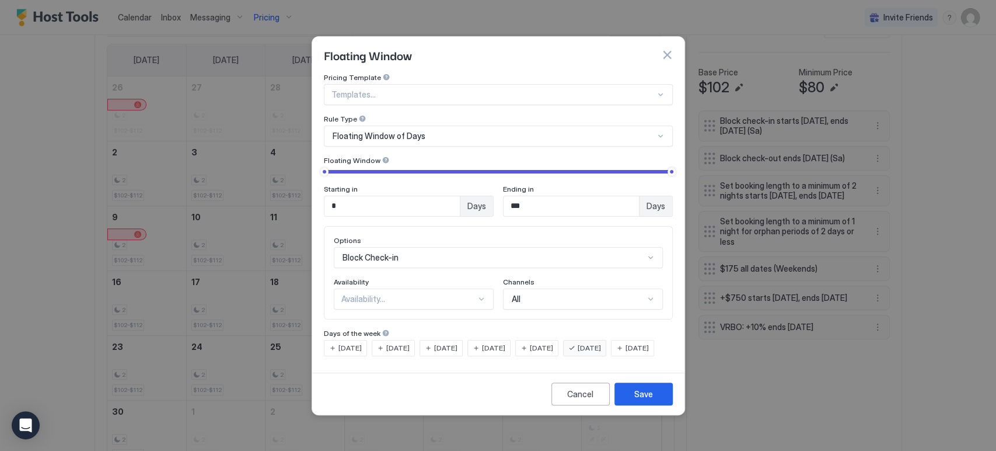
click at [453, 196] on input "*" at bounding box center [391, 206] width 135 height 20
click at [445, 196] on input "*" at bounding box center [391, 206] width 135 height 20
click at [444, 196] on input "*" at bounding box center [391, 206] width 135 height 20
type input "*"
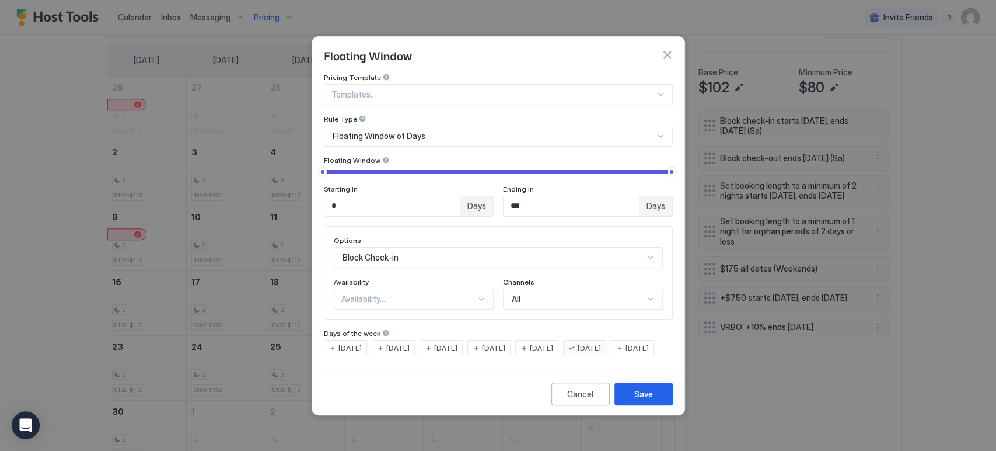
click at [426, 301] on div "Options Block Check-in Availability Availability... Channels All" at bounding box center [498, 272] width 349 height 93
click at [419, 297] on div "Options Block Check-in Availability Availability... Channels All" at bounding box center [498, 272] width 349 height 93
click at [422, 296] on div "Availability..." at bounding box center [414, 298] width 160 height 21
click at [422, 344] on div "Blocked" at bounding box center [414, 348] width 145 height 9
click at [635, 405] on button "Save" at bounding box center [644, 393] width 58 height 23
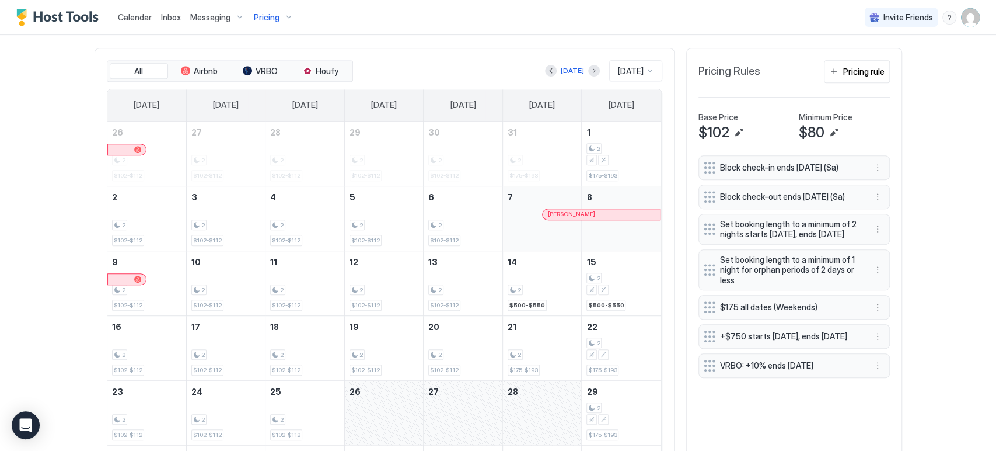
scroll to position [324, 0]
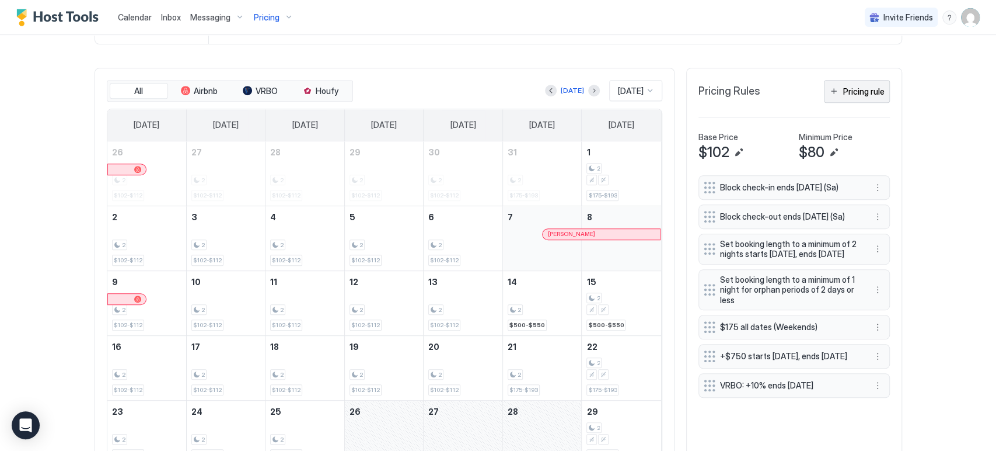
click at [858, 80] on button "Pricing rule" at bounding box center [857, 91] width 66 height 23
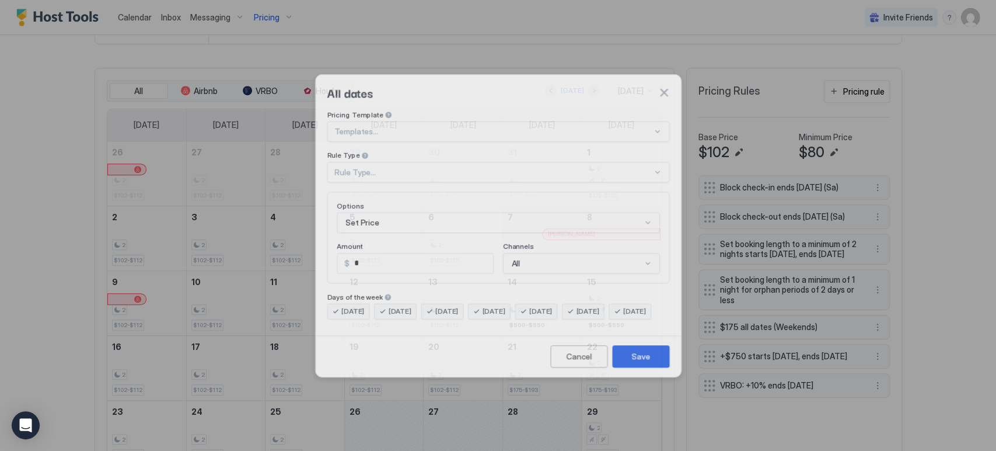
click at [849, 85] on div at bounding box center [498, 225] width 996 height 451
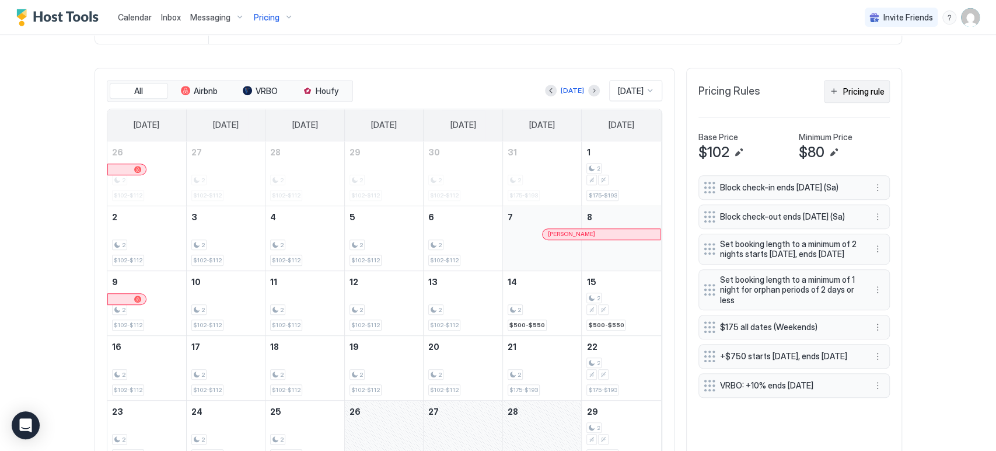
click at [843, 81] on button "Pricing rule" at bounding box center [857, 91] width 66 height 23
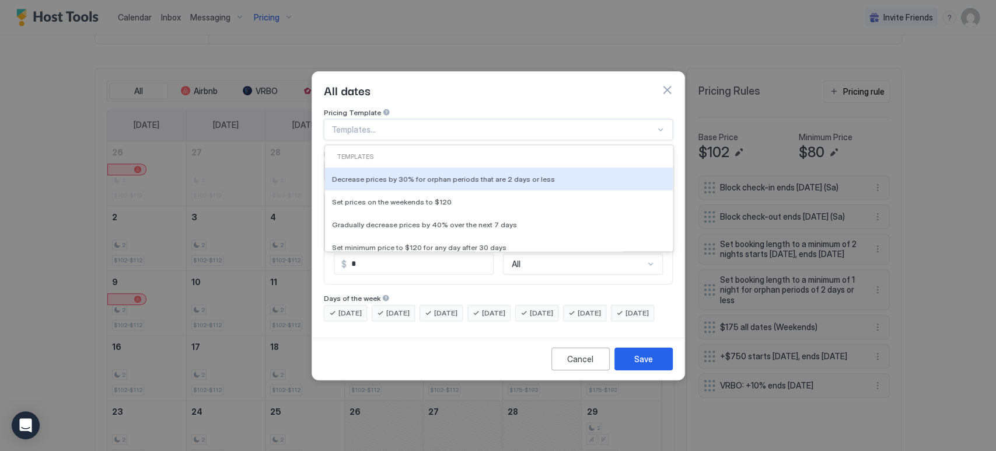
click at [476, 124] on div at bounding box center [493, 129] width 324 height 11
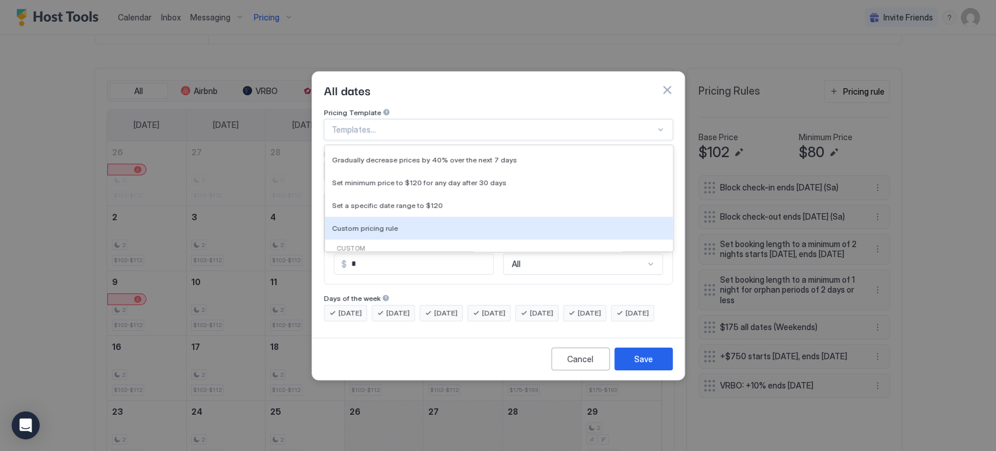
click at [472, 224] on div "Custom pricing rule" at bounding box center [499, 228] width 334 height 9
type input "***"
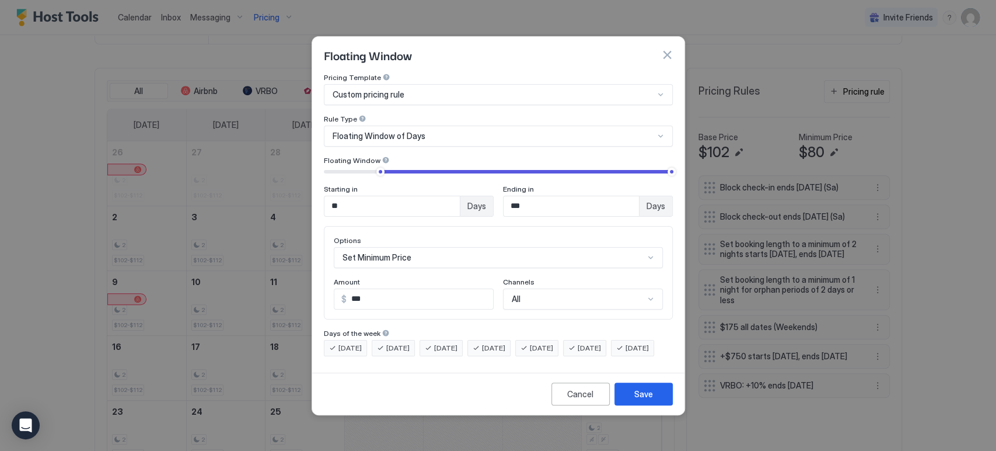
type input "**"
click at [379, 167] on div at bounding box center [380, 171] width 8 height 8
click at [385, 131] on div "Floating Window of Days" at bounding box center [498, 135] width 349 height 21
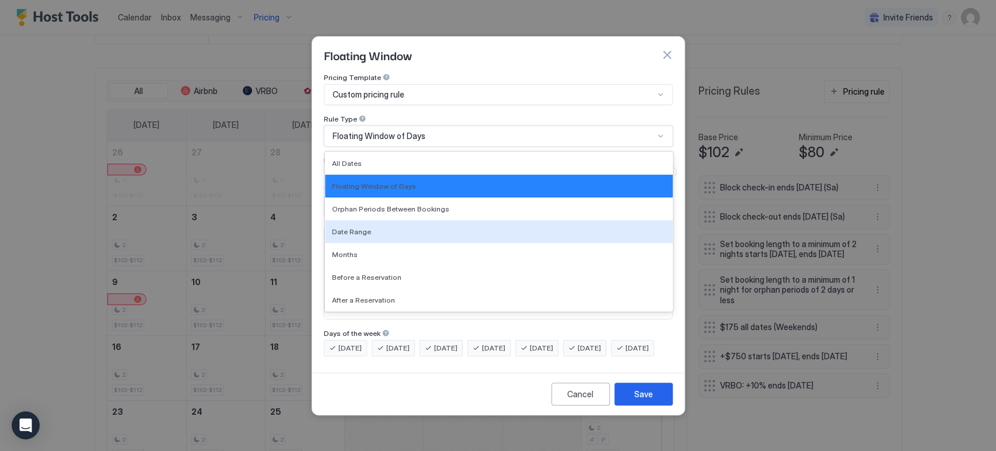
click at [379, 227] on div "Date Range" at bounding box center [499, 231] width 334 height 9
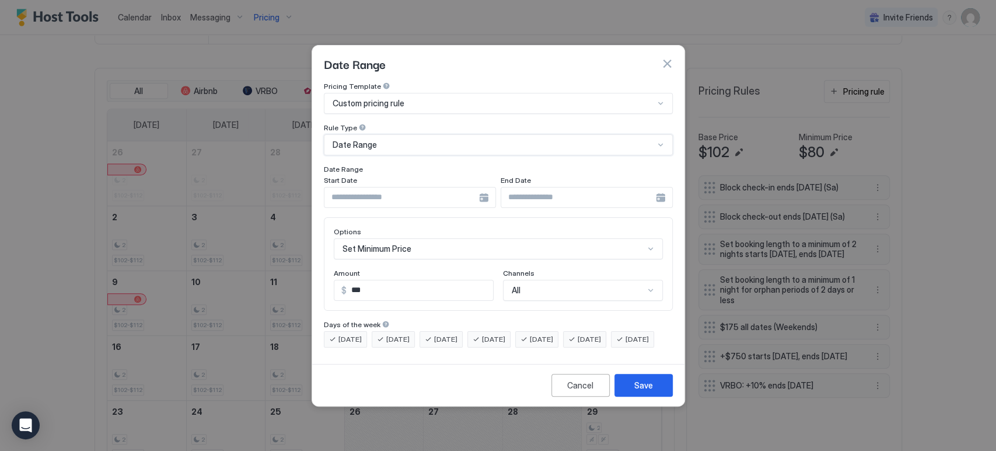
click at [382, 194] on input "Input Field" at bounding box center [401, 197] width 155 height 20
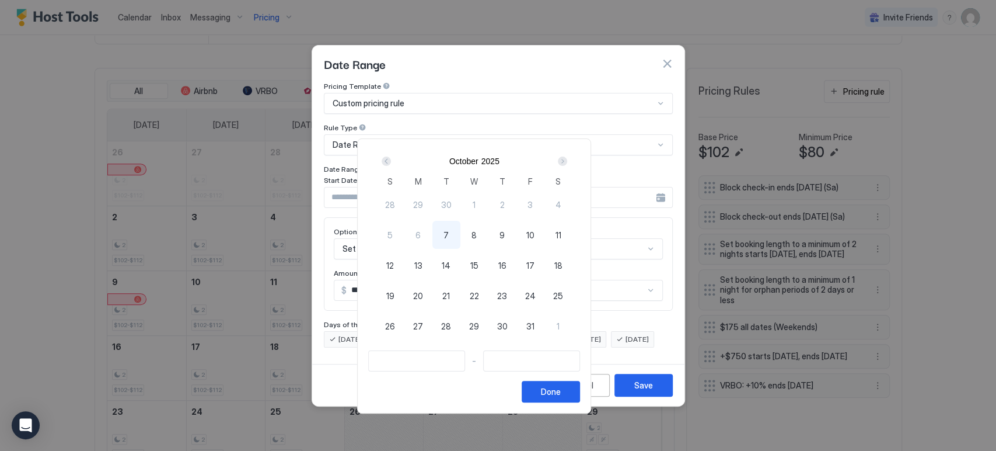
click at [567, 157] on div "Next" at bounding box center [562, 160] width 9 height 9
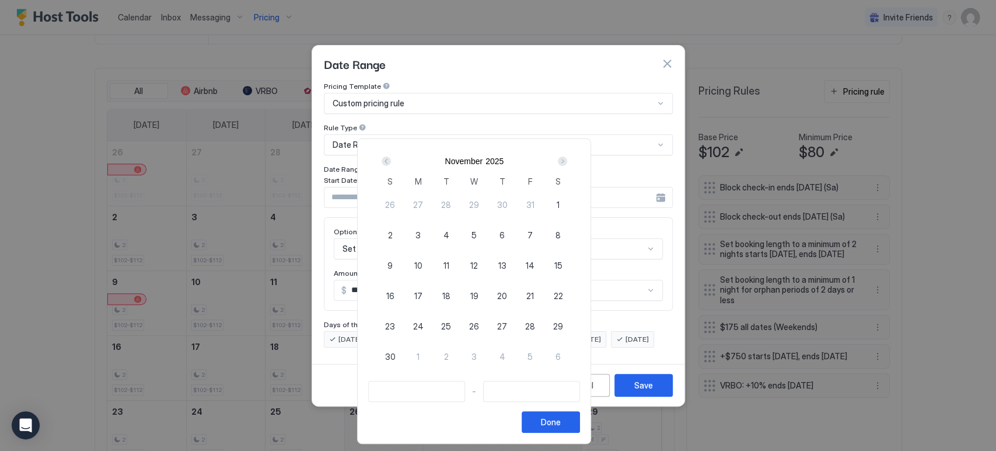
click at [479, 327] on span "26" at bounding box center [474, 326] width 10 height 12
type input "**********"
click at [535, 322] on span "28" at bounding box center [530, 326] width 10 height 12
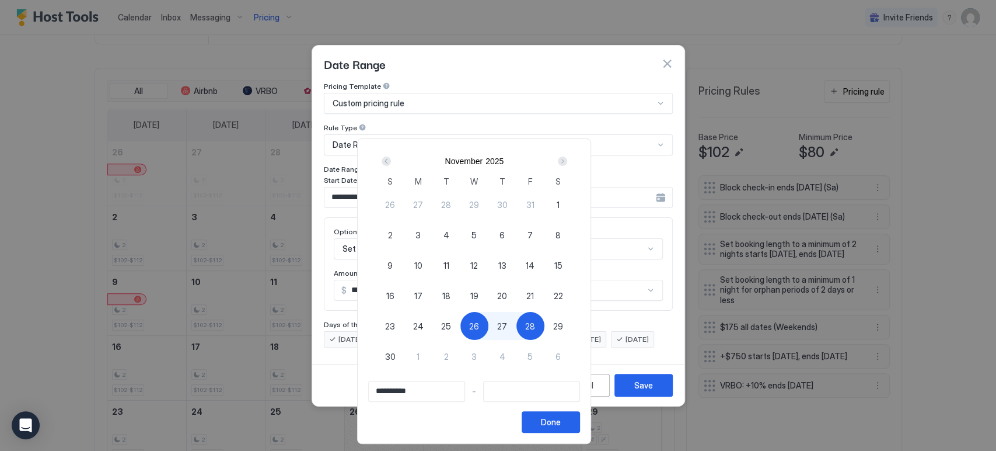
type input "**********"
click at [561, 427] on div "Done" at bounding box center [551, 422] width 20 height 12
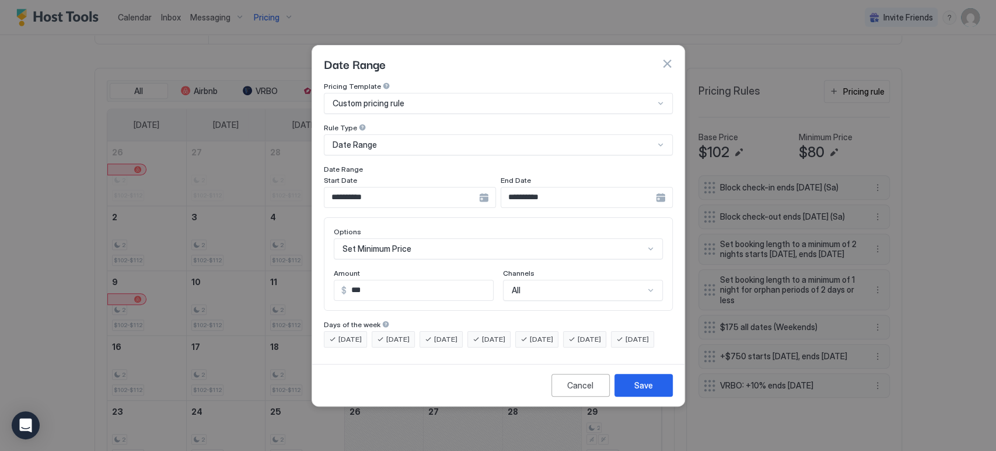
click at [418, 246] on div "Set Minimum Price" at bounding box center [498, 248] width 329 height 21
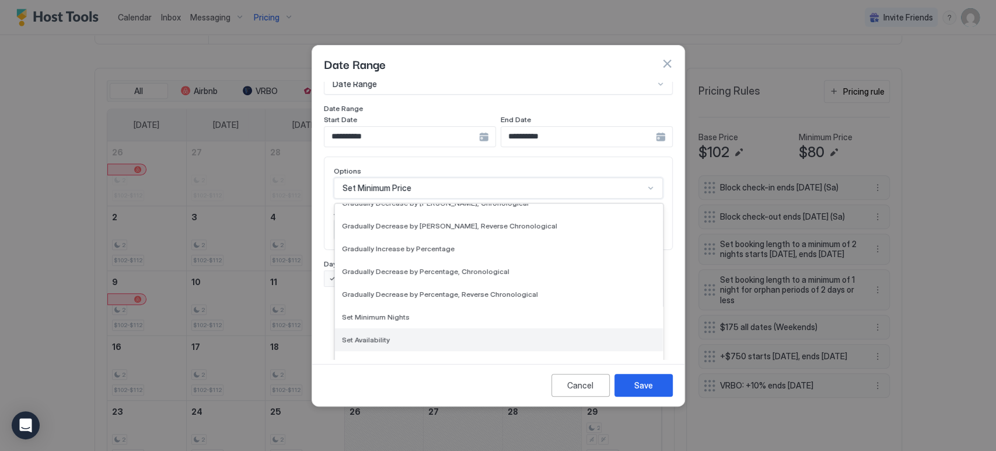
scroll to position [211, 0]
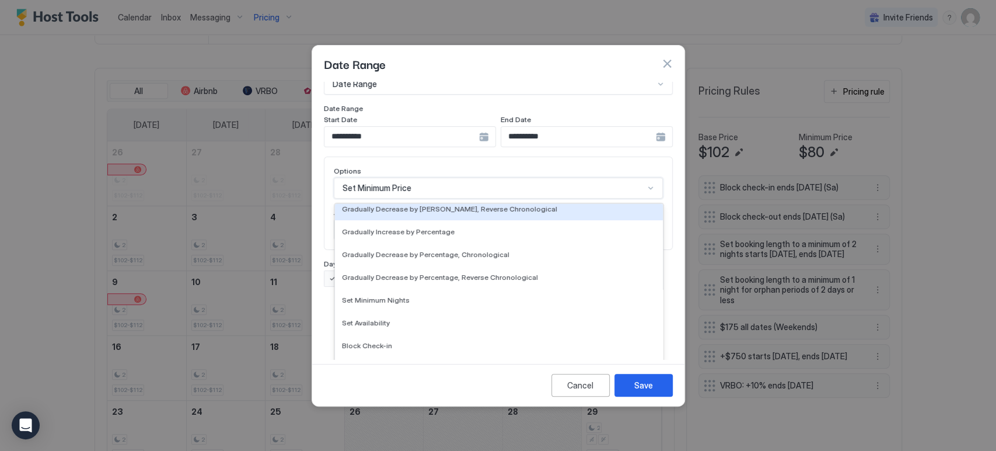
click at [446, 147] on div "**********" at bounding box center [498, 154] width 349 height 266
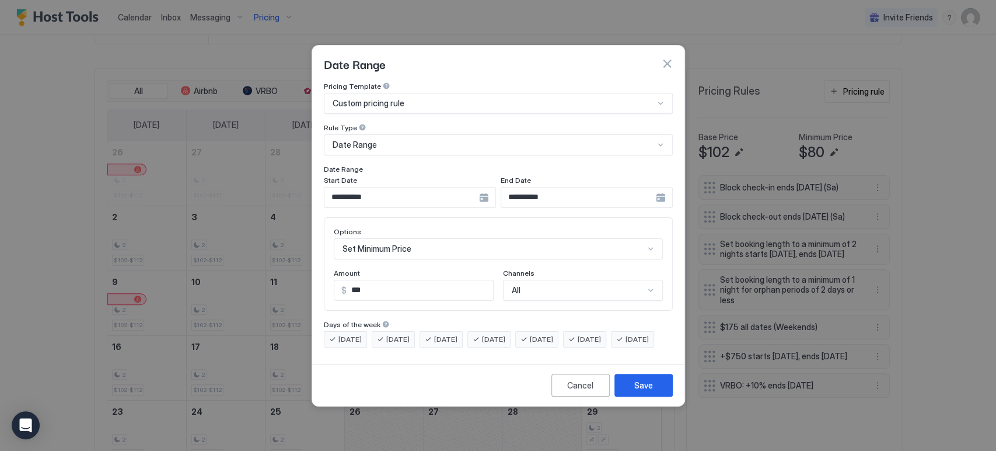
scroll to position [0, 0]
click at [402, 98] on span "Custom pricing rule" at bounding box center [369, 103] width 72 height 11
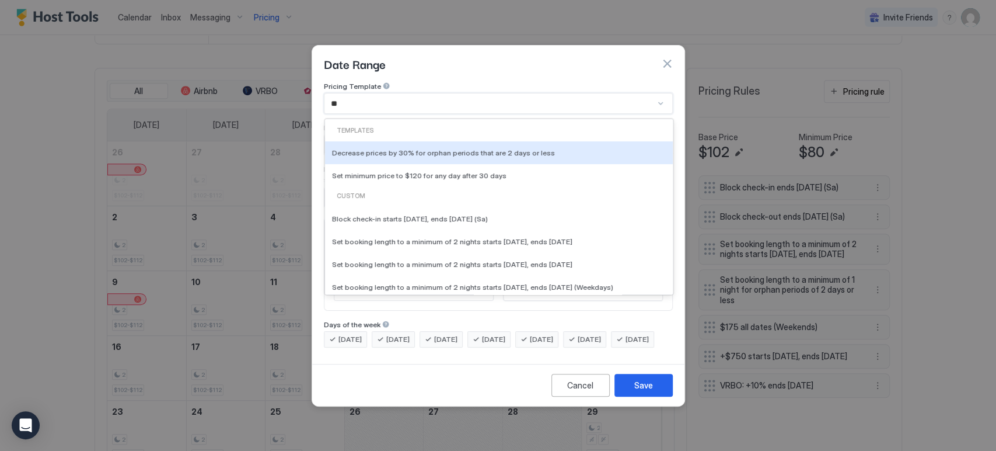
type input "***"
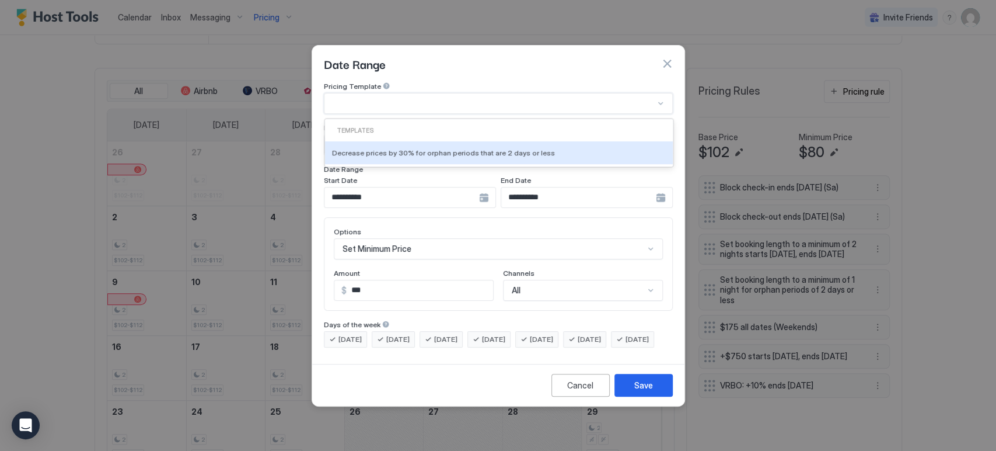
click at [486, 98] on div at bounding box center [493, 103] width 324 height 11
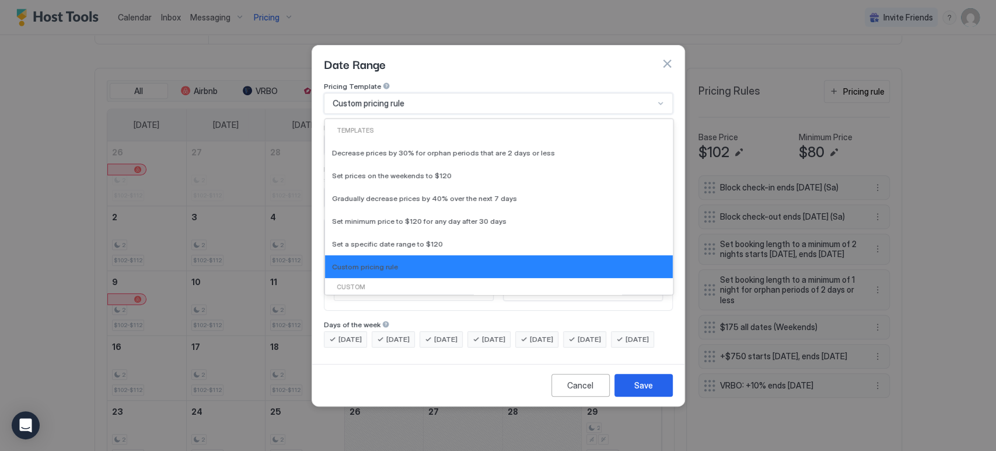
click at [486, 98] on div "Custom pricing rule" at bounding box center [494, 103] width 322 height 11
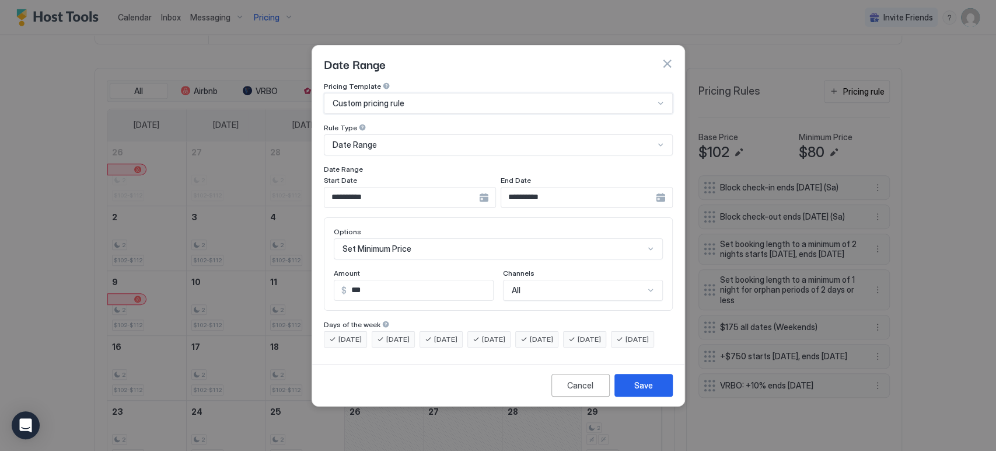
click at [486, 98] on div "Custom pricing rule" at bounding box center [494, 103] width 322 height 11
type input "*"
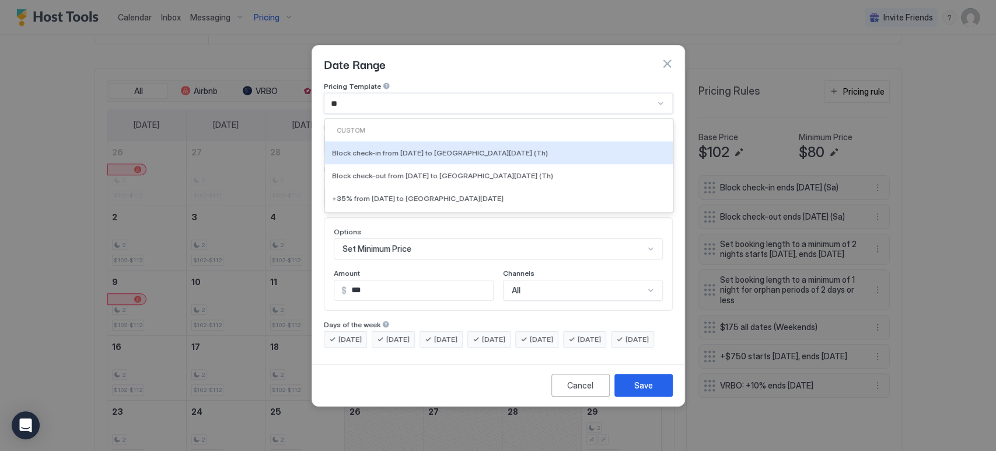
type input "***"
click at [390, 148] on div "Block check-in from [DATE] to [GEOGRAPHIC_DATA][DATE] (Th)" at bounding box center [499, 152] width 348 height 23
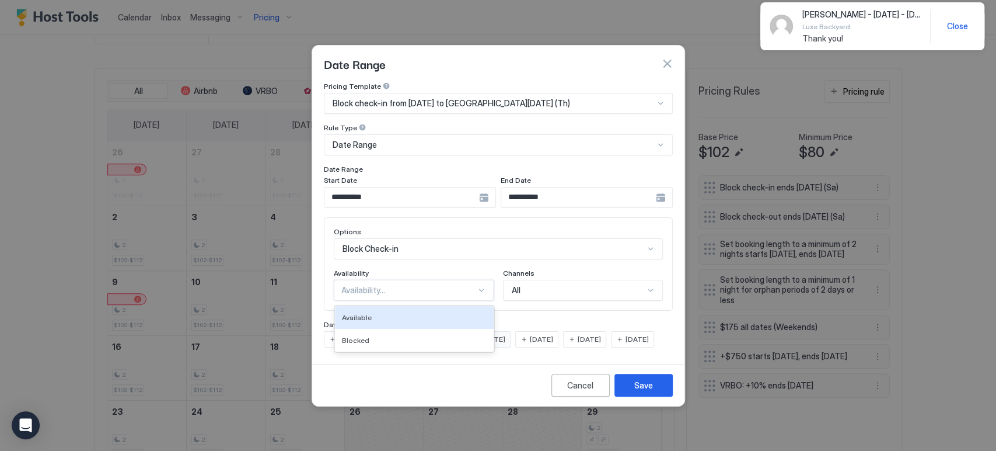
click at [421, 285] on div "Availability..." at bounding box center [408, 290] width 135 height 11
click at [406, 337] on div "Blocked" at bounding box center [414, 340] width 159 height 23
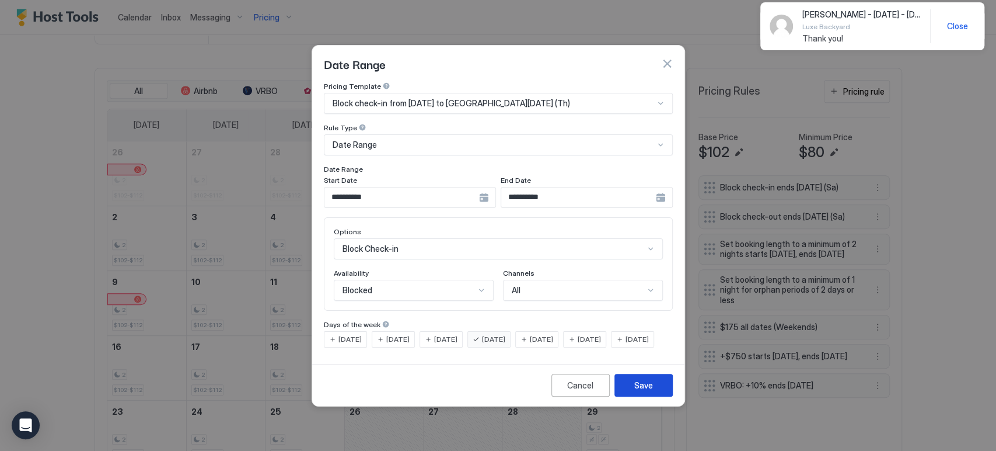
click at [650, 396] on button "Save" at bounding box center [644, 385] width 58 height 23
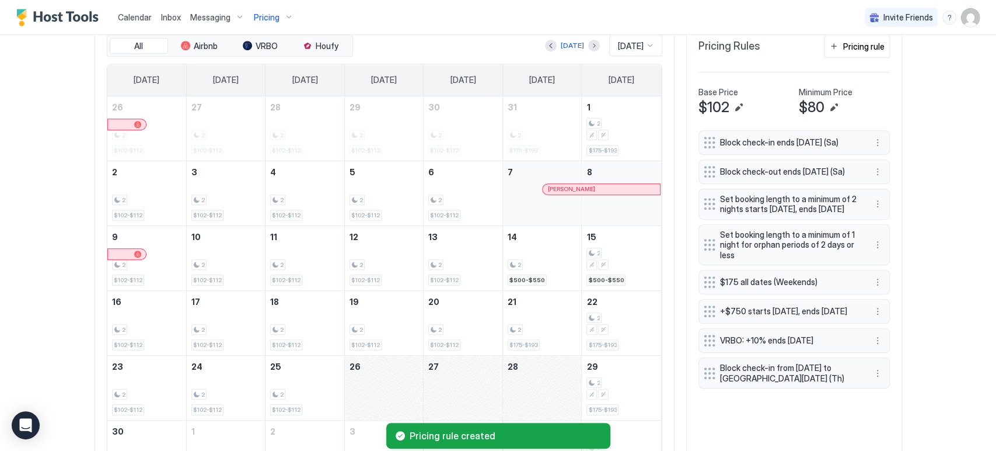
scroll to position [252, 0]
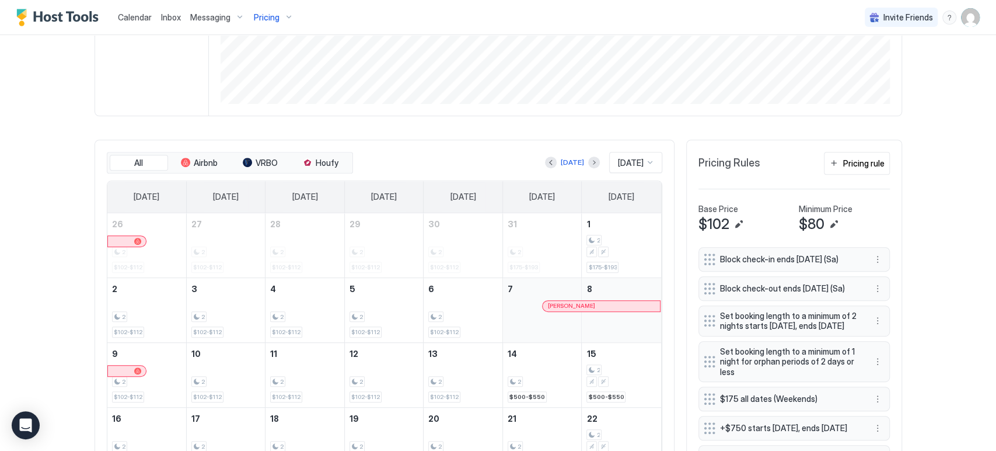
click at [824, 162] on button "Pricing rule" at bounding box center [857, 163] width 66 height 23
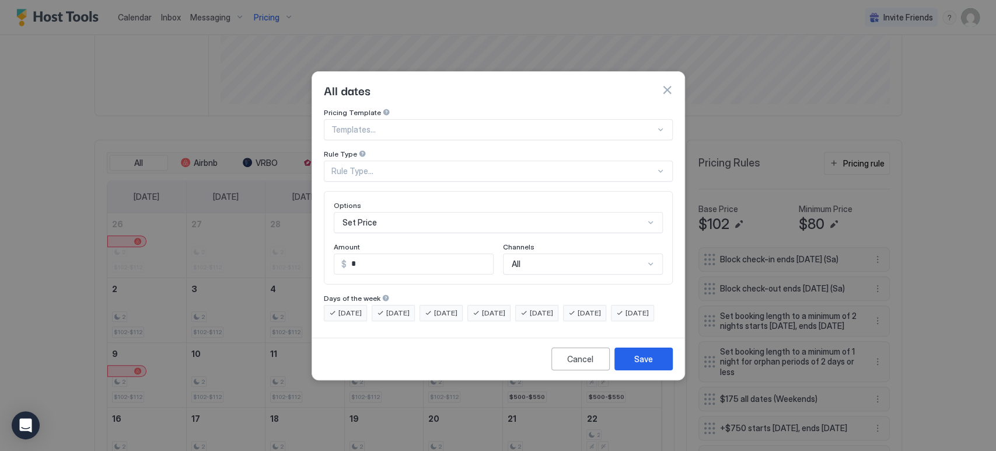
click at [384, 130] on div "Pricing Template Templates... Rule Type Rule Type..." at bounding box center [498, 145] width 349 height 74
click at [386, 124] on div at bounding box center [493, 129] width 324 height 11
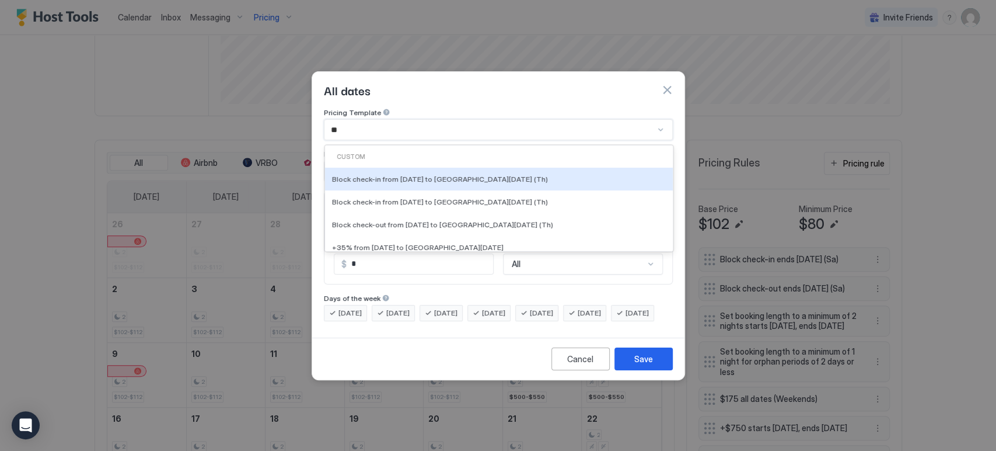
type input "***"
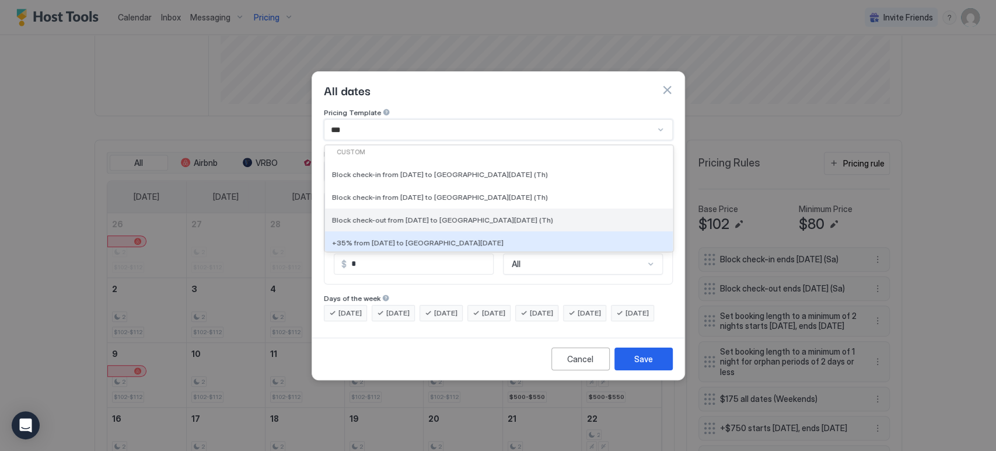
scroll to position [0, 0]
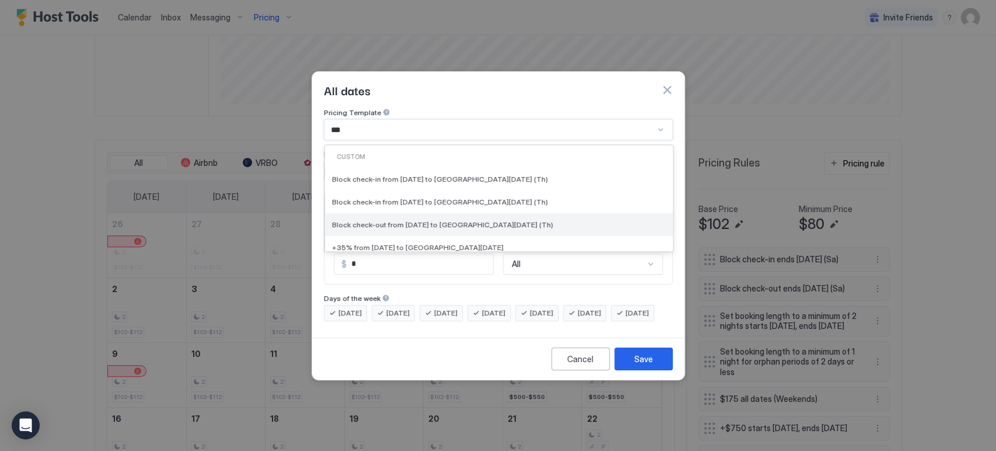
click at [402, 220] on span "Block check-out from [DATE] to [GEOGRAPHIC_DATA][DATE] (Th)" at bounding box center [442, 224] width 221 height 9
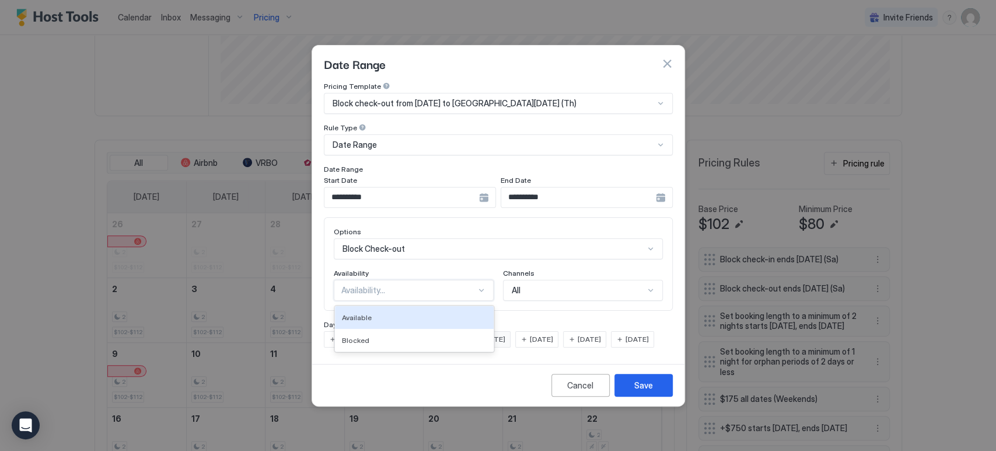
click at [378, 280] on div "Availability..." at bounding box center [414, 290] width 160 height 21
click at [372, 336] on div "Blocked" at bounding box center [414, 340] width 145 height 9
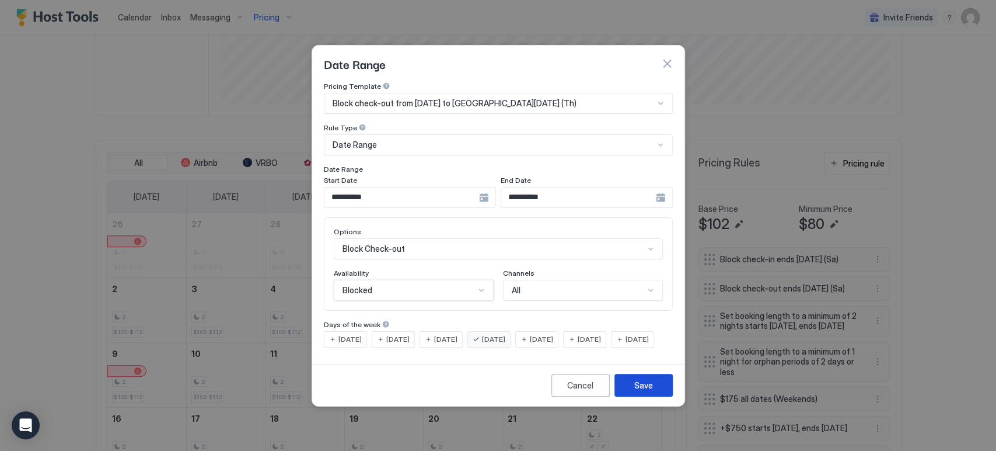
click at [637, 391] on div "Save" at bounding box center [643, 385] width 19 height 12
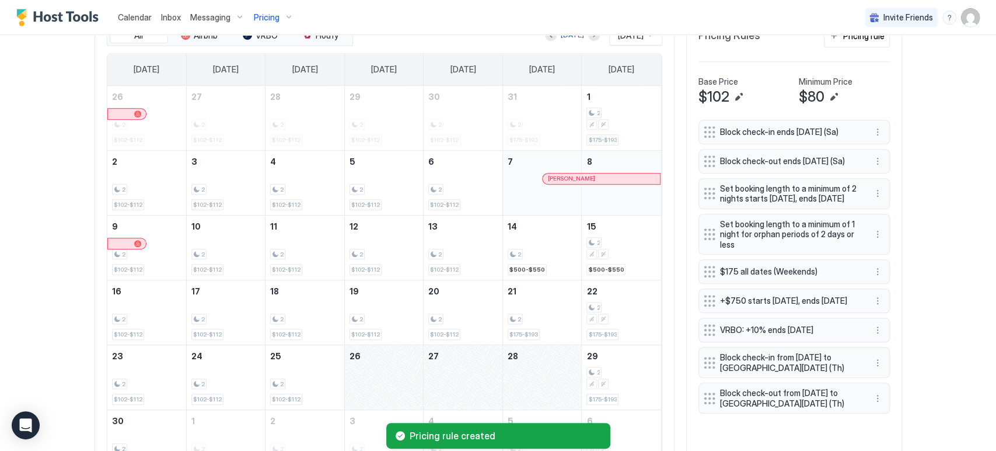
scroll to position [252, 0]
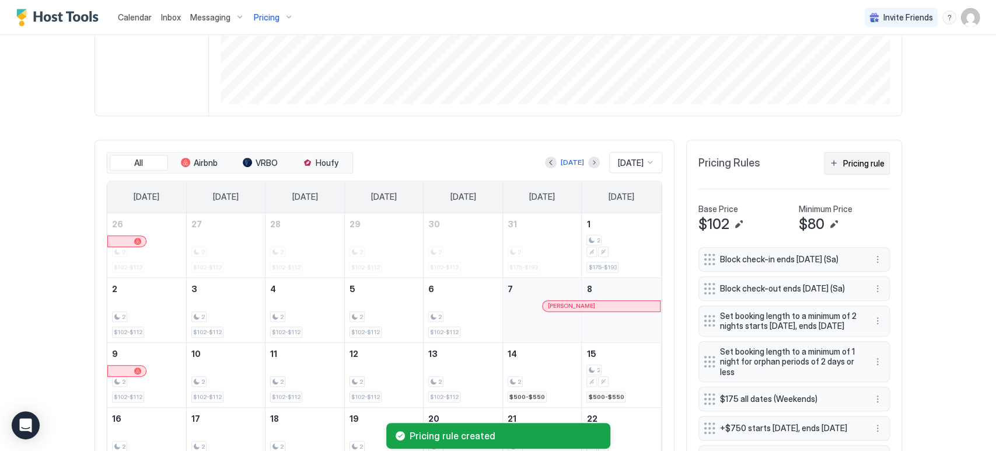
click at [859, 166] on div "Pricing rule" at bounding box center [863, 163] width 41 height 12
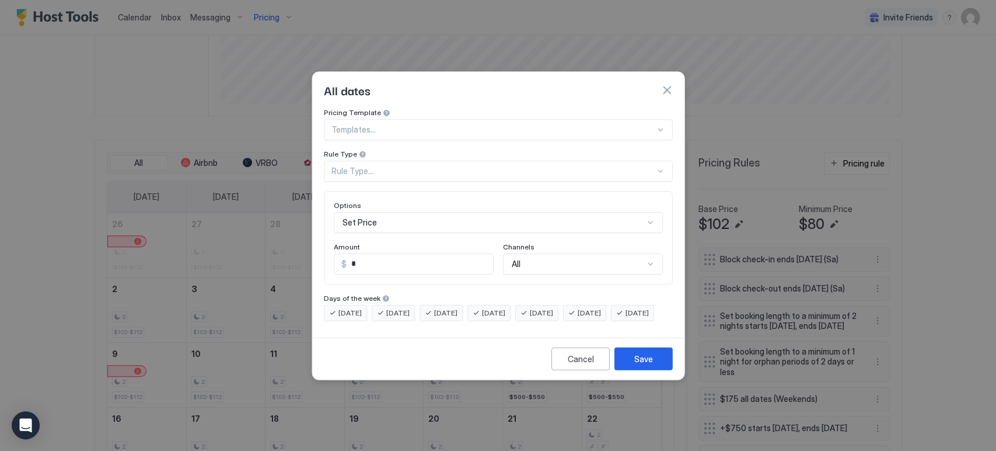
click at [379, 124] on div at bounding box center [492, 129] width 323 height 11
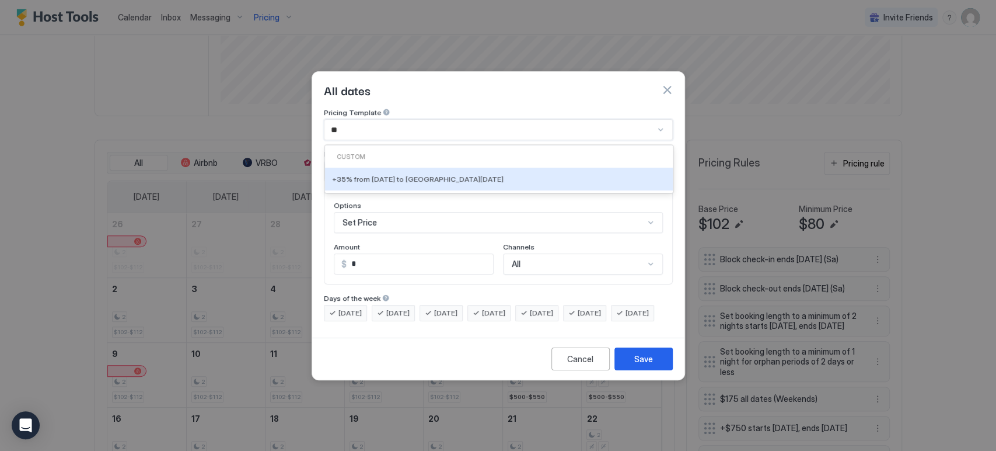
type input "***"
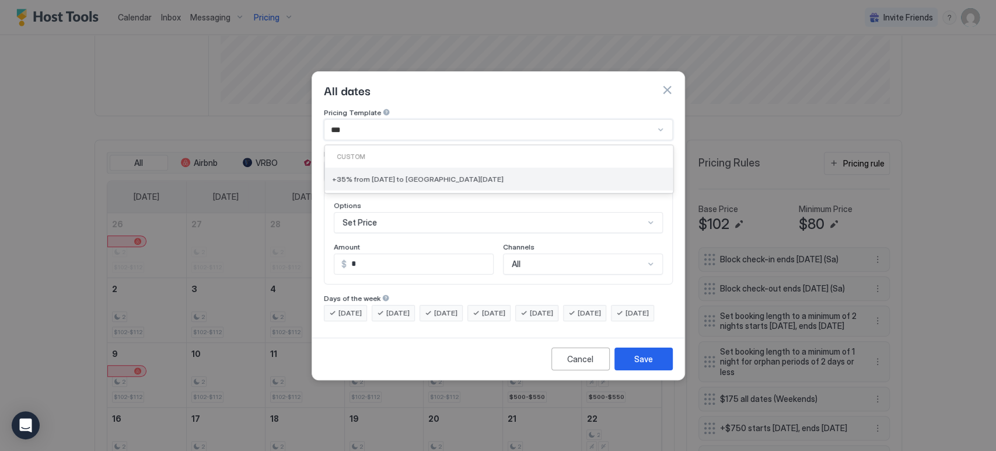
click at [411, 174] on span "+35% from [DATE] to [GEOGRAPHIC_DATA][DATE]" at bounding box center [418, 178] width 172 height 9
type input "**"
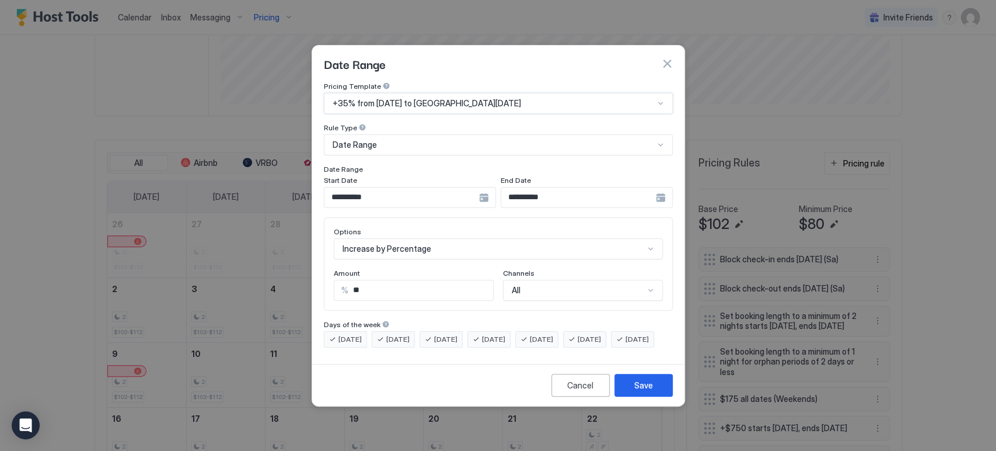
click at [650, 406] on div "Cancel Save" at bounding box center [498, 385] width 372 height 42
click at [650, 396] on button "Save" at bounding box center [644, 385] width 58 height 23
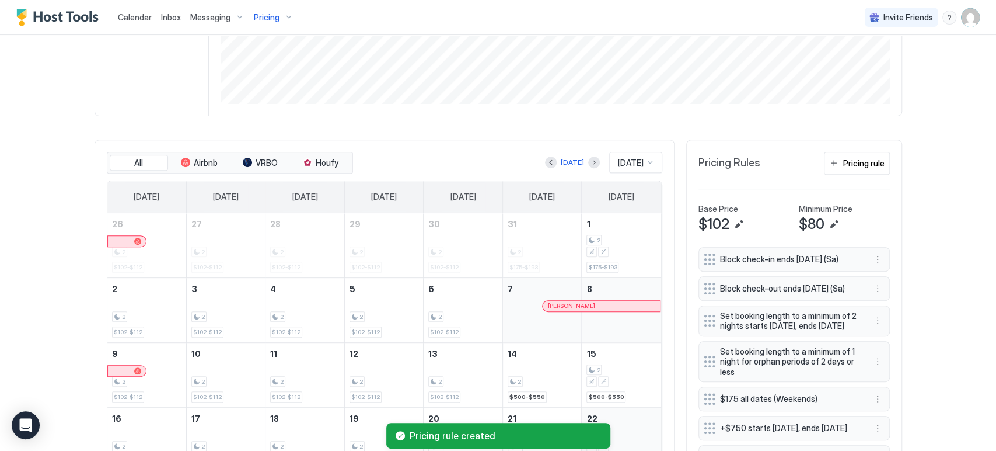
scroll to position [446, 0]
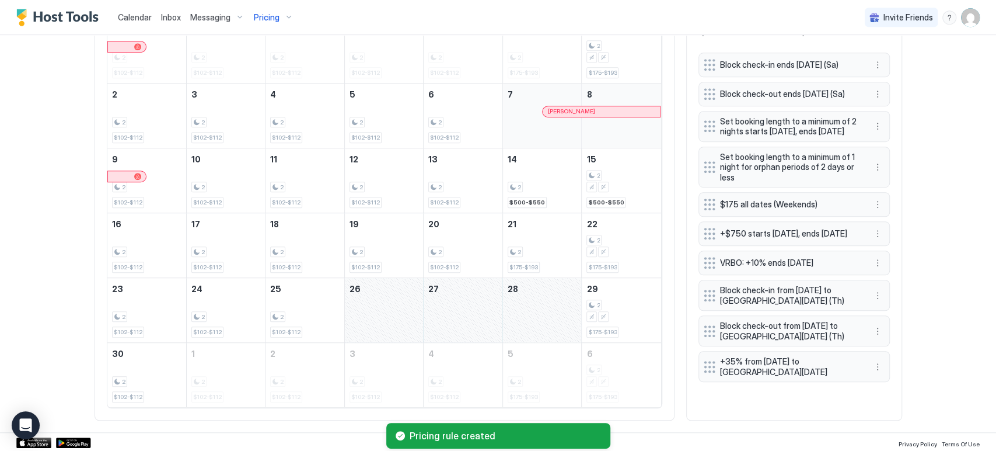
drag, startPoint x: 364, startPoint y: 291, endPoint x: 525, endPoint y: 303, distance: 161.6
click at [525, 303] on tr "23 2 $102-$112 24 2 $102-$112 25 2 $102-$112 26 27 28 29 2 $175-$193" at bounding box center [384, 309] width 554 height 65
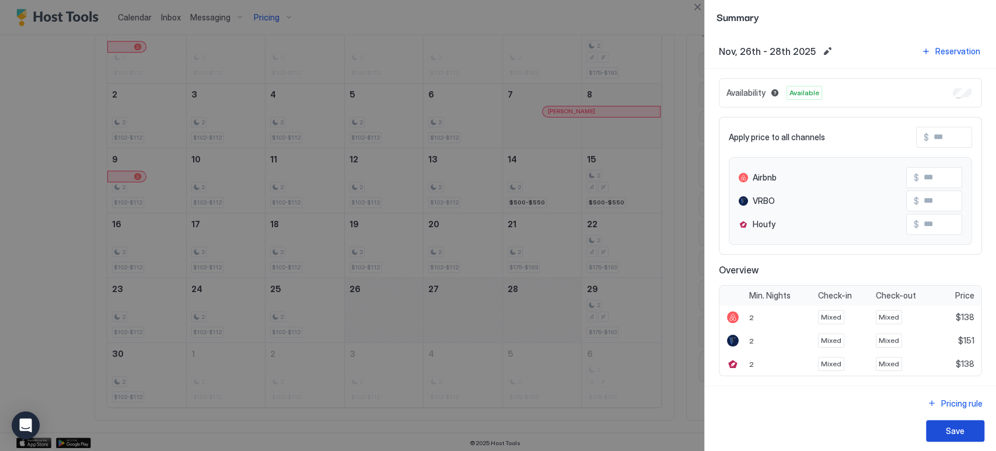
click at [969, 435] on button "Save" at bounding box center [955, 431] width 58 height 22
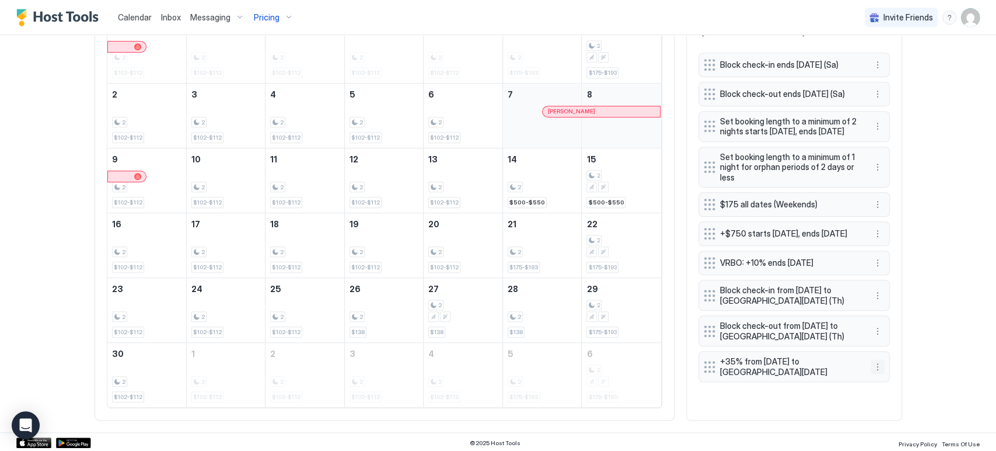
click at [877, 374] on button "More options" at bounding box center [878, 366] width 14 height 14
click at [882, 391] on div "Edit" at bounding box center [888, 397] width 44 height 19
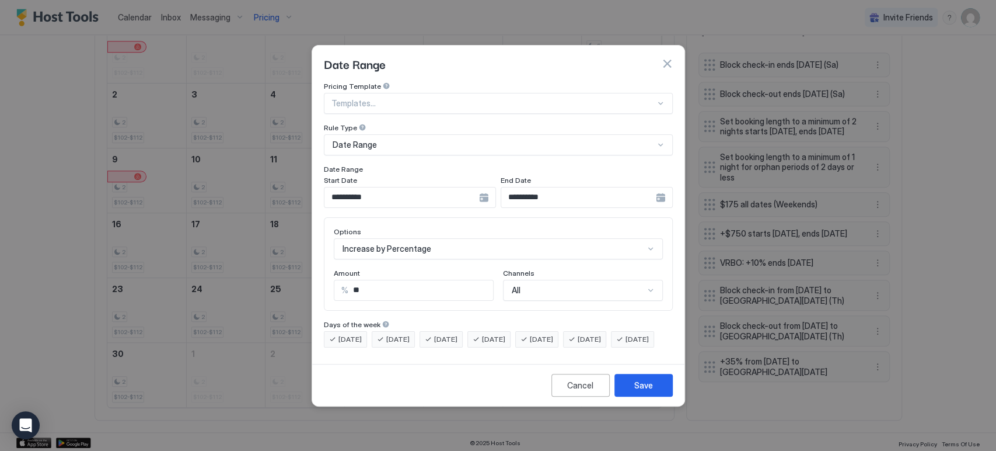
click at [381, 280] on input "**" at bounding box center [420, 290] width 145 height 20
type input "**"
click at [650, 391] on div "Save" at bounding box center [643, 385] width 19 height 12
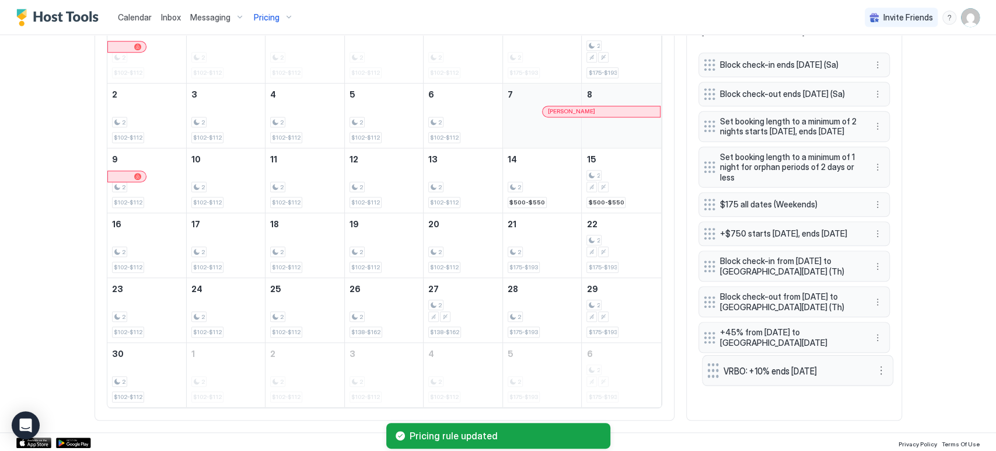
drag, startPoint x: 701, startPoint y: 277, endPoint x: 705, endPoint y: 385, distance: 107.4
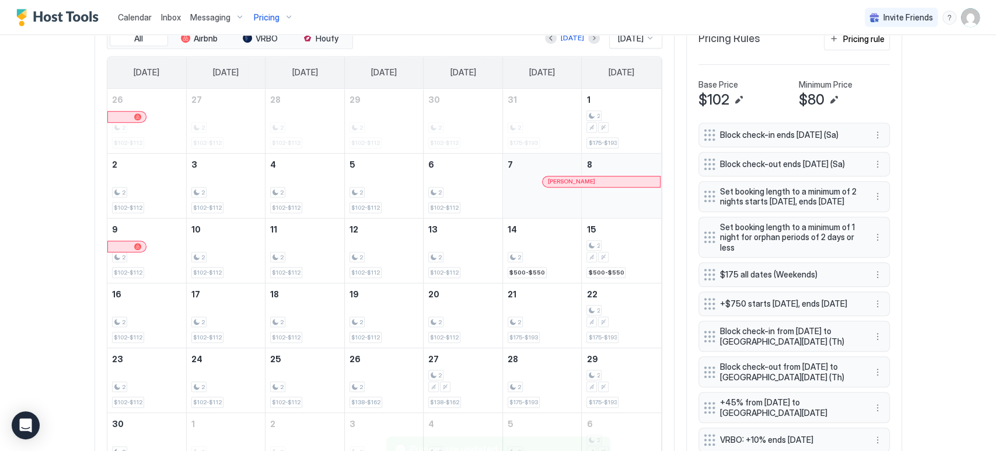
click at [924, 238] on div "Calendar Inbox Messaging Pricing Invite Friends CP Home Pricing Gallery · Galle…" at bounding box center [498, 225] width 996 height 451
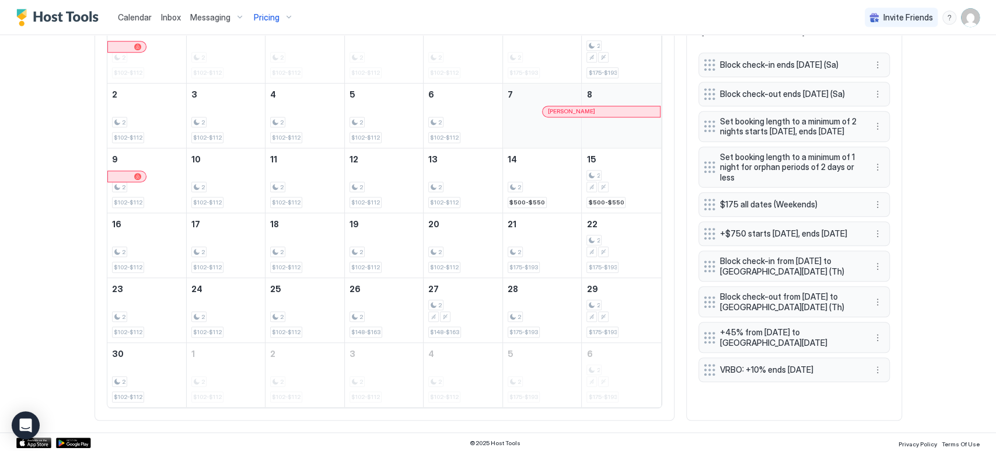
click at [871, 344] on button "More options" at bounding box center [878, 337] width 14 height 14
click at [874, 363] on div "Edit" at bounding box center [888, 368] width 44 height 19
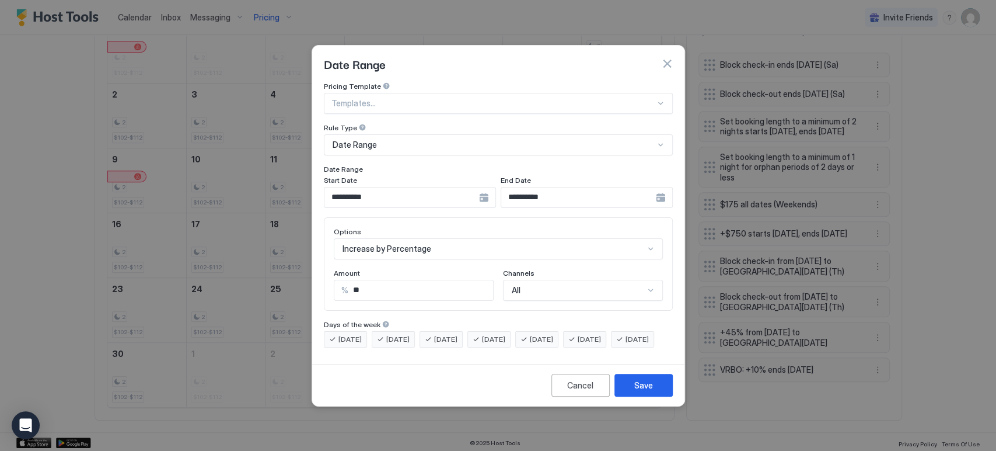
click at [431, 280] on input "**" at bounding box center [420, 290] width 145 height 20
type input "**"
click at [626, 396] on button "Save" at bounding box center [644, 385] width 58 height 23
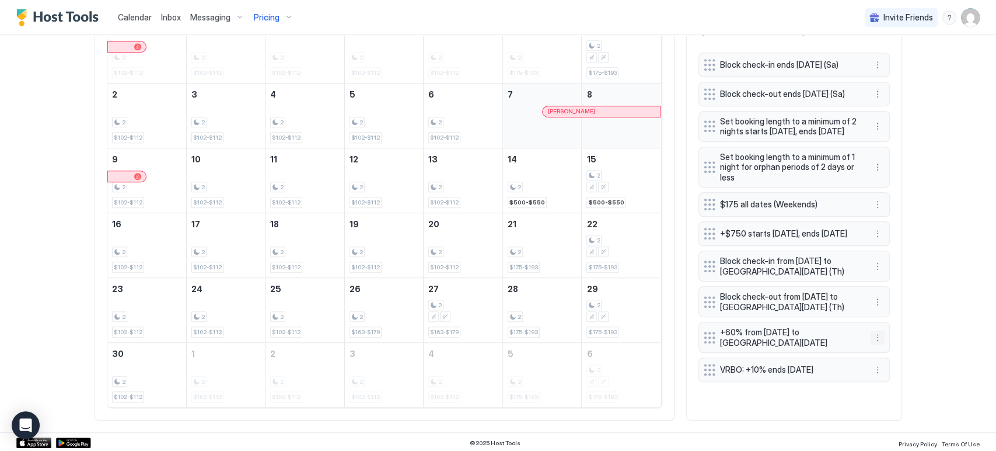
click at [879, 344] on button "More options" at bounding box center [878, 337] width 14 height 14
click at [884, 358] on div at bounding box center [498, 225] width 996 height 451
click at [872, 344] on button "More options" at bounding box center [878, 337] width 14 height 14
click at [878, 364] on div "Edit" at bounding box center [884, 368] width 26 height 9
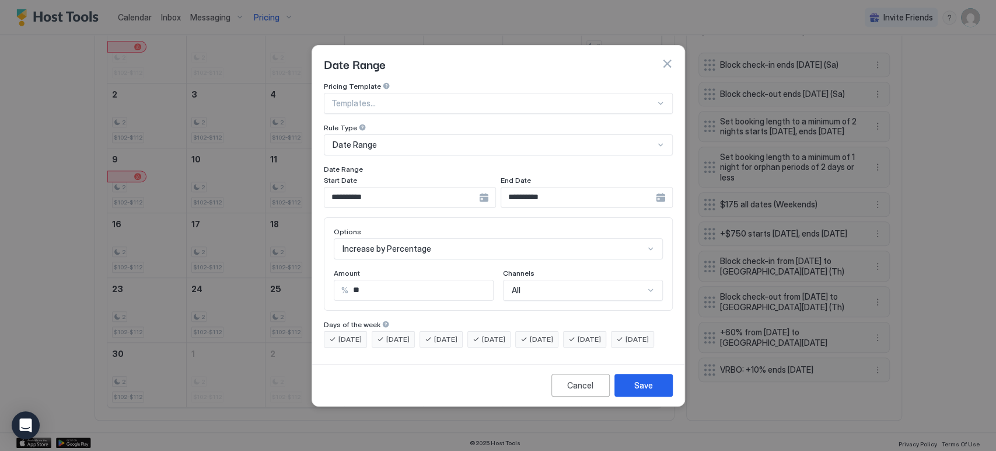
click at [420, 280] on input "**" at bounding box center [420, 290] width 145 height 20
type input "**"
click at [625, 392] on button "Save" at bounding box center [644, 385] width 58 height 23
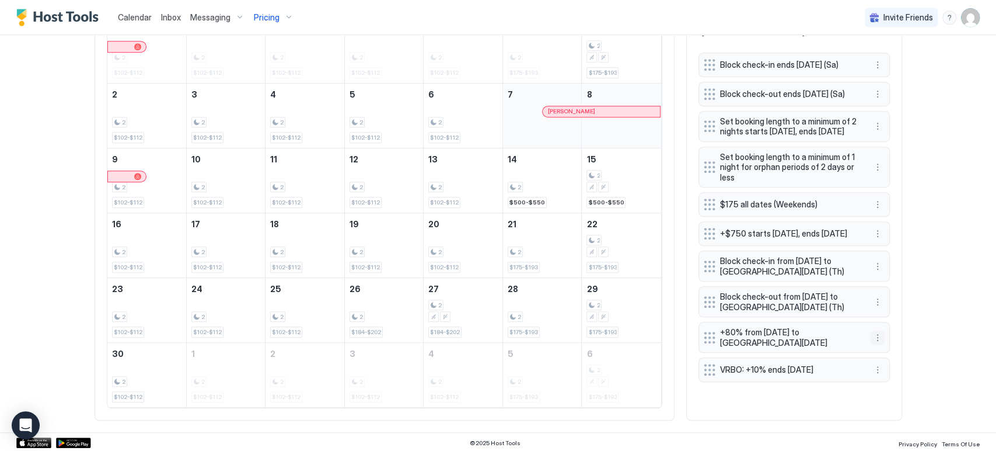
click at [877, 344] on button "More options" at bounding box center [878, 337] width 14 height 14
click at [886, 406] on span "Delete" at bounding box center [895, 405] width 22 height 9
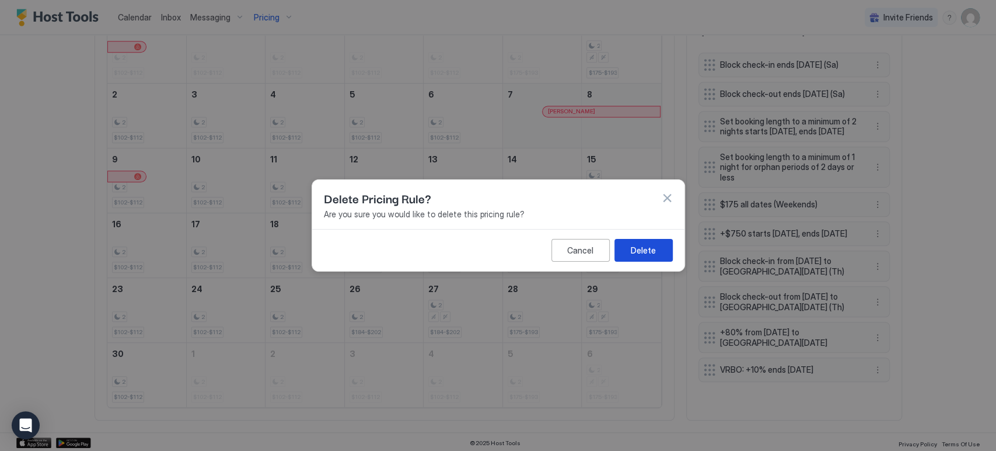
click at [662, 256] on button "Delete" at bounding box center [644, 250] width 58 height 23
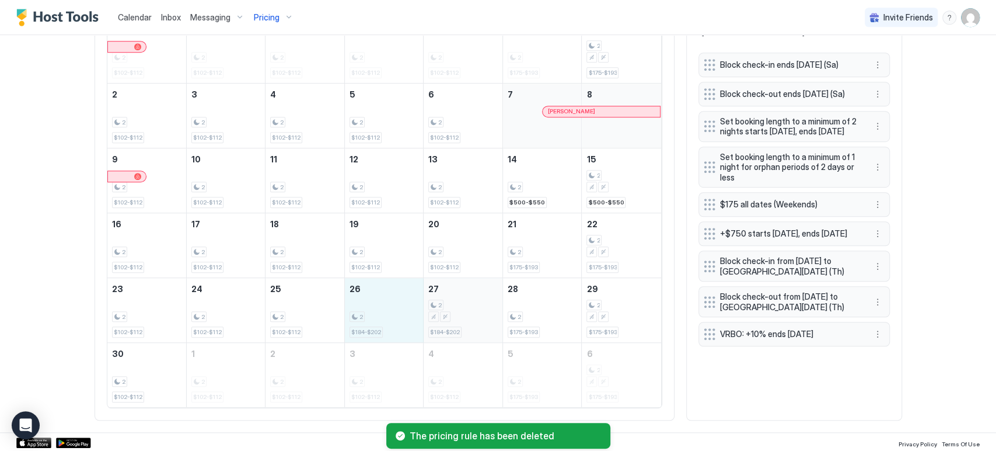
drag, startPoint x: 388, startPoint y: 323, endPoint x: 458, endPoint y: 315, distance: 69.9
click at [458, 315] on tr "23 2 $102-$112 24 2 $102-$112 25 2 $102-$112 26 2 $184-$202 27 2 $184-$202 28 2…" at bounding box center [384, 309] width 554 height 65
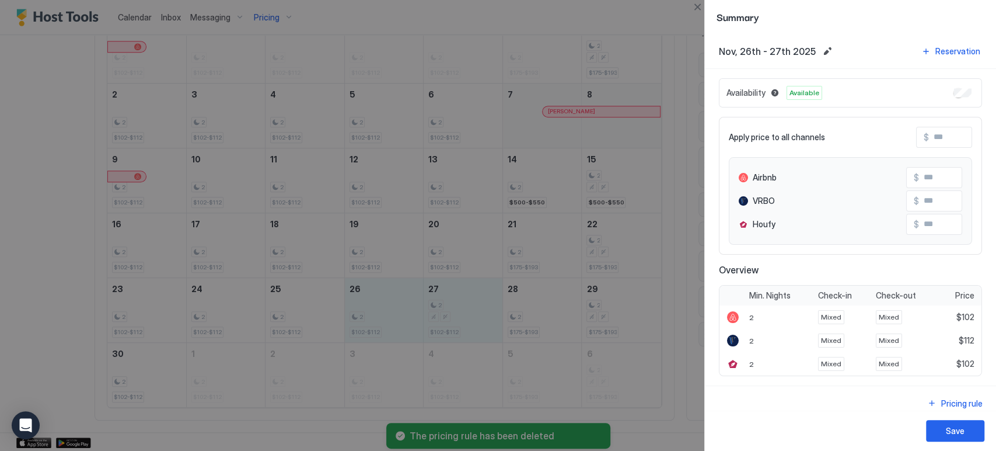
click at [929, 138] on input "Input Field" at bounding box center [975, 137] width 93 height 20
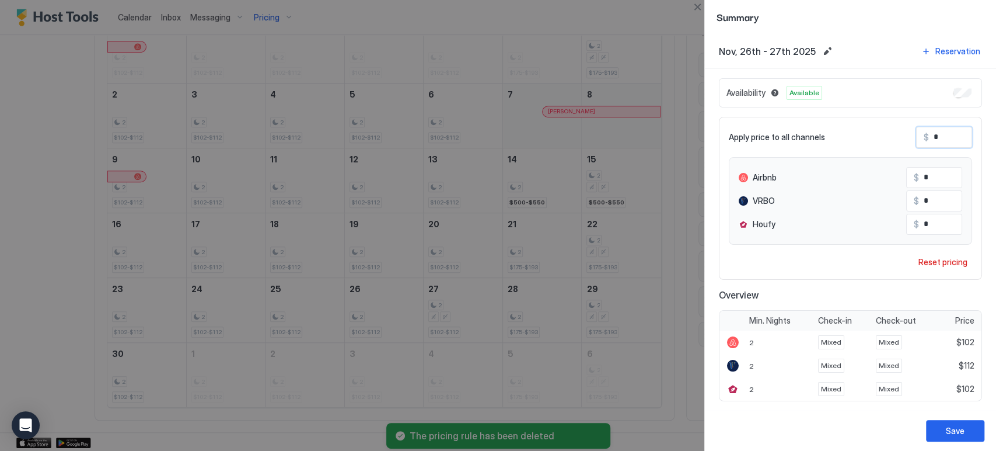
type input "*"
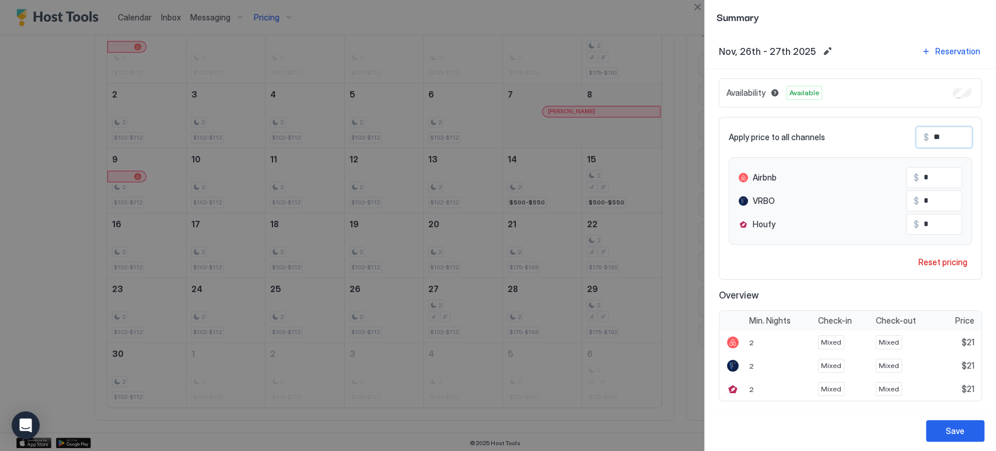
type input "***"
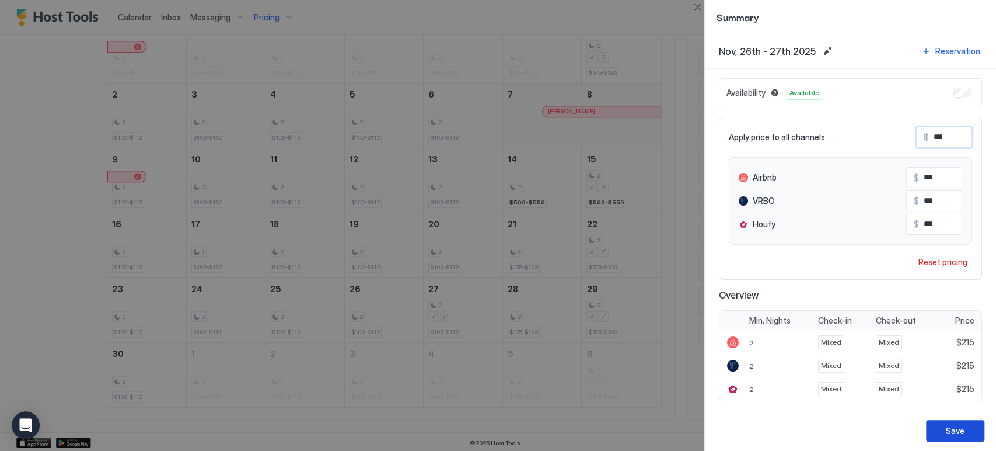
click at [973, 434] on button "Save" at bounding box center [955, 431] width 58 height 22
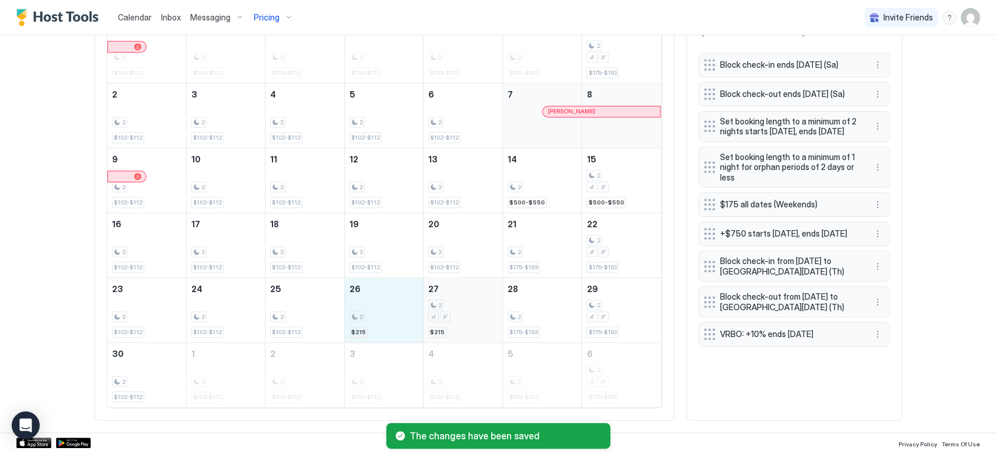
drag, startPoint x: 365, startPoint y: 323, endPoint x: 477, endPoint y: 320, distance: 112.7
click at [477, 320] on tr "23 2 $102-$112 24 2 $102-$112 25 2 $102-$112 26 2 $215 27 2 $215 28 2 $175-$193…" at bounding box center [384, 309] width 554 height 65
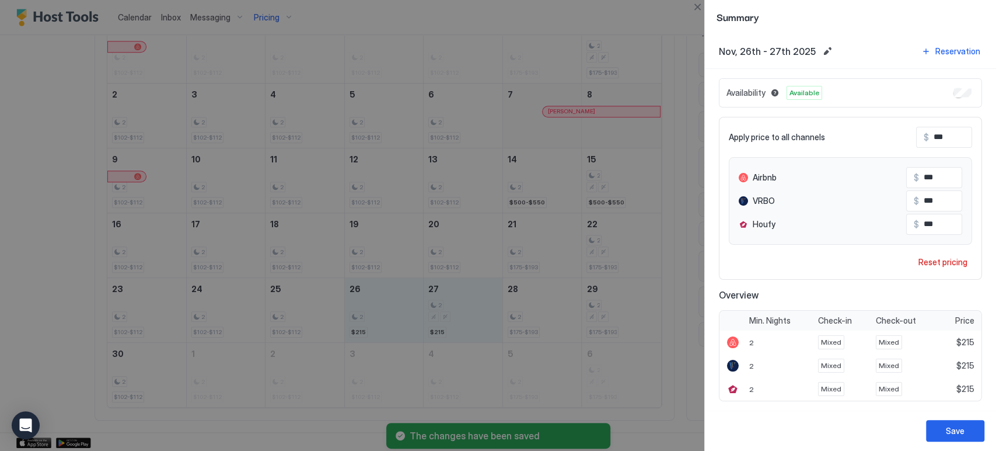
click at [923, 201] on input "***" at bounding box center [965, 201] width 93 height 20
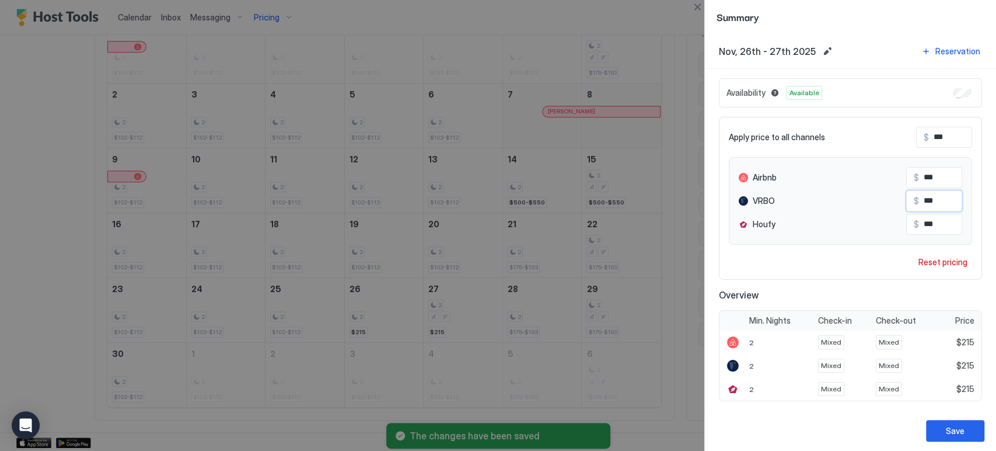
click at [923, 201] on input "***" at bounding box center [965, 201] width 93 height 20
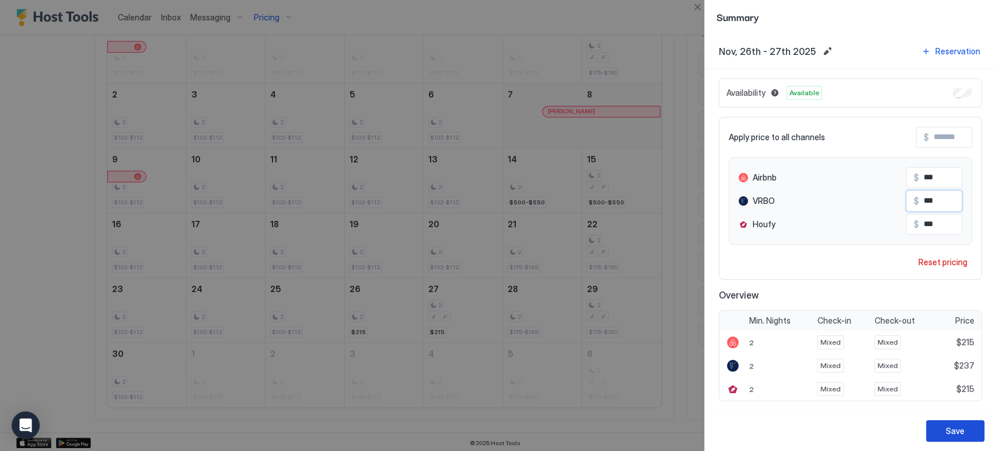
type input "***"
click at [950, 425] on div "Save" at bounding box center [955, 430] width 19 height 12
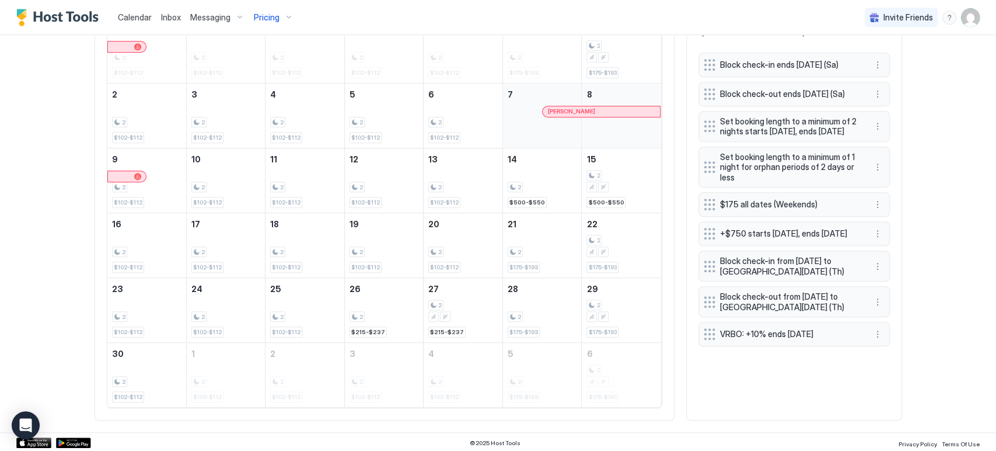
click at [938, 174] on div "Calendar Inbox Messaging Pricing Invite Friends CP Home Pricing Gallery · Galle…" at bounding box center [498, 225] width 996 height 451
